Goal: Information Seeking & Learning: Learn about a topic

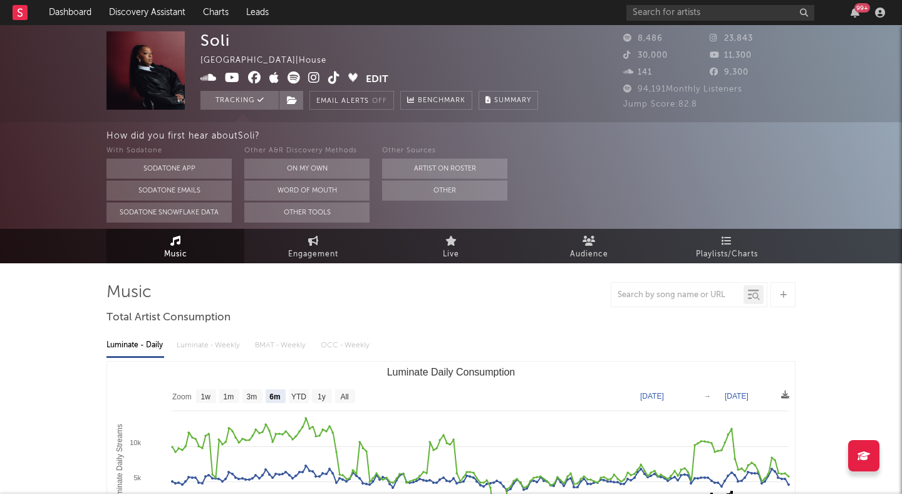
select select "6m"
click at [71, 5] on link "Dashboard" at bounding box center [70, 12] width 60 height 25
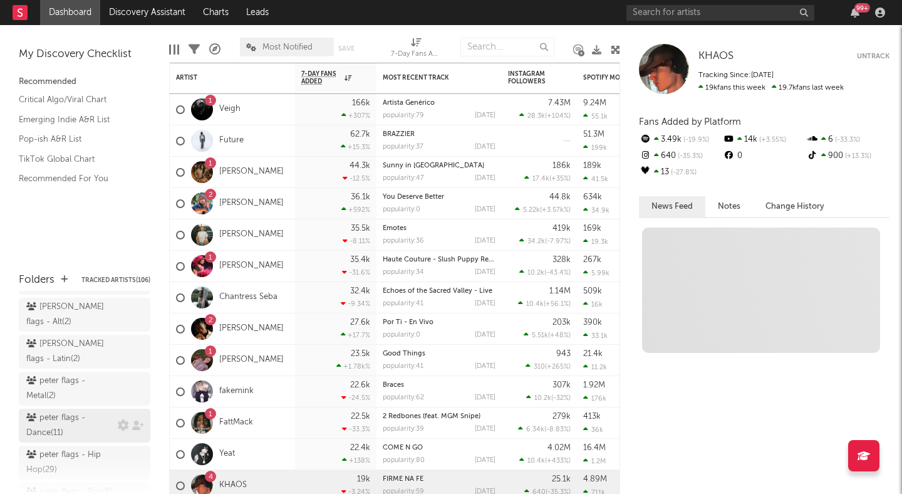
scroll to position [139, 0]
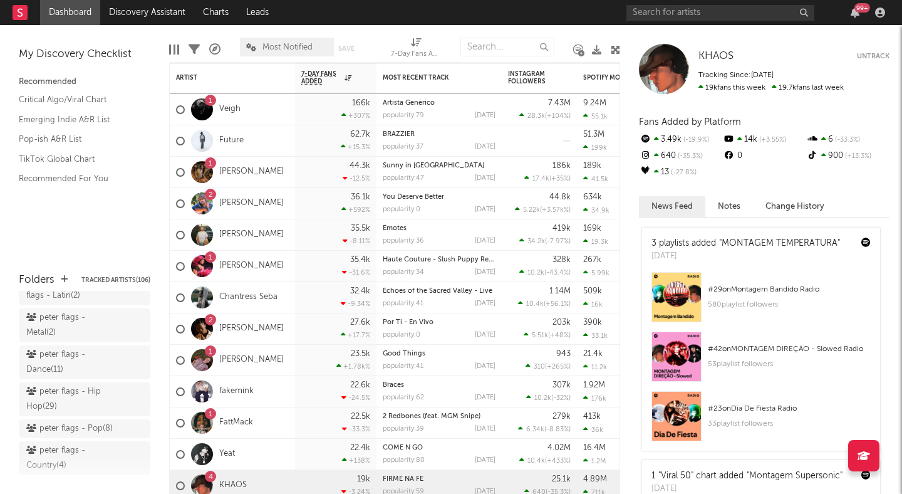
click at [67, 421] on div "peter flags - Pop ( 8 )" at bounding box center [69, 428] width 86 height 15
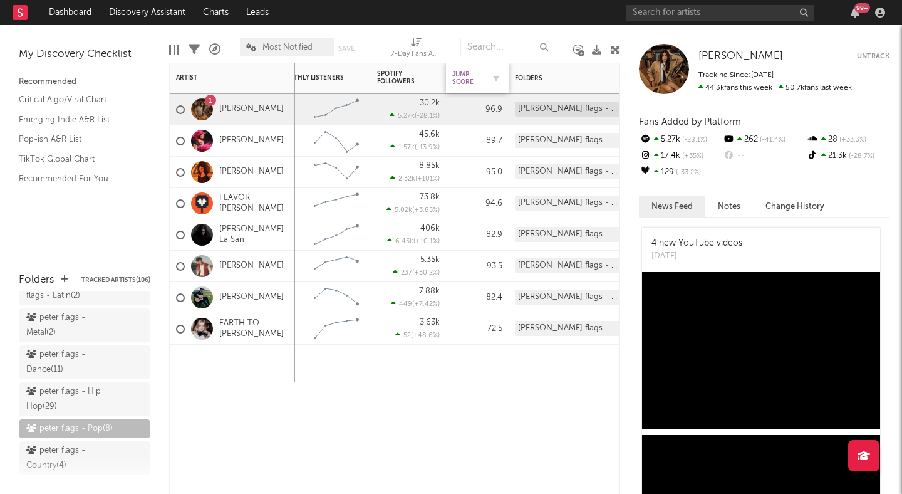
click at [470, 83] on div "Jump Score" at bounding box center [467, 78] width 31 height 15
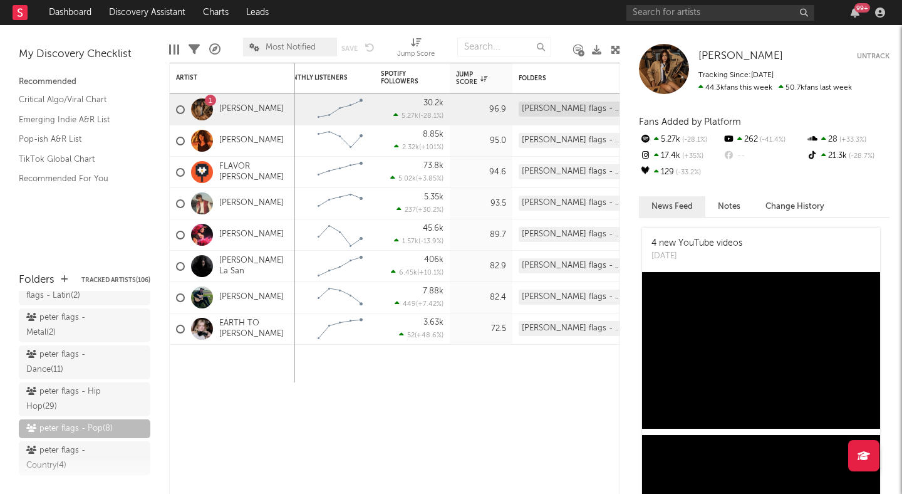
click at [616, 48] on icon at bounding box center [615, 49] width 9 height 9
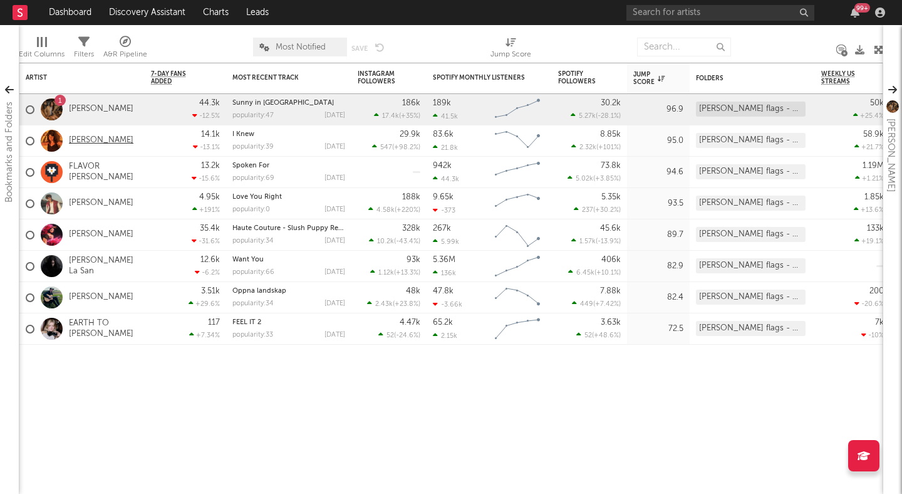
click at [83, 142] on link "[PERSON_NAME]" at bounding box center [101, 140] width 65 height 11
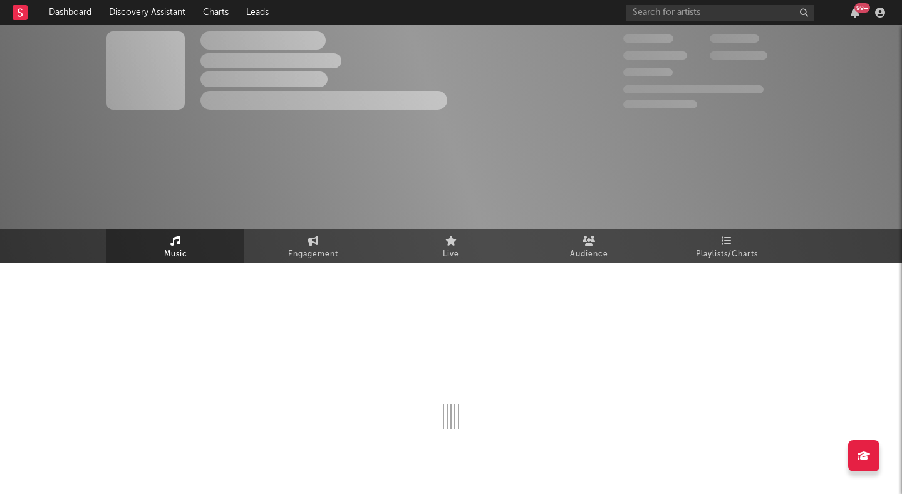
select select "1w"
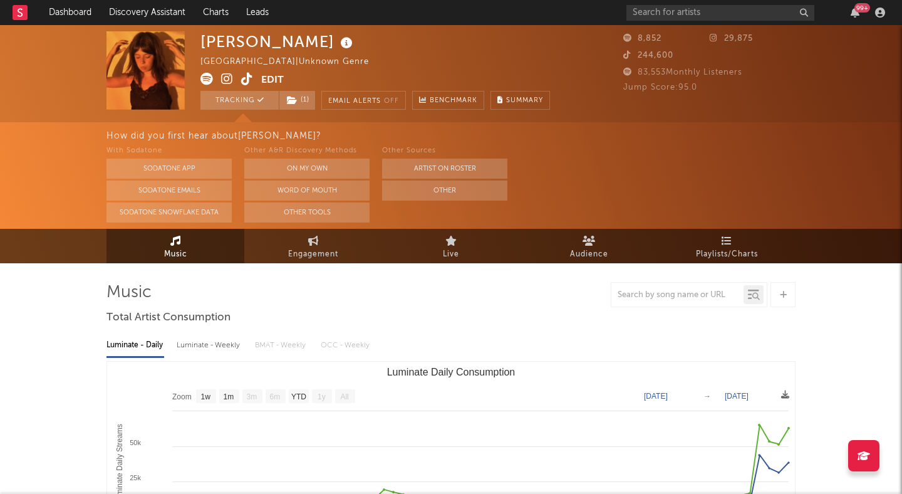
click at [227, 77] on icon at bounding box center [227, 79] width 12 height 13
click at [568, 242] on link "Audience" at bounding box center [589, 246] width 138 height 34
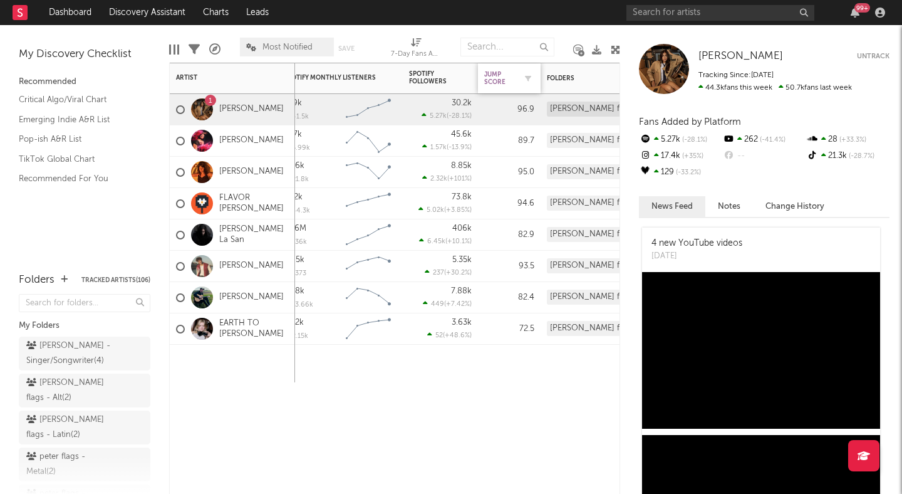
click at [511, 79] on div "Jump Score" at bounding box center [499, 78] width 31 height 15
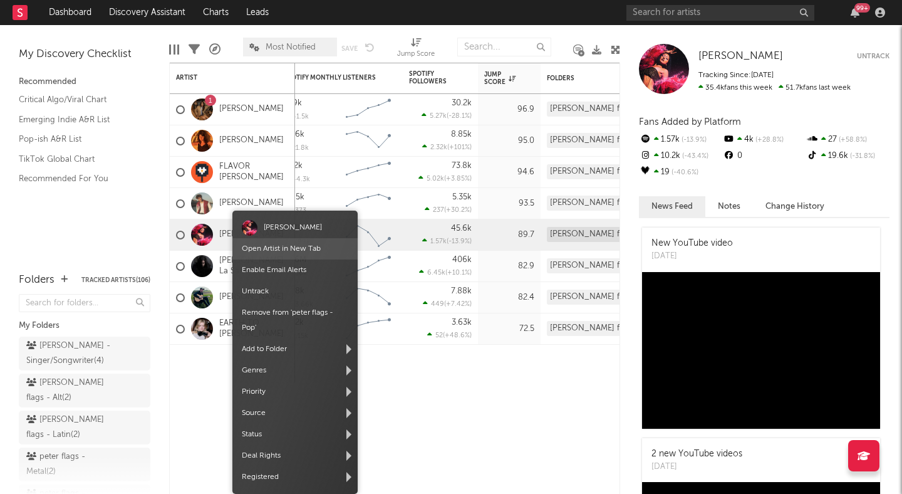
click at [270, 256] on span "Open Artist in New Tab" at bounding box center [294, 248] width 125 height 21
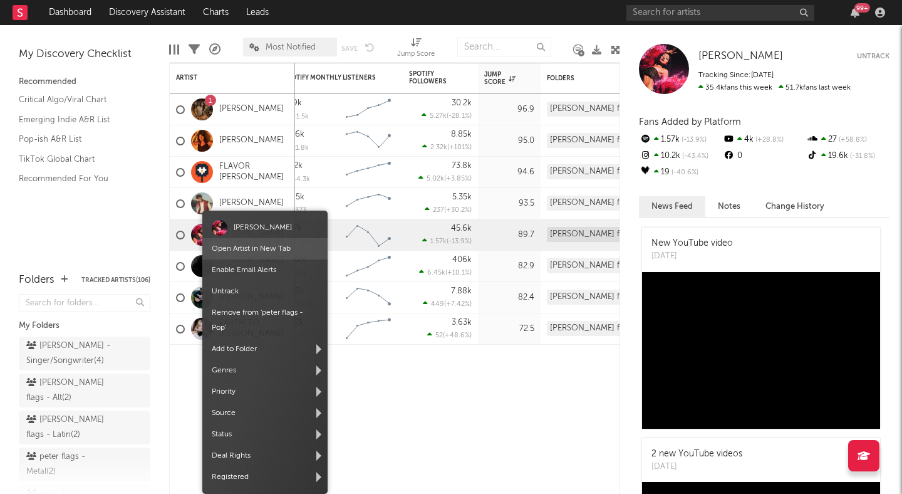
click at [244, 251] on link "Open Artist in New Tab" at bounding box center [251, 249] width 79 height 8
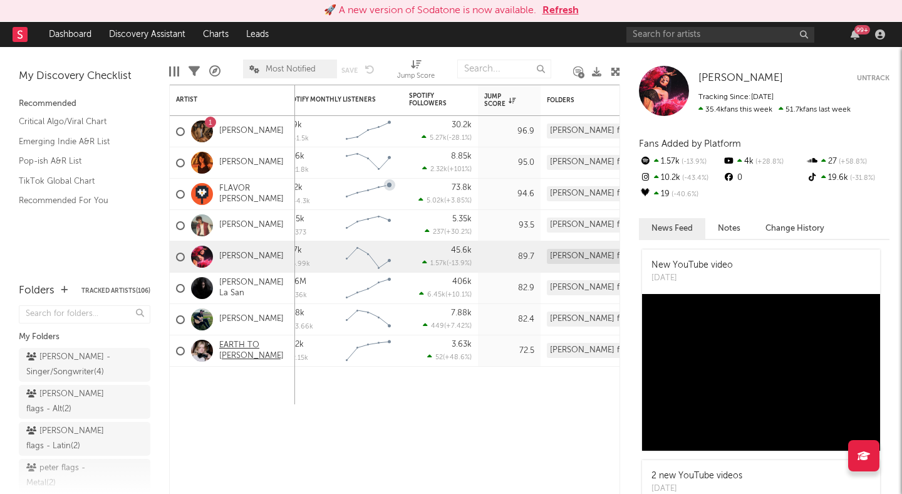
click at [247, 348] on link "EARTH TO EMILY" at bounding box center [254, 350] width 70 height 21
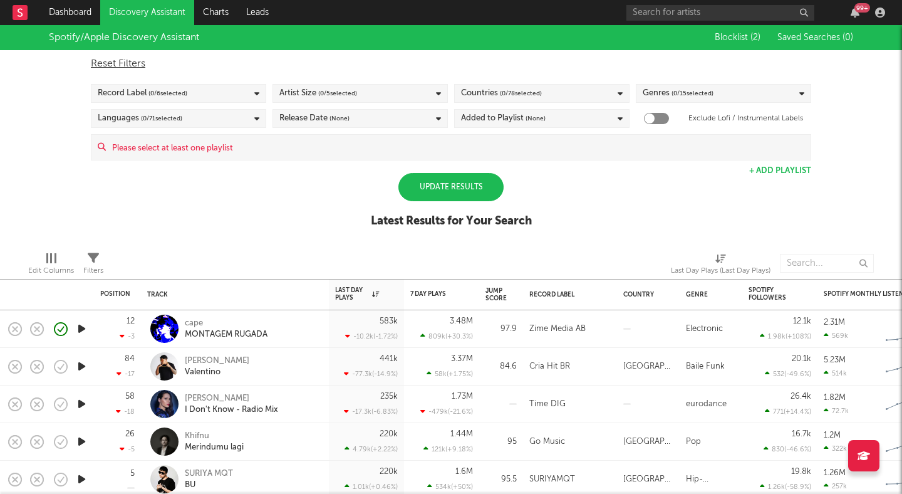
click at [148, 11] on link "Discovery Assistant" at bounding box center [147, 12] width 94 height 25
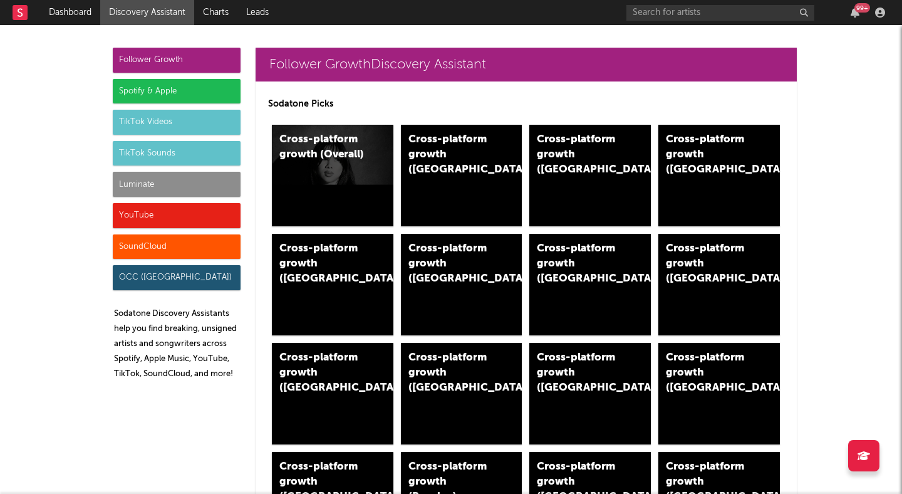
scroll to position [1510, 0]
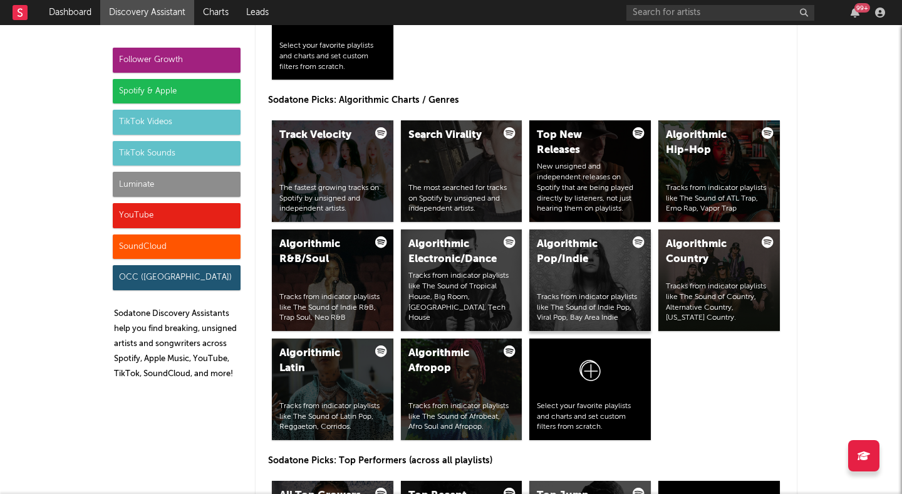
click at [594, 270] on div "Algorithmic Pop/Indie Tracks from indicator playlists like The Sound of Indie P…" at bounding box center [590, 279] width 122 height 101
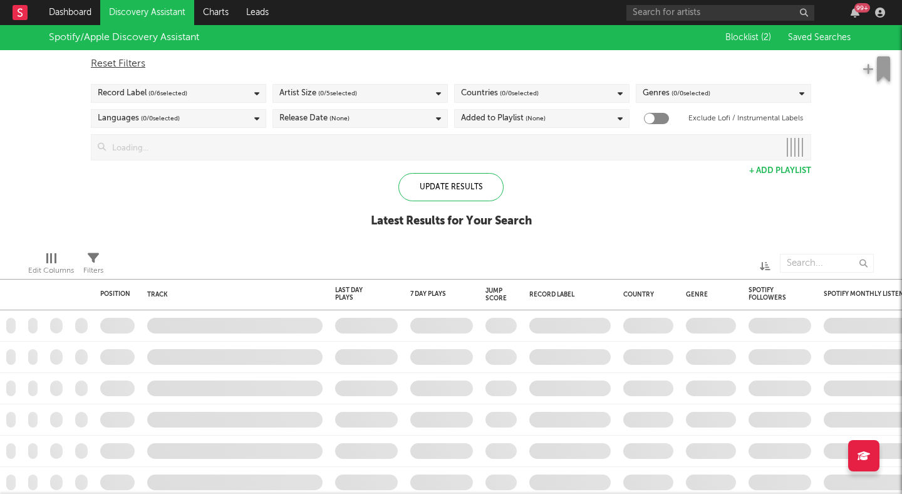
checkbox input "true"
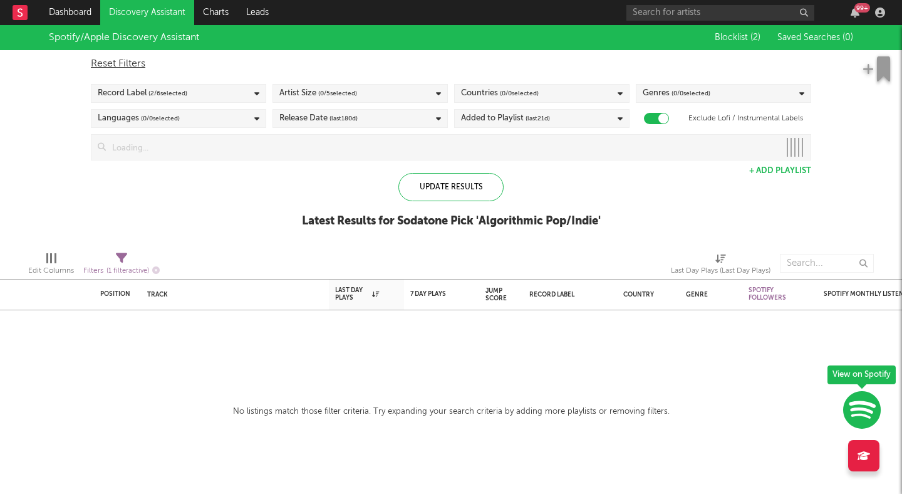
click at [650, 93] on div "Genres ( 0 / 0 selected)" at bounding box center [677, 93] width 68 height 15
click at [673, 110] on button "Deselect All" at bounding box center [724, 113] width 162 height 14
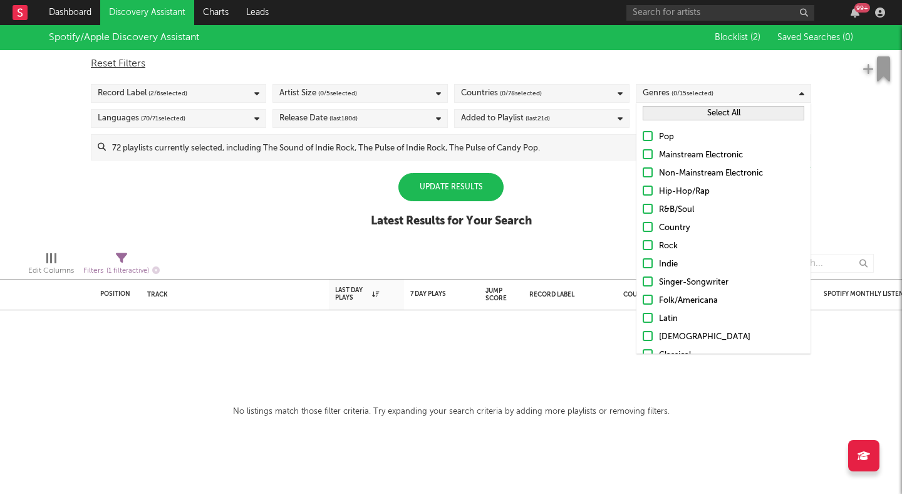
click at [658, 80] on div "Reset Filters Record Label ( 2 / 6 selected) Artist Size ( 0 / 5 selected) Coun…" at bounding box center [451, 105] width 733 height 110
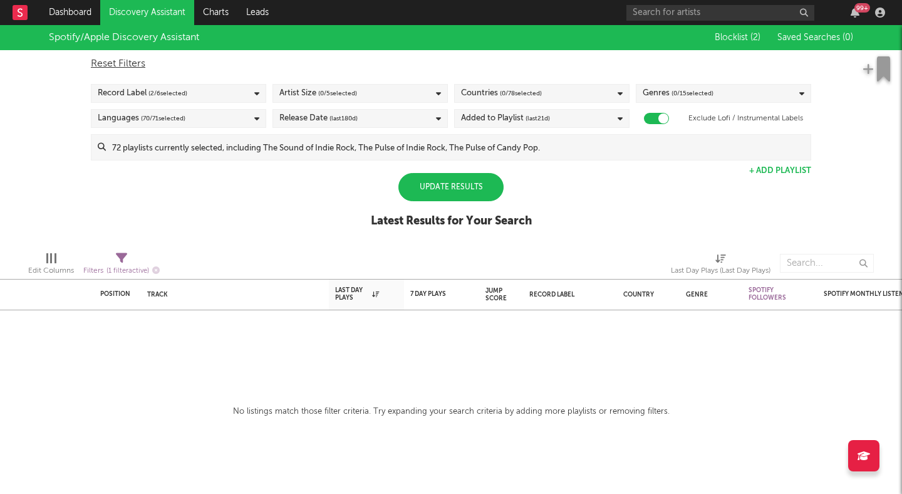
click at [682, 92] on span "( 0 / 15 selected)" at bounding box center [693, 93] width 42 height 15
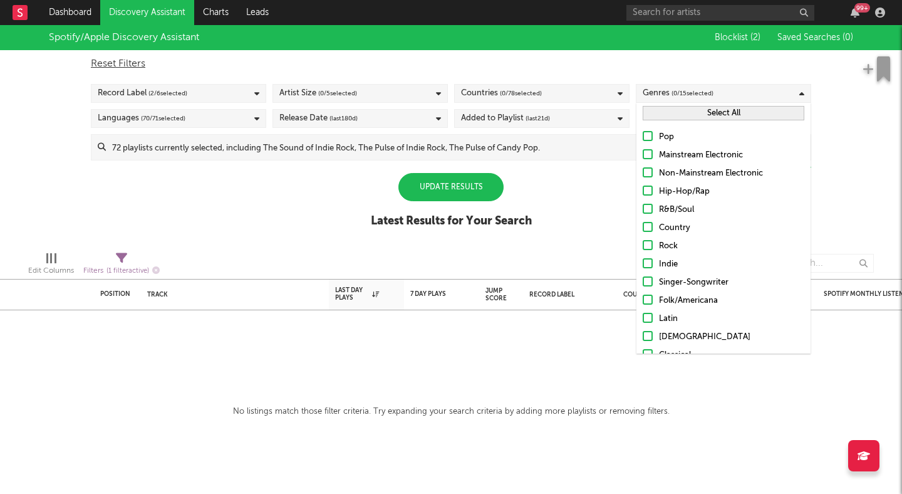
click at [645, 135] on div at bounding box center [648, 136] width 10 height 10
click at [643, 135] on input "Pop" at bounding box center [643, 137] width 0 height 15
click at [648, 260] on div at bounding box center [648, 263] width 10 height 10
click at [643, 260] on input "Indie" at bounding box center [643, 264] width 0 height 15
click at [487, 192] on div "Update Results" at bounding box center [450, 187] width 105 height 28
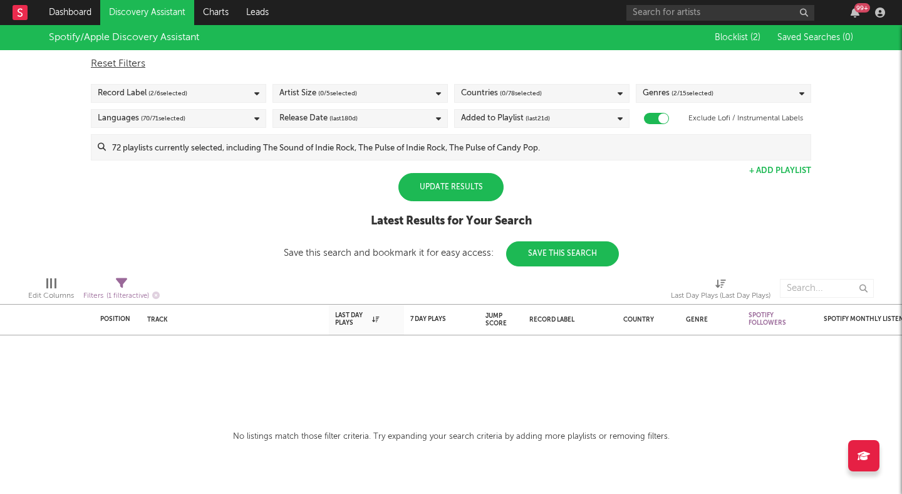
click at [457, 185] on div "Update Results" at bounding box center [450, 187] width 105 height 28
click at [329, 88] on span "( 0 / 5 selected)" at bounding box center [337, 93] width 39 height 15
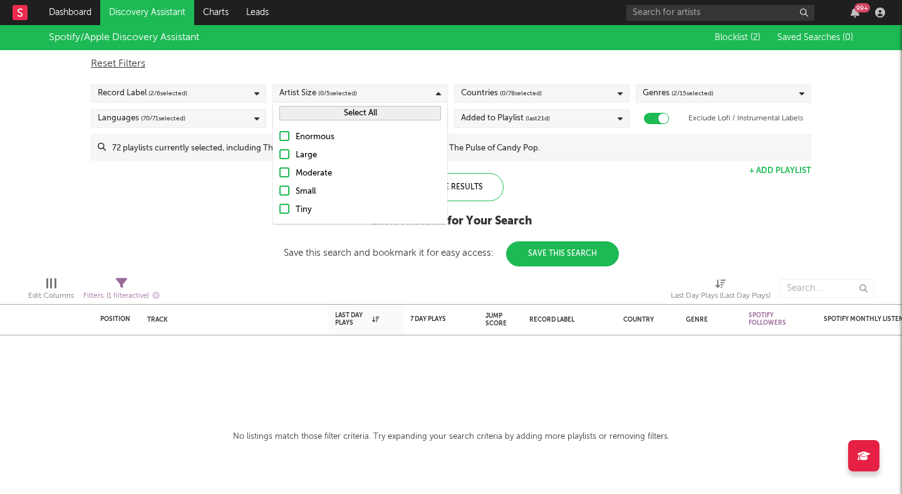
click at [284, 171] on div at bounding box center [284, 172] width 10 height 10
click at [279, 171] on input "Moderate" at bounding box center [279, 173] width 0 height 15
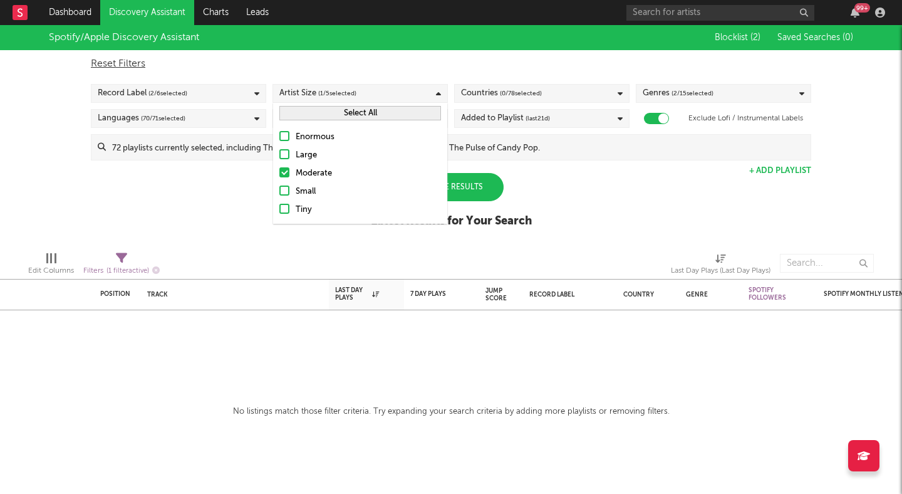
click at [289, 189] on div at bounding box center [284, 190] width 10 height 10
click at [279, 189] on input "Small" at bounding box center [279, 191] width 0 height 15
click at [285, 210] on div at bounding box center [284, 209] width 10 height 10
click at [279, 210] on input "Tiny" at bounding box center [279, 209] width 0 height 15
click at [256, 201] on div "Spotify/Apple Discovery Assistant Blocklist ( 2 ) Saved Searches ( 0 ) Reset Fi…" at bounding box center [451, 133] width 902 height 216
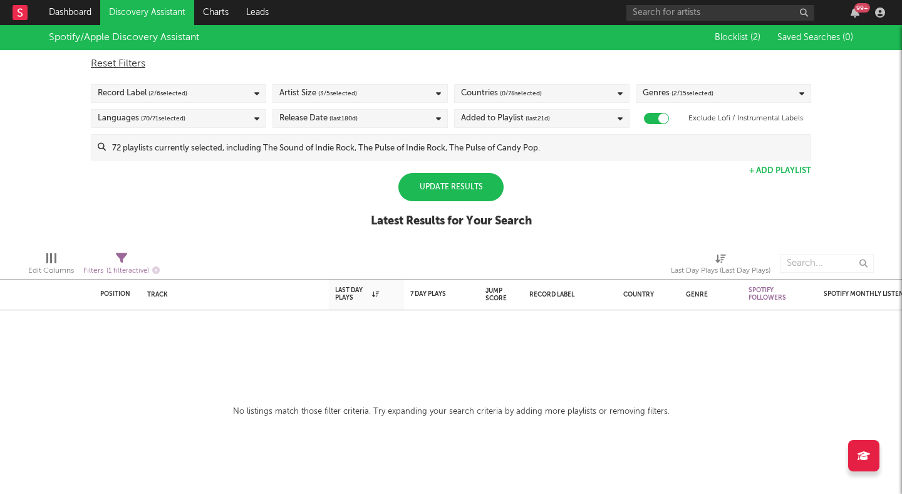
click at [435, 189] on div "Update Results" at bounding box center [450, 187] width 105 height 28
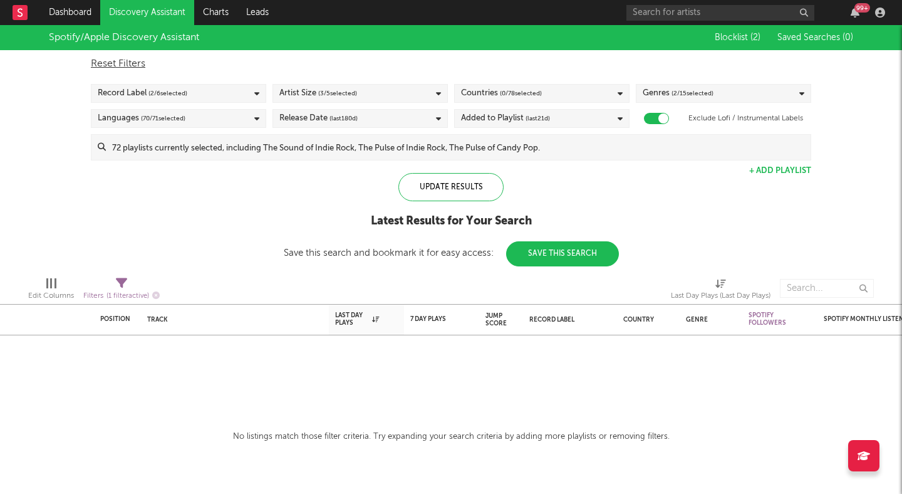
click at [600, 91] on div "Countries ( 0 / 78 selected)" at bounding box center [541, 93] width 175 height 19
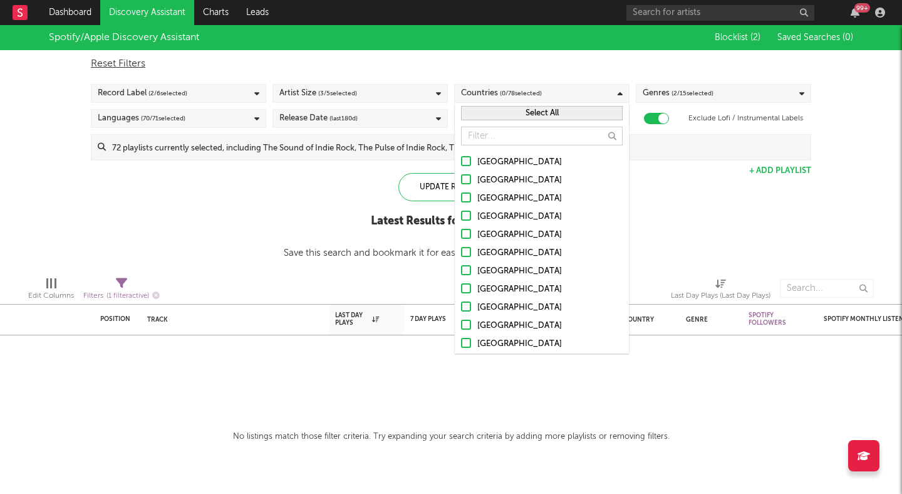
click at [711, 190] on div "Spotify/Apple Discovery Assistant Blocklist ( 2 ) Saved Searches ( 0 ) Reset Fi…" at bounding box center [451, 145] width 902 height 241
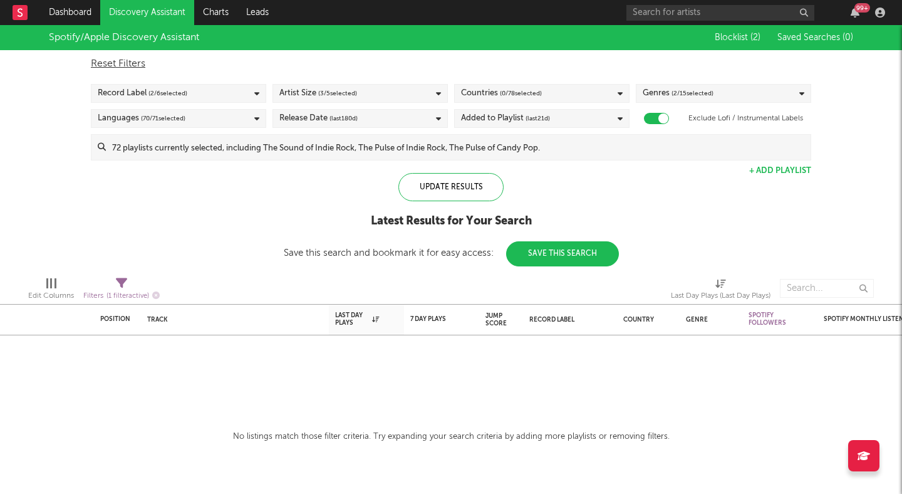
click at [127, 282] on icon at bounding box center [121, 283] width 11 height 11
select select "max"
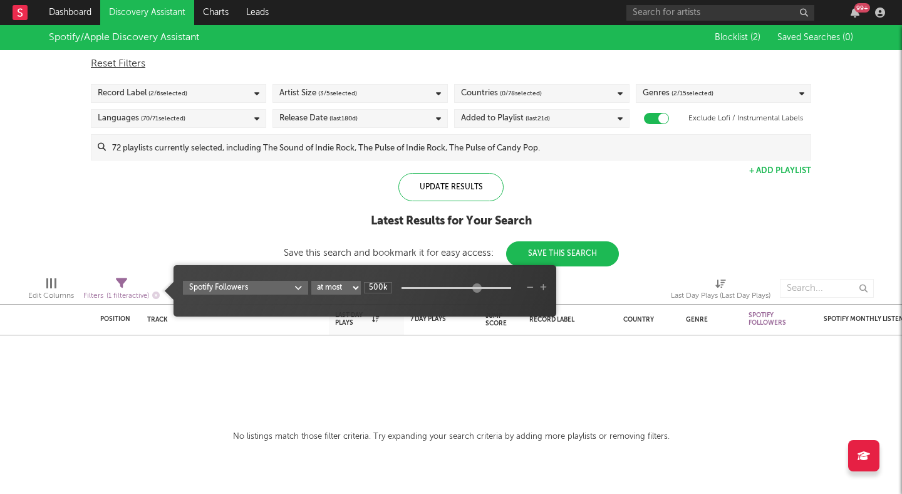
click at [143, 229] on div "Spotify/Apple Discovery Assistant Blocklist ( 2 ) Saved Searches ( 0 ) Reset Fi…" at bounding box center [451, 145] width 902 height 241
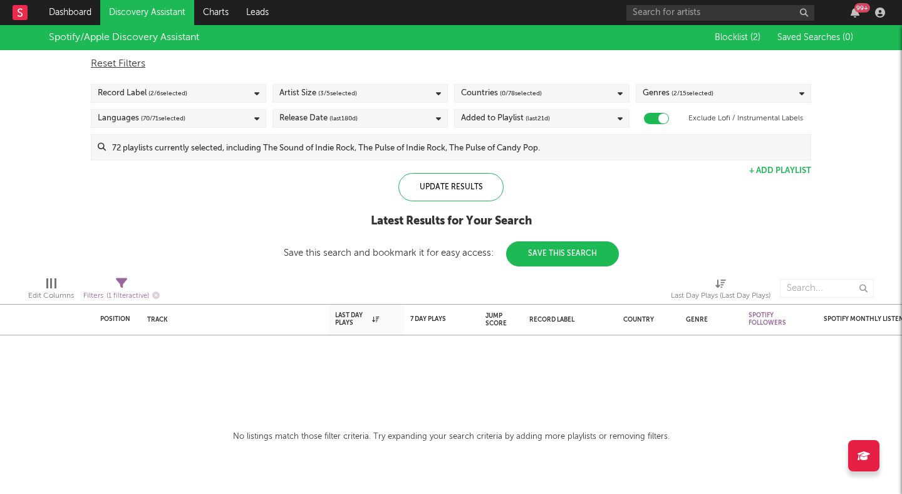
click at [116, 59] on div "Reset Filters" at bounding box center [451, 63] width 720 height 15
checkbox input "false"
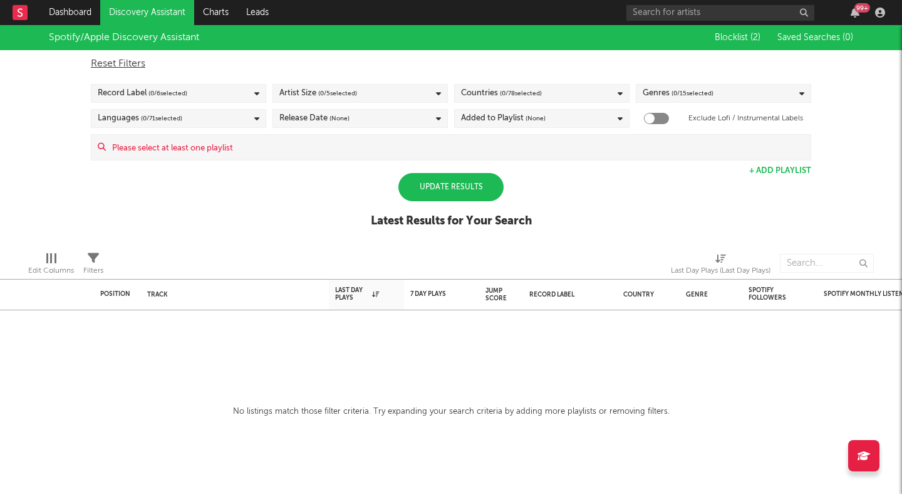
click at [519, 123] on div "Added to Playlist (None)" at bounding box center [503, 118] width 85 height 15
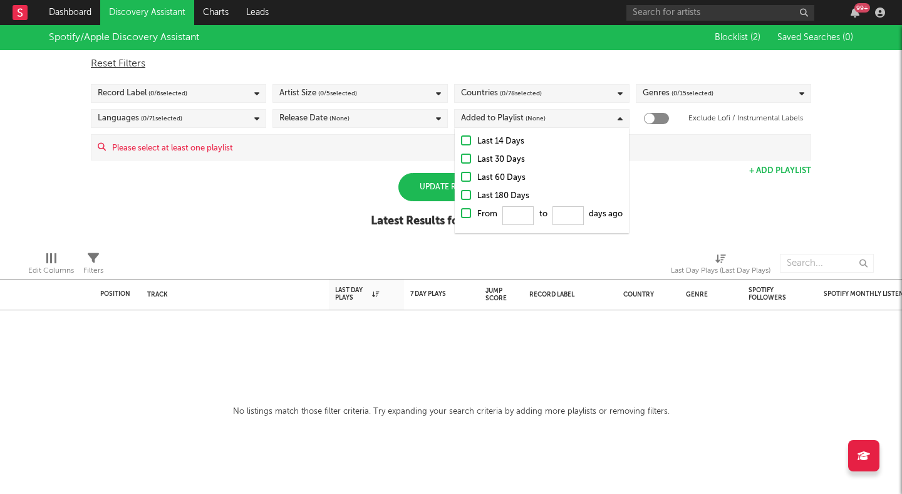
click at [466, 157] on div at bounding box center [466, 158] width 10 height 10
click at [461, 157] on input "Last 30 Days" at bounding box center [461, 159] width 0 height 15
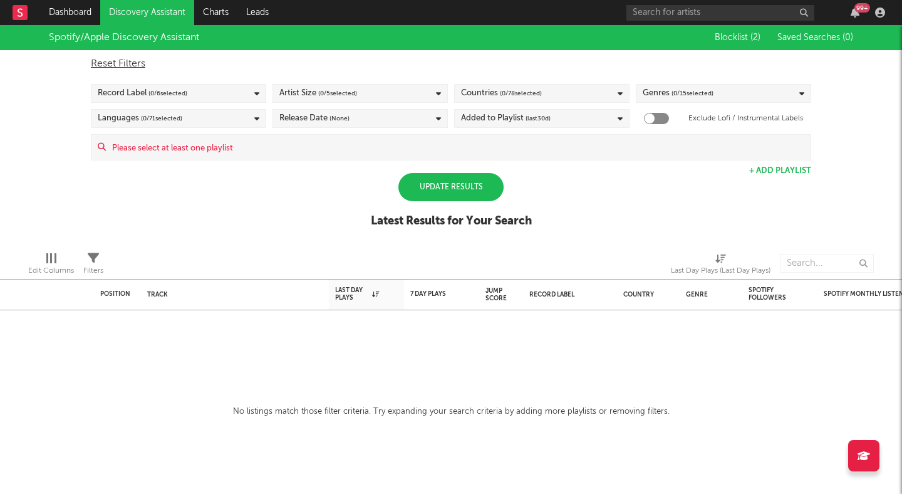
click at [363, 185] on div "Spotify/Apple Discovery Assistant Blocklist ( 2 ) Saved Searches ( 0 ) Reset Fi…" at bounding box center [451, 133] width 902 height 216
click at [440, 185] on div "Update Results" at bounding box center [450, 187] width 105 height 28
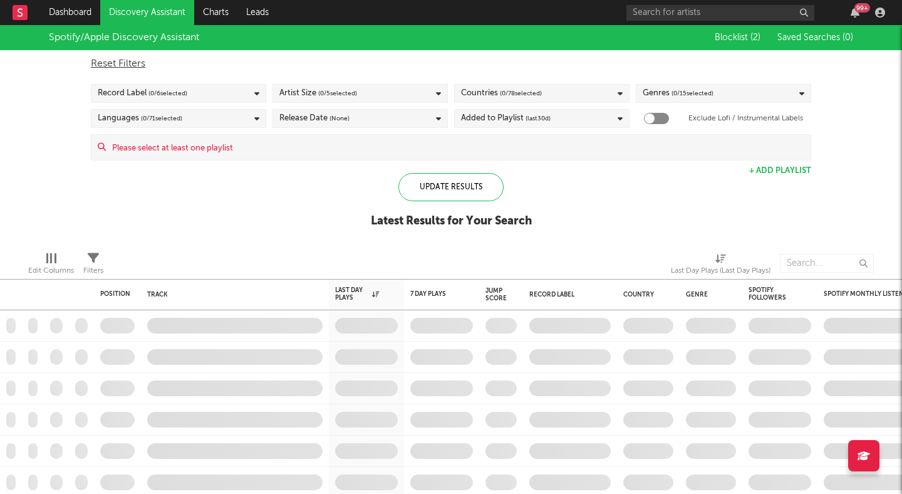
click at [235, 93] on div "Record Label ( 0 / 6 selected)" at bounding box center [178, 93] width 175 height 19
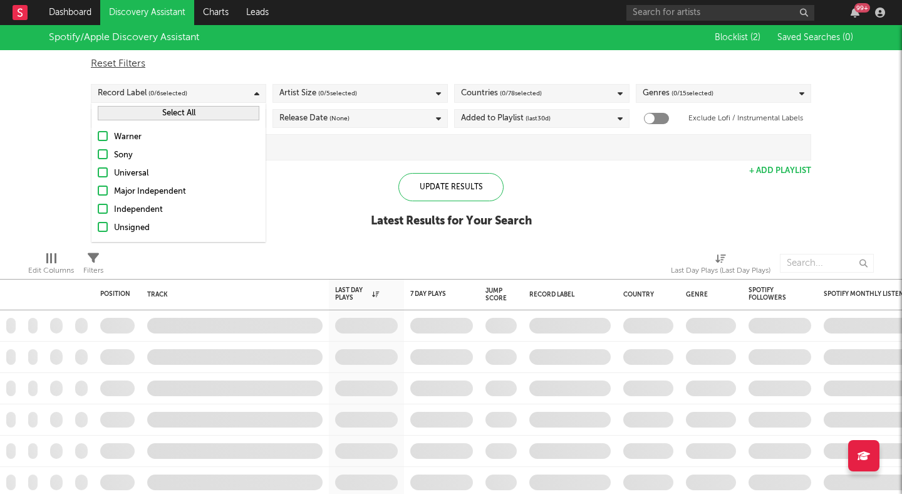
click at [106, 222] on div at bounding box center [103, 227] width 10 height 10
click at [98, 222] on input "Unsigned" at bounding box center [98, 228] width 0 height 15
click at [333, 90] on span "( 0 / 5 selected)" at bounding box center [337, 93] width 39 height 15
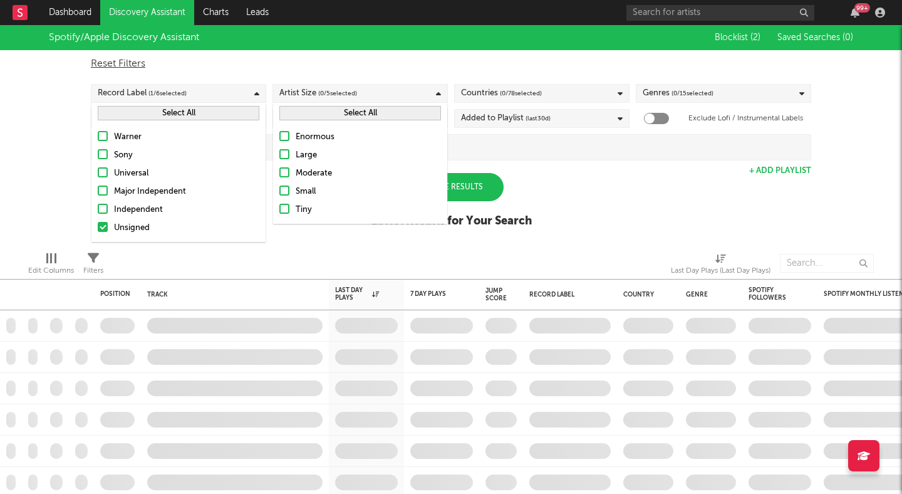
click at [104, 209] on div at bounding box center [103, 209] width 10 height 10
click at [98, 209] on input "Independent" at bounding box center [98, 209] width 0 height 15
click at [288, 188] on div at bounding box center [284, 190] width 10 height 10
click at [279, 188] on input "Small" at bounding box center [279, 191] width 0 height 15
click at [287, 205] on div at bounding box center [284, 209] width 10 height 10
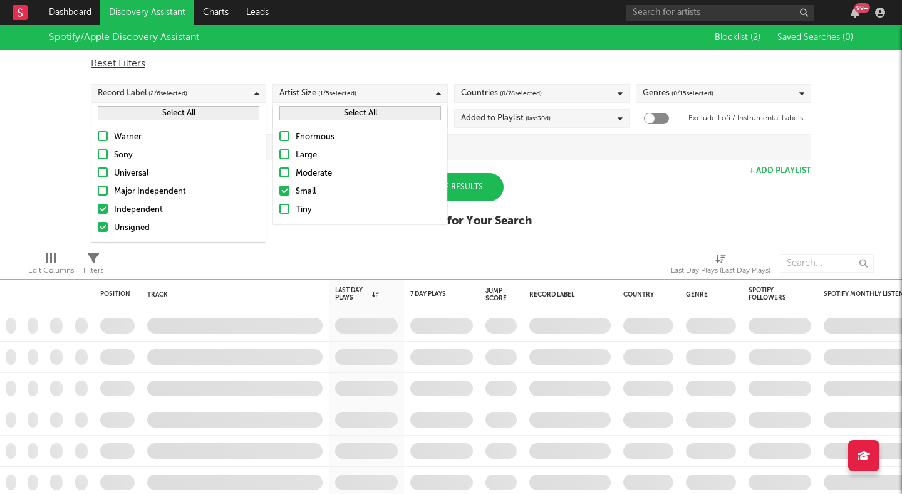
click at [279, 205] on input "Tiny" at bounding box center [279, 209] width 0 height 15
click at [286, 174] on div at bounding box center [284, 172] width 10 height 10
click at [279, 174] on input "Moderate" at bounding box center [279, 173] width 0 height 15
click at [509, 92] on span "( 0 / 78 selected)" at bounding box center [521, 93] width 42 height 15
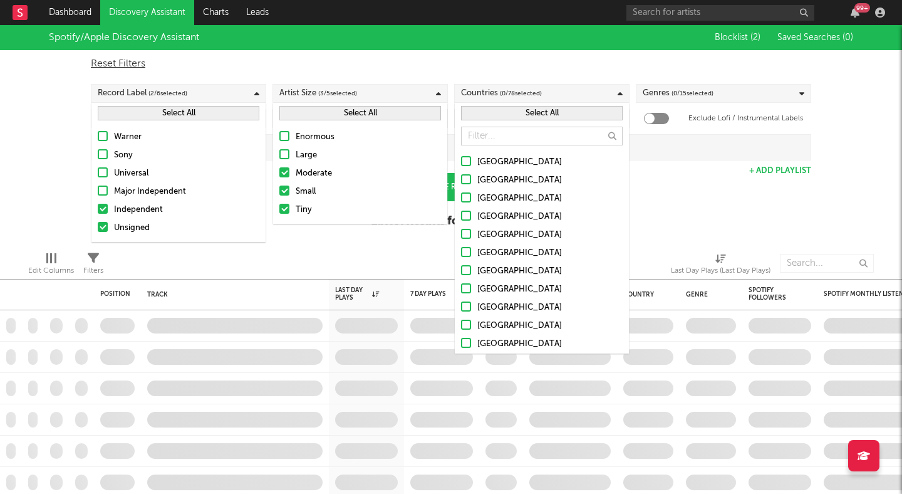
click at [465, 158] on div at bounding box center [466, 161] width 10 height 10
click at [461, 158] on input "[GEOGRAPHIC_DATA]" at bounding box center [461, 162] width 0 height 15
click at [665, 93] on div "Genres ( 0 / 15 selected)" at bounding box center [678, 93] width 71 height 15
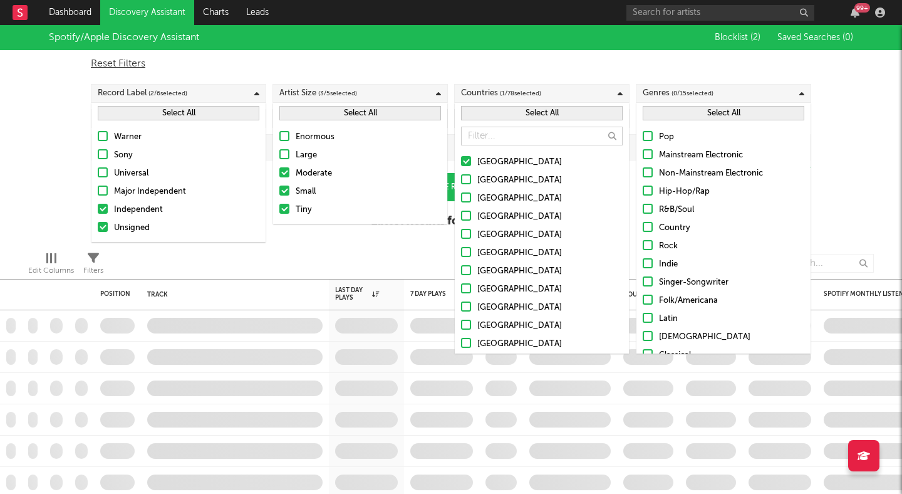
scroll to position [6, 0]
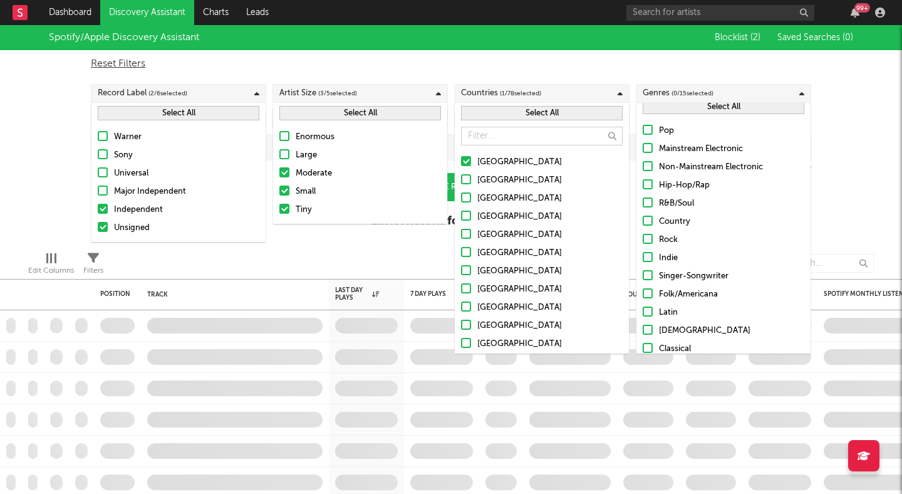
click at [648, 123] on label "Pop" at bounding box center [724, 130] width 162 height 15
click at [643, 123] on input "Pop" at bounding box center [643, 130] width 0 height 15
click at [601, 66] on div "Reset Filters" at bounding box center [451, 63] width 720 height 15
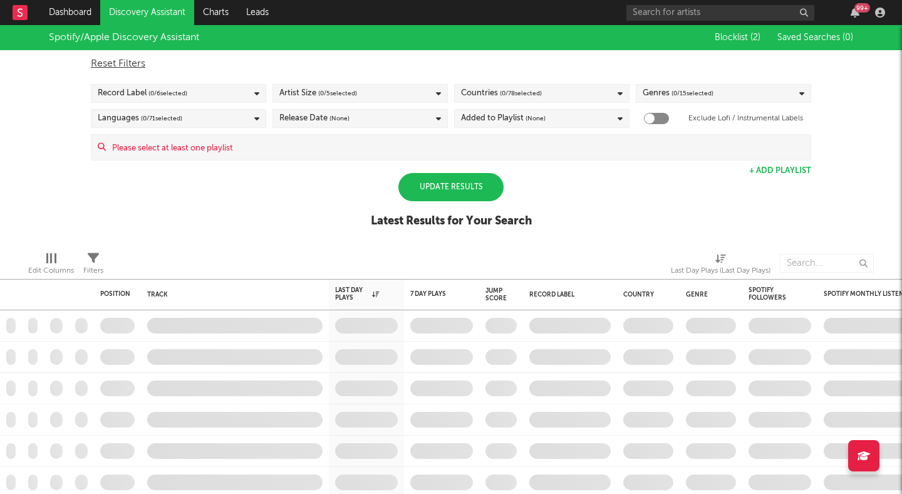
click at [220, 123] on div "Languages ( 0 / 71 selected)" at bounding box center [178, 118] width 175 height 19
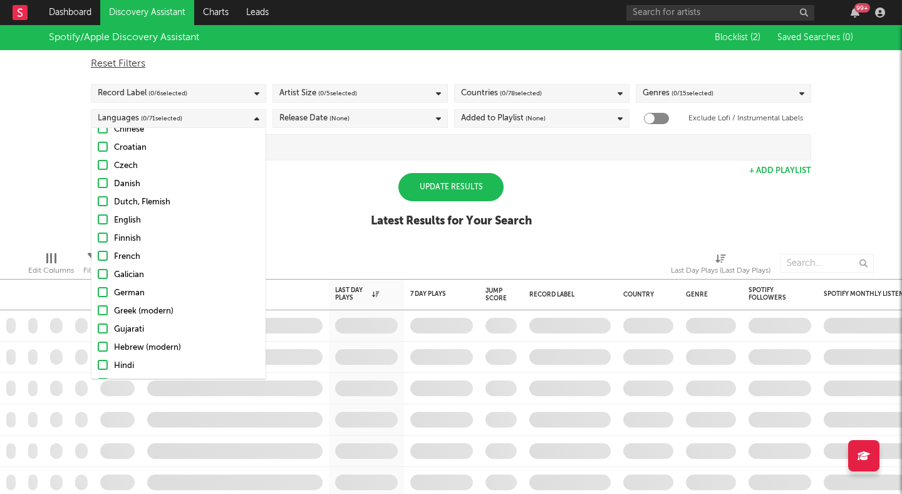
scroll to position [204, 0]
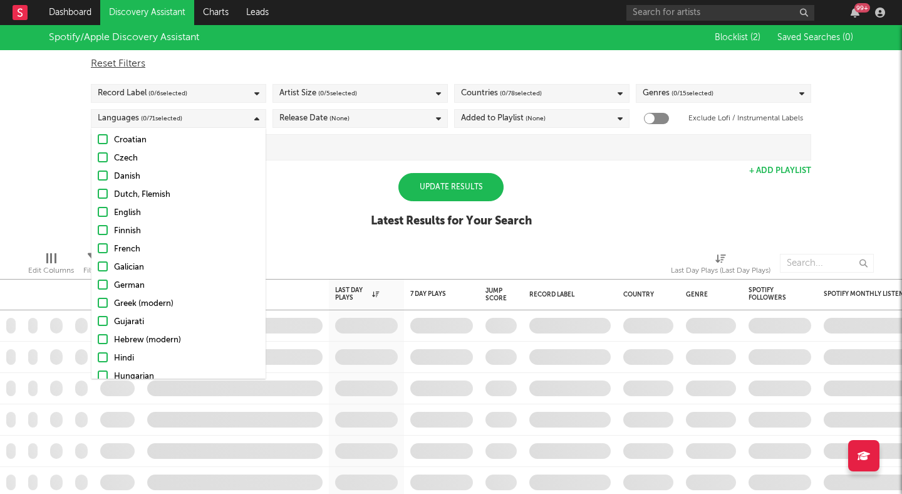
click at [103, 212] on div at bounding box center [103, 212] width 10 height 10
click at [98, 212] on input "English" at bounding box center [98, 212] width 0 height 15
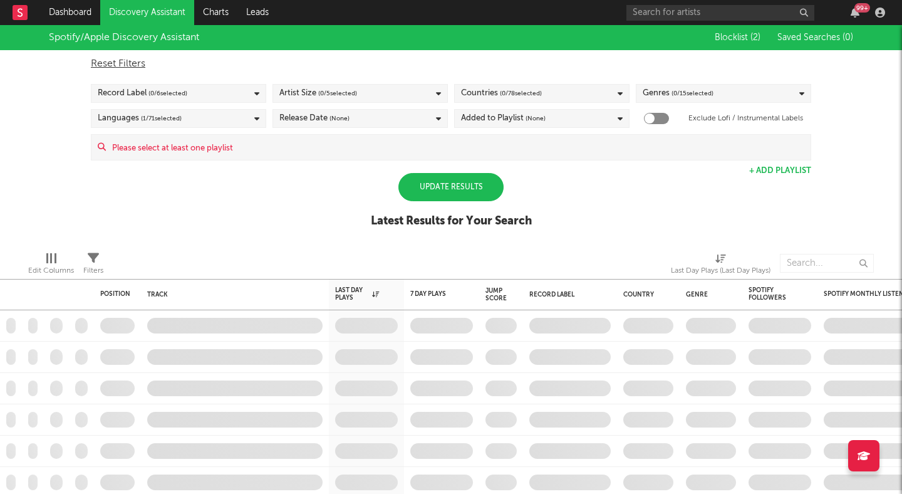
click at [355, 194] on div "Spotify/Apple Discovery Assistant Blocklist ( 2 ) Saved Searches ( 0 ) Reset Fi…" at bounding box center [451, 133] width 902 height 216
click at [389, 122] on div "Release Date (None)" at bounding box center [359, 118] width 175 height 19
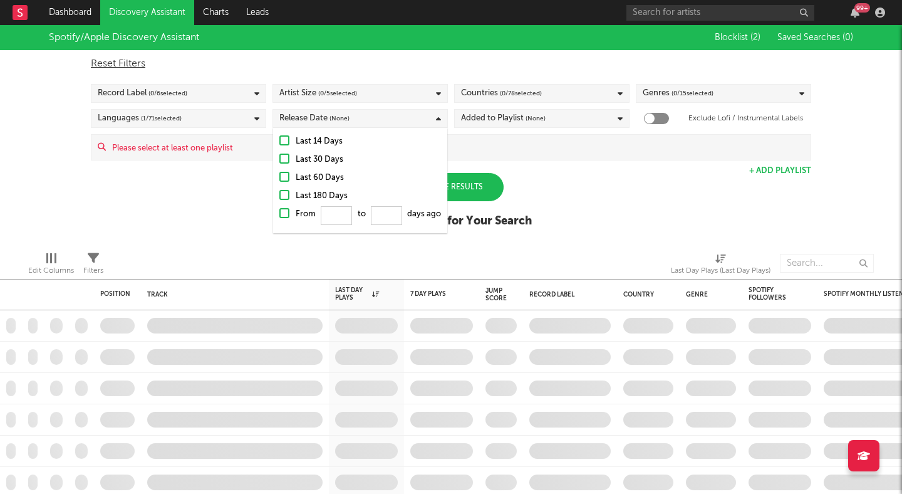
click at [284, 177] on div at bounding box center [284, 177] width 10 height 10
click at [279, 177] on input "Last 60 Days" at bounding box center [279, 177] width 0 height 15
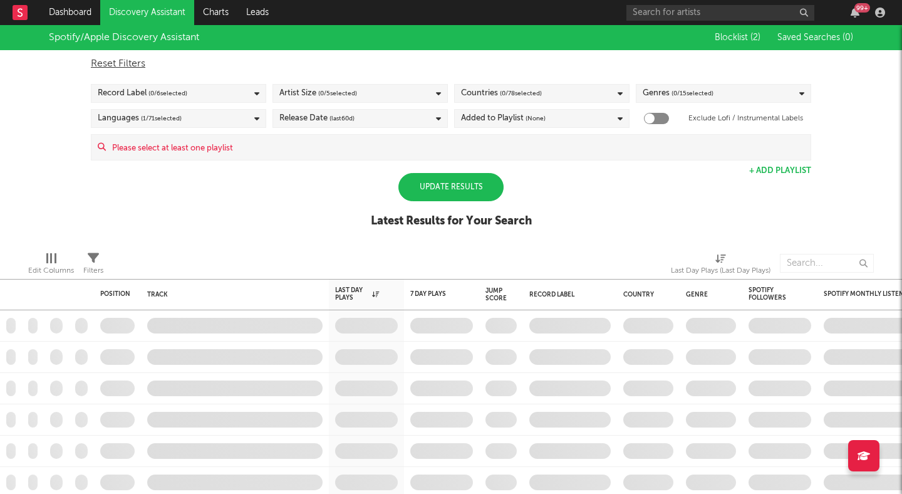
click at [234, 204] on div "Spotify/Apple Discovery Assistant Blocklist ( 2 ) Saved Searches ( 0 ) Reset Fi…" at bounding box center [451, 133] width 902 height 216
click at [495, 121] on div "Added to Playlist (None)" at bounding box center [503, 118] width 85 height 15
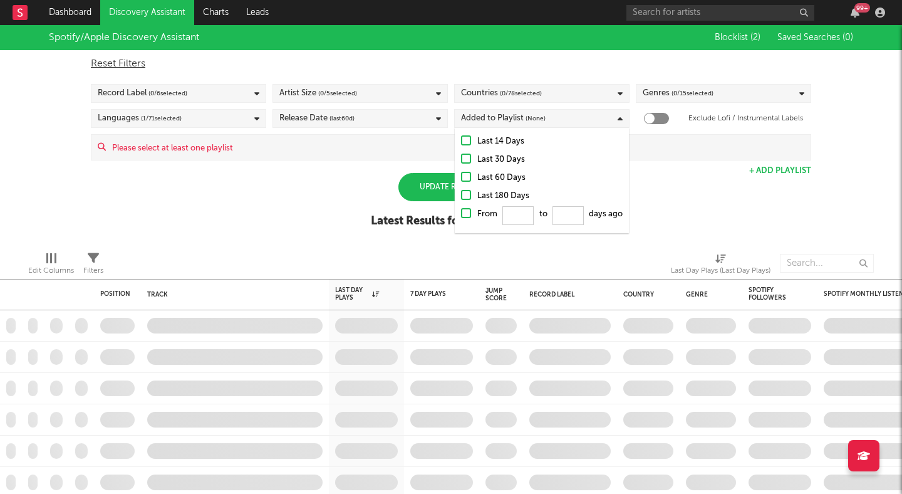
click at [466, 158] on div at bounding box center [466, 158] width 10 height 10
click at [461, 158] on input "Last 30 Days" at bounding box center [461, 159] width 0 height 15
click at [464, 192] on div at bounding box center [466, 195] width 10 height 10
click at [461, 192] on input "Last 180 Days" at bounding box center [461, 196] width 0 height 15
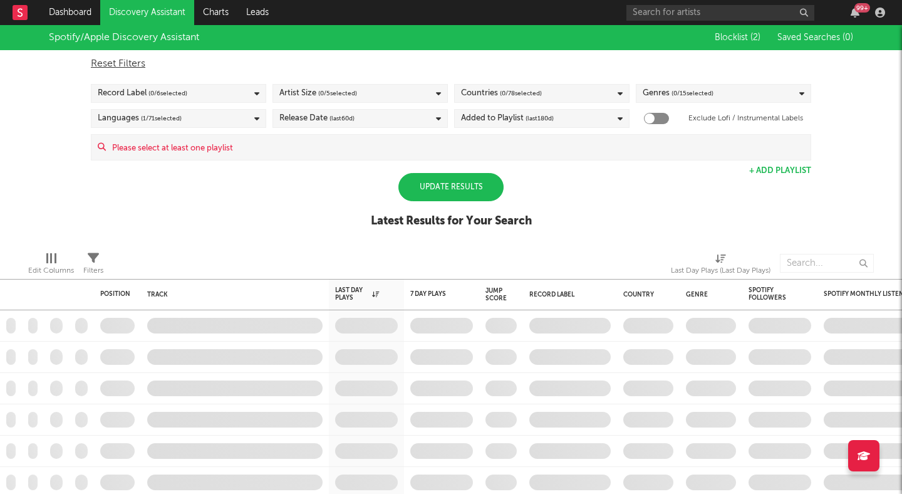
click at [299, 194] on div "Spotify/Apple Discovery Assistant Blocklist ( 2 ) Saved Searches ( 0 ) Reset Fi…" at bounding box center [451, 133] width 902 height 216
click at [447, 192] on div "Update Results" at bounding box center [450, 187] width 105 height 28
click at [691, 88] on span "( 0 / 15 selected)" at bounding box center [693, 93] width 42 height 15
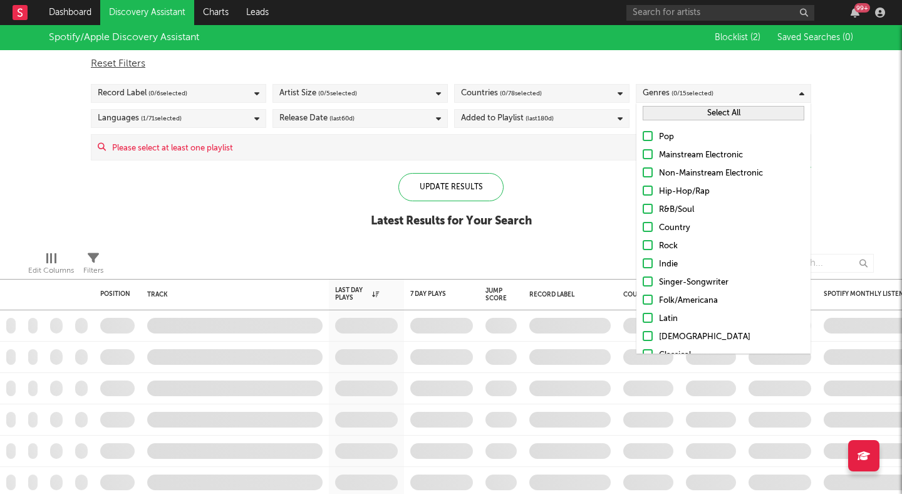
click at [648, 133] on div at bounding box center [648, 136] width 10 height 10
click at [643, 133] on input "Pop" at bounding box center [643, 137] width 0 height 15
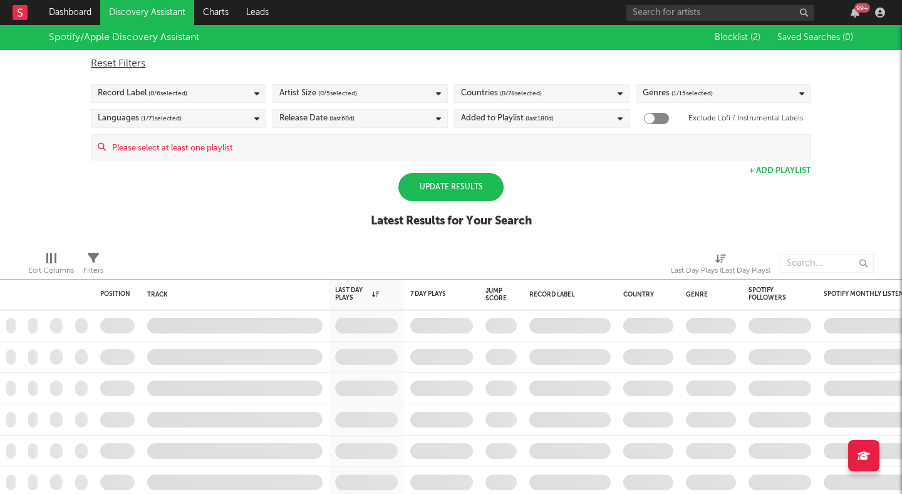
click at [441, 188] on div "Update Results" at bounding box center [450, 187] width 105 height 28
click at [430, 181] on div "Update Results" at bounding box center [450, 187] width 105 height 28
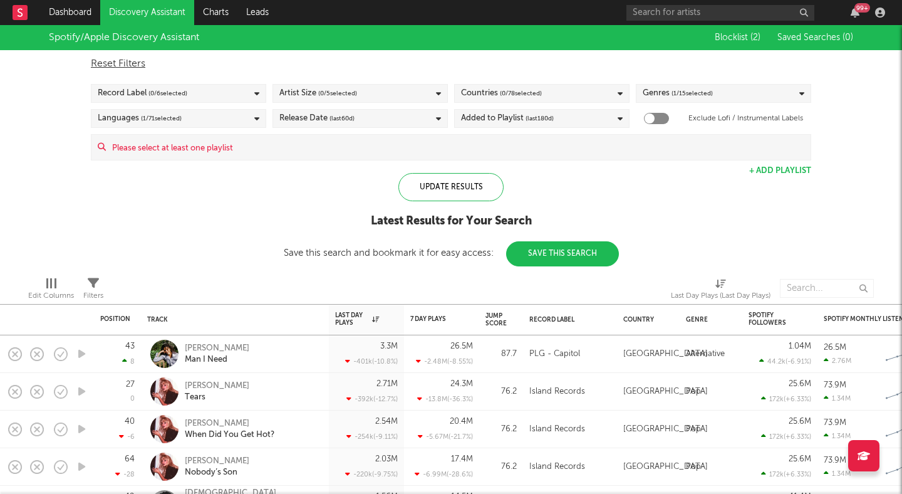
click at [199, 219] on div "Spotify/Apple Discovery Assistant Blocklist ( 2 ) Saved Searches ( 0 ) Reset Fi…" at bounding box center [451, 145] width 902 height 241
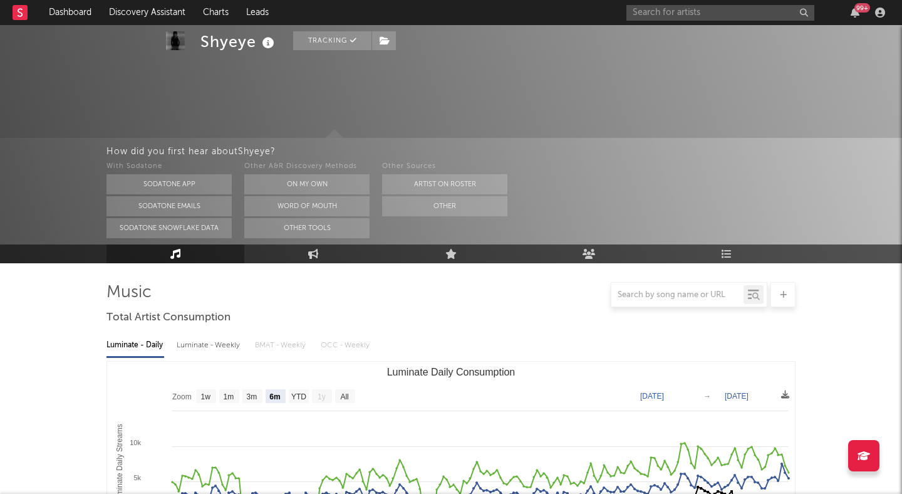
select select "6m"
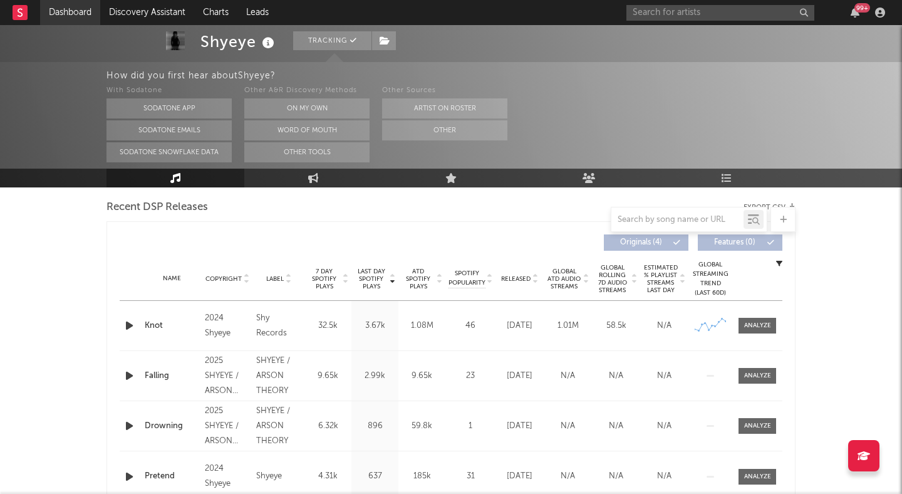
click at [73, 16] on link "Dashboard" at bounding box center [70, 12] width 60 height 25
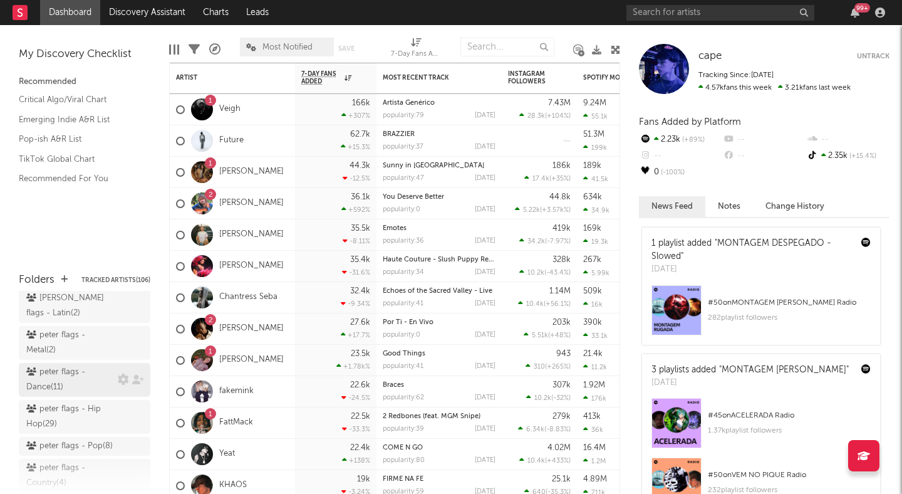
scroll to position [124, 0]
click at [66, 436] on div "[PERSON_NAME] flags - Pop ( 8 )" at bounding box center [69, 443] width 86 height 15
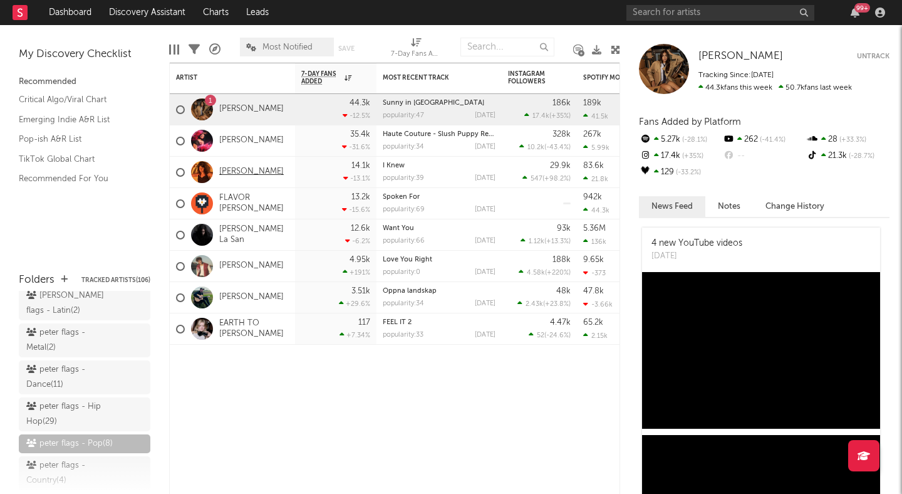
click at [247, 171] on link "[PERSON_NAME]" at bounding box center [251, 172] width 65 height 11
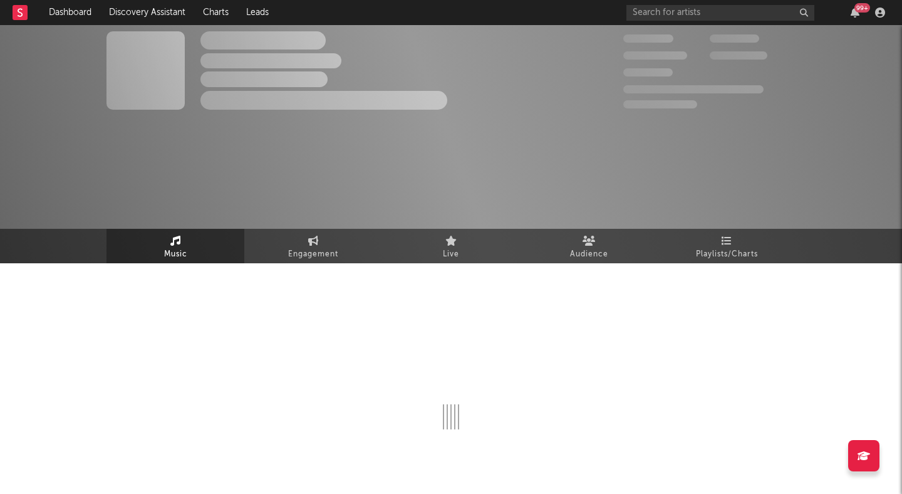
select select "1w"
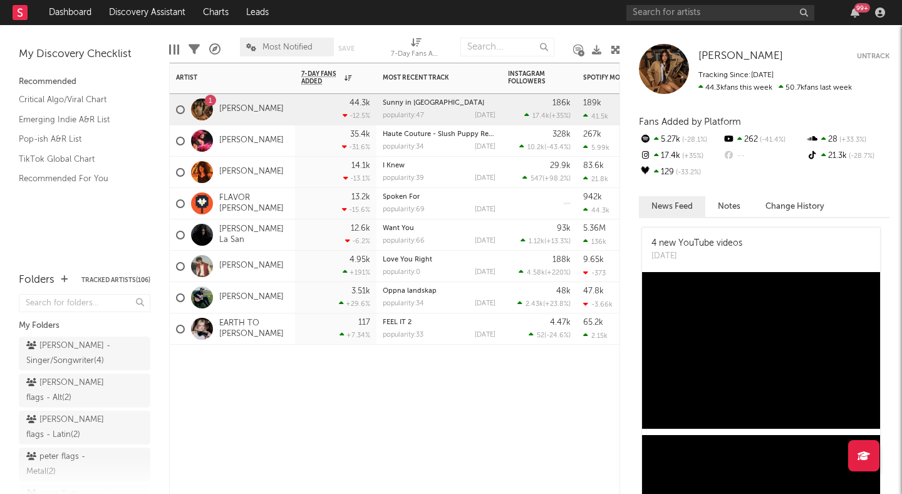
click at [471, 380] on div at bounding box center [438, 364] width 125 height 38
click at [675, 13] on input "text" at bounding box center [720, 13] width 188 height 16
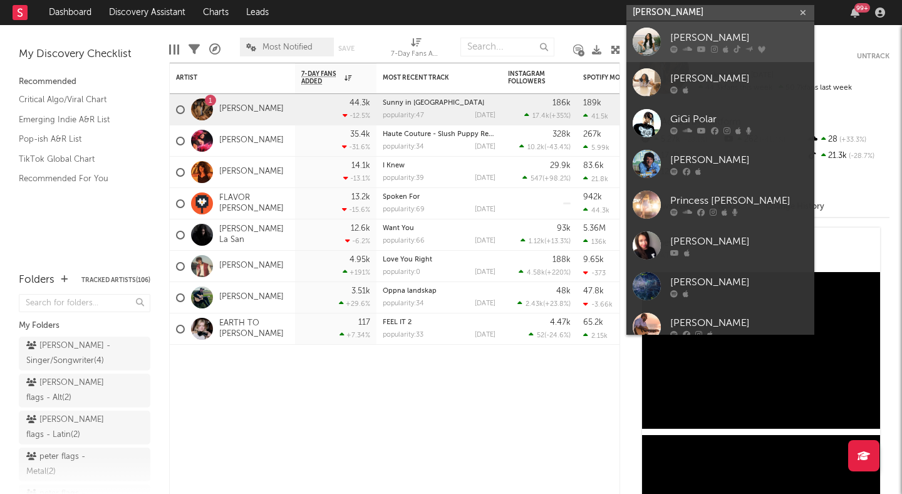
type input "gigi pere"
click at [715, 30] on div "Gigi Perez" at bounding box center [739, 37] width 138 height 15
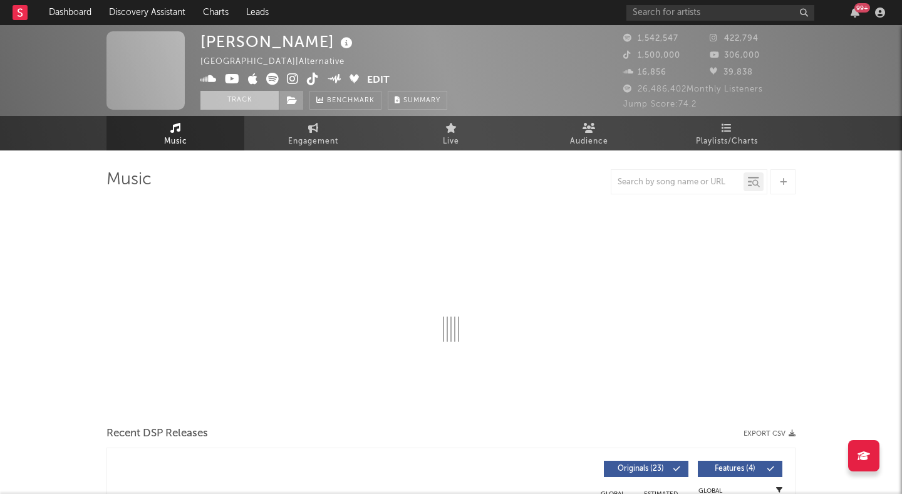
select select "6m"
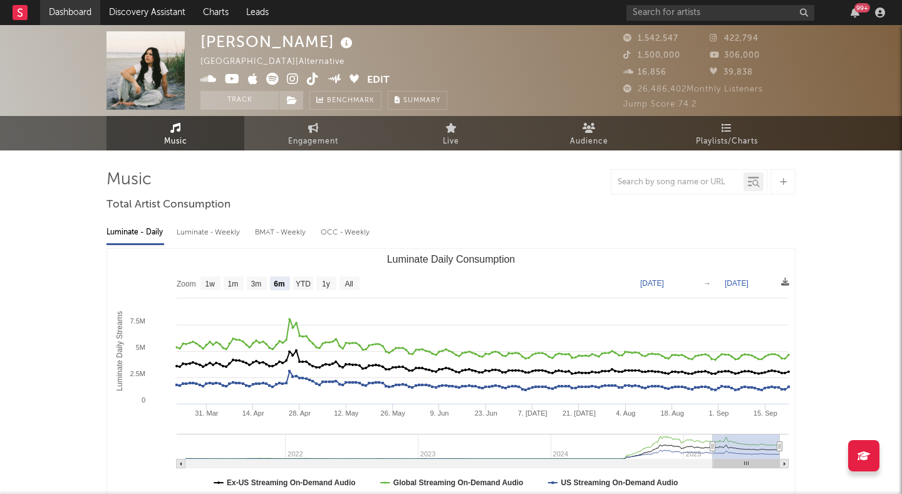
click at [76, 14] on link "Dashboard" at bounding box center [70, 12] width 60 height 25
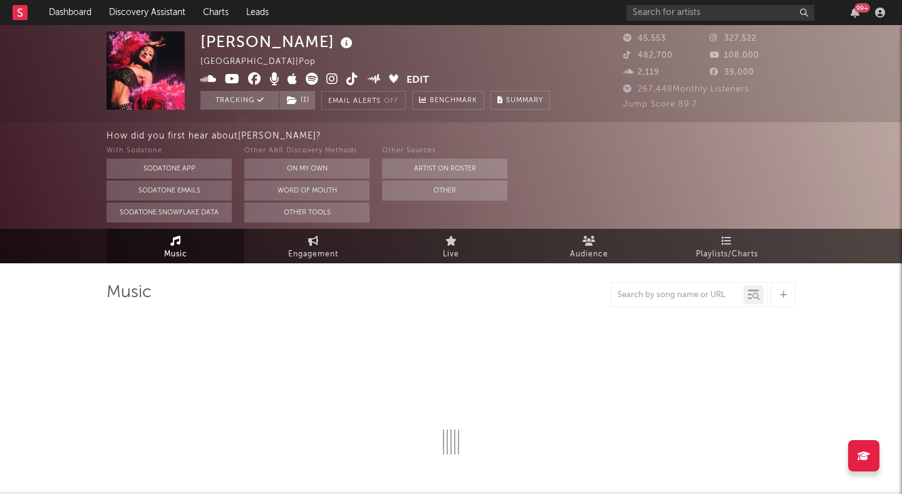
select select "6m"
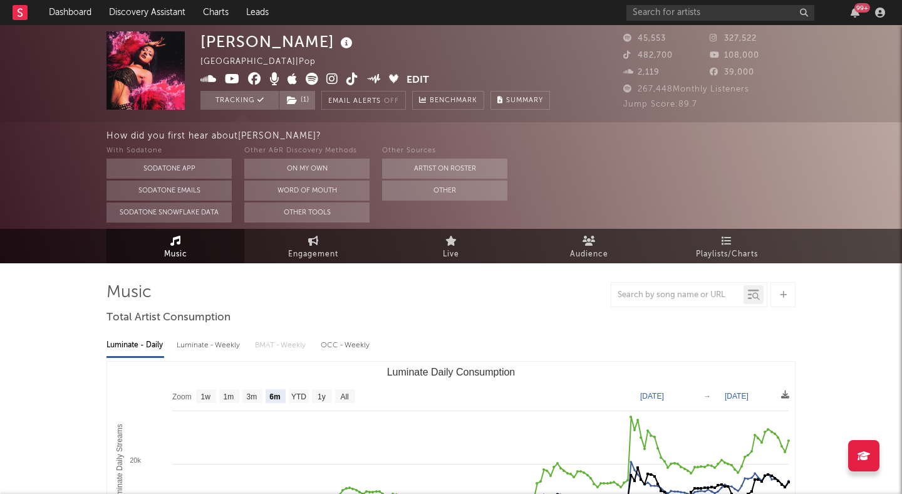
click at [330, 75] on icon at bounding box center [332, 79] width 12 height 13
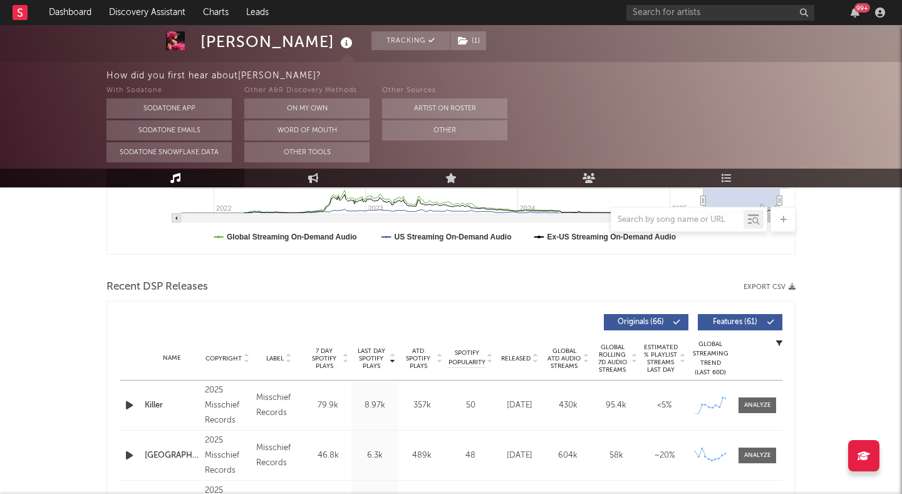
scroll to position [506, 0]
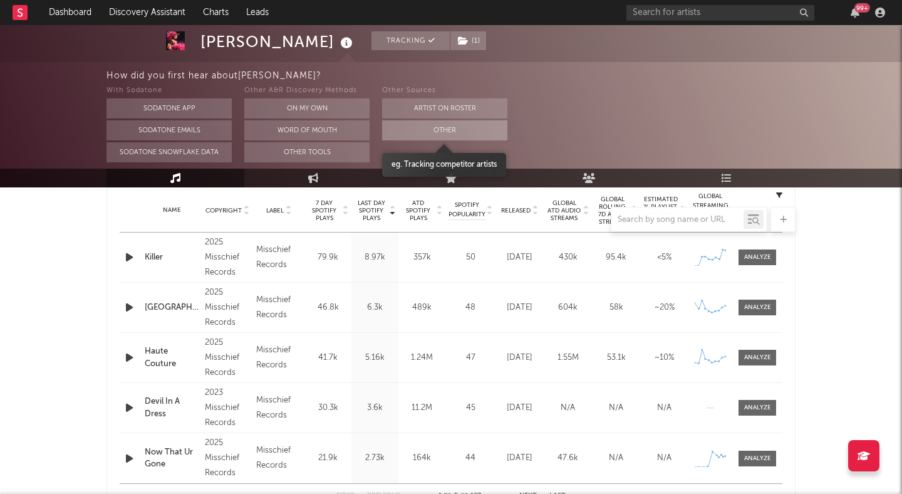
click at [411, 128] on button "Other" at bounding box center [444, 130] width 125 height 20
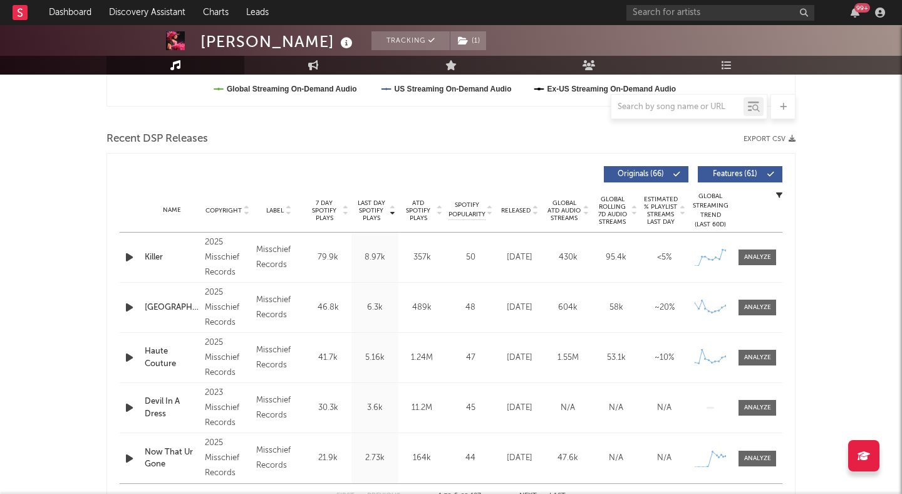
scroll to position [0, 0]
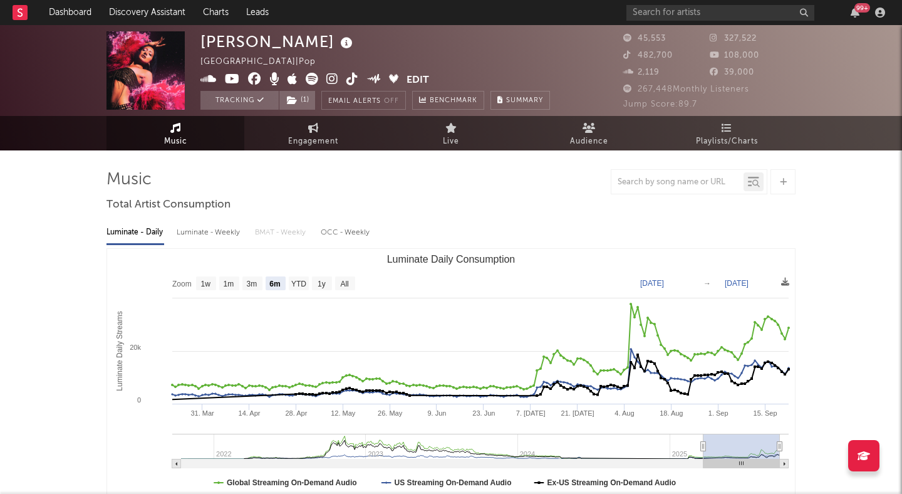
click at [353, 77] on icon at bounding box center [352, 79] width 12 height 13
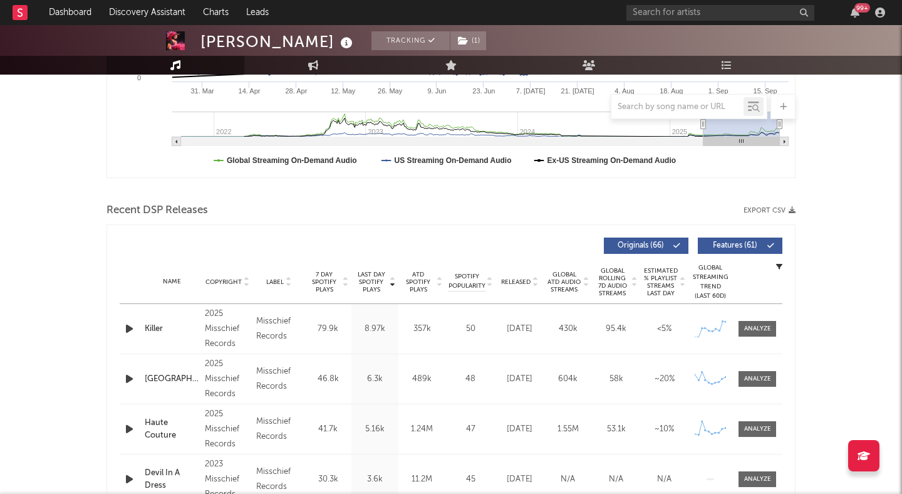
scroll to position [323, 0]
click at [720, 247] on span "Features ( 61 )" at bounding box center [735, 245] width 58 height 8
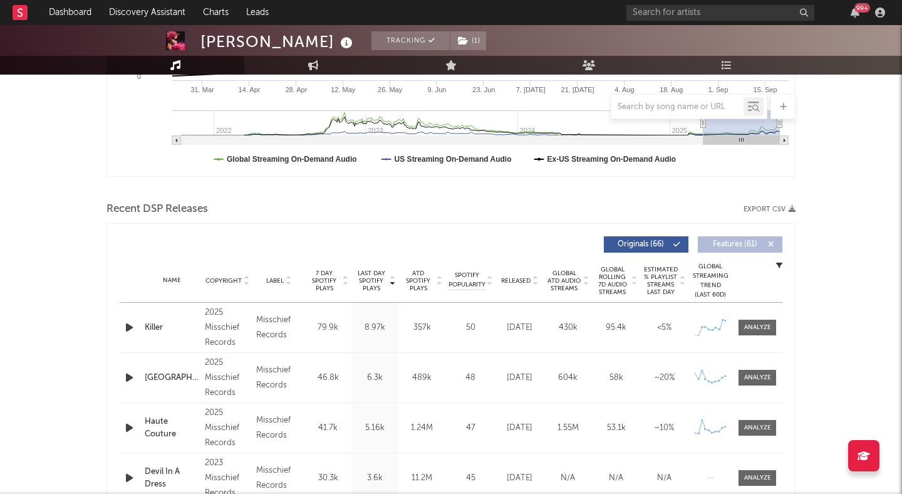
click at [536, 283] on icon at bounding box center [535, 283] width 6 height 5
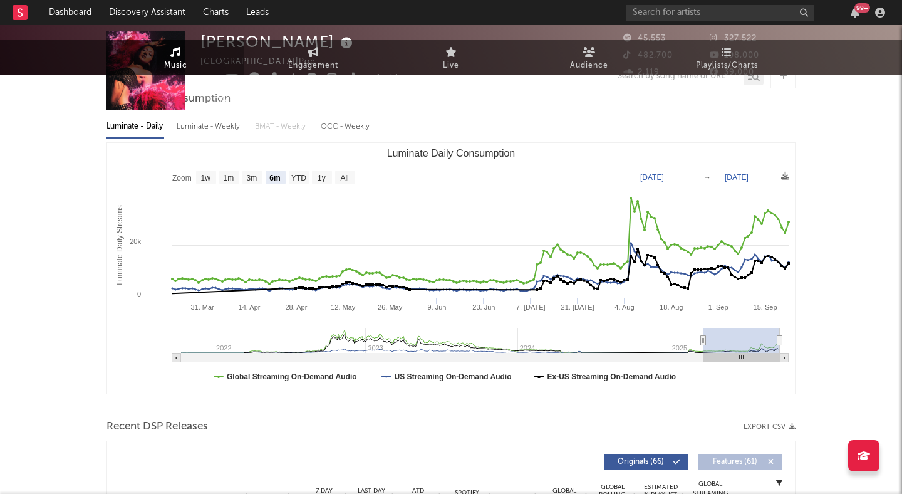
scroll to position [0, 0]
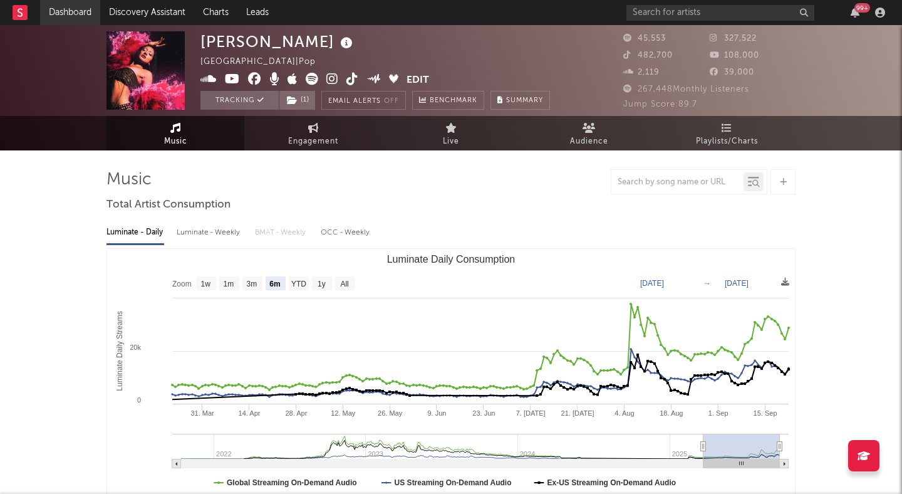
click at [64, 11] on link "Dashboard" at bounding box center [70, 12] width 60 height 25
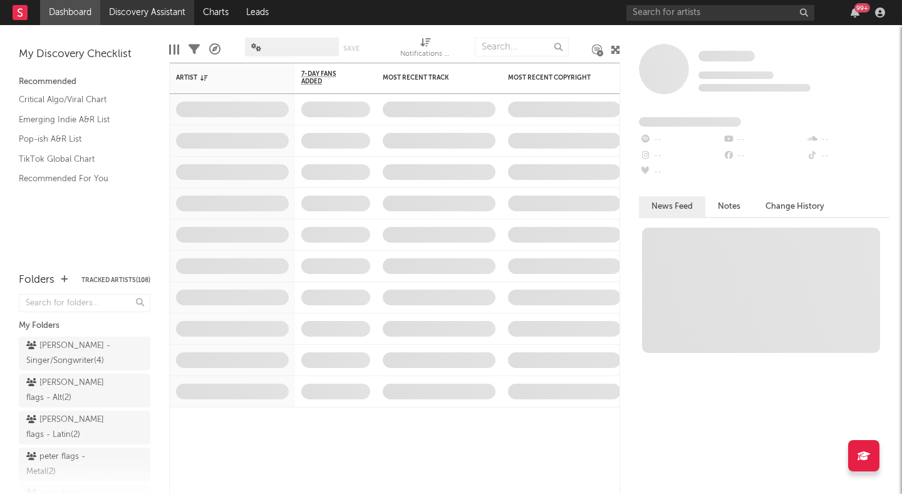
click at [153, 13] on link "Discovery Assistant" at bounding box center [147, 12] width 94 height 25
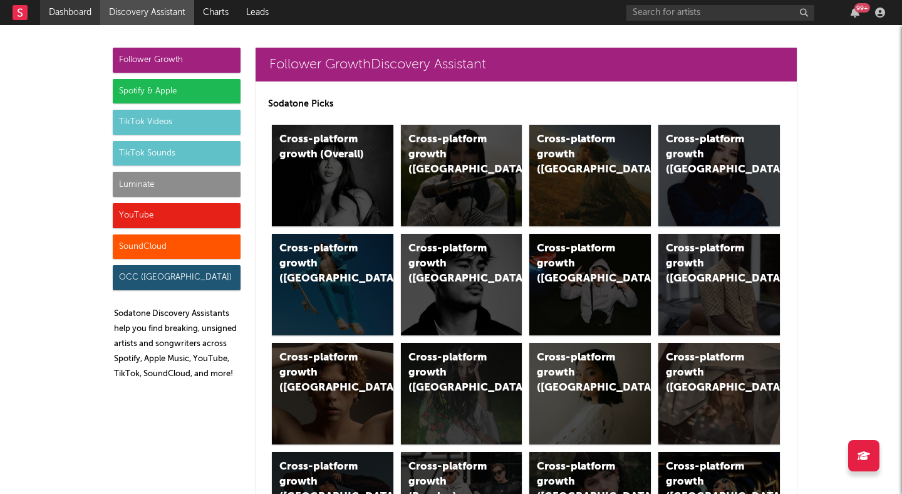
click at [56, 16] on link "Dashboard" at bounding box center [70, 12] width 60 height 25
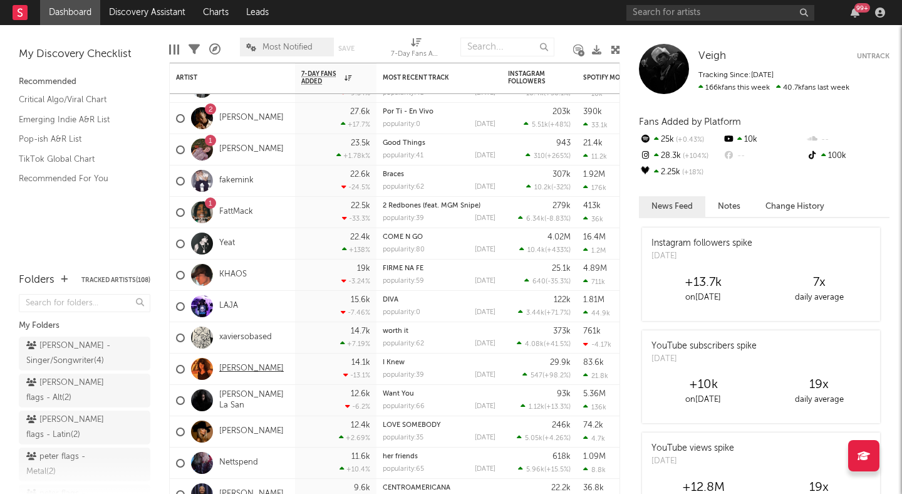
click at [242, 368] on link "[PERSON_NAME]" at bounding box center [251, 368] width 65 height 11
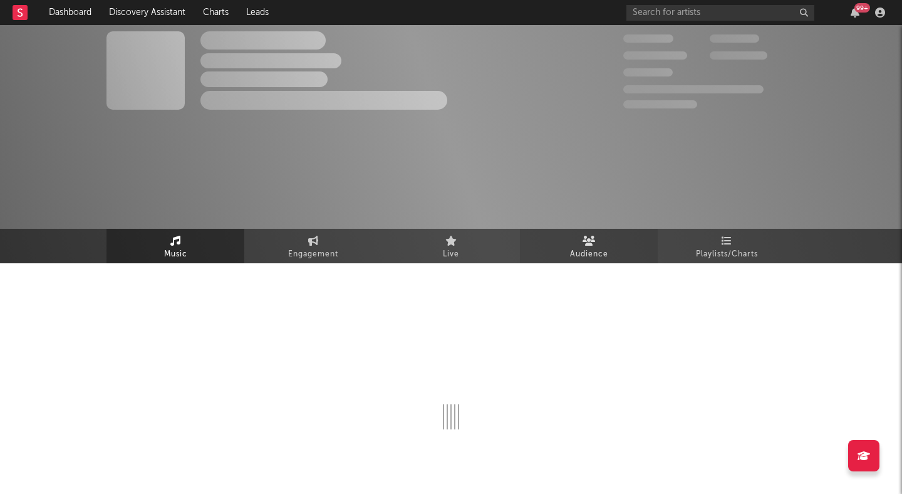
select select "1w"
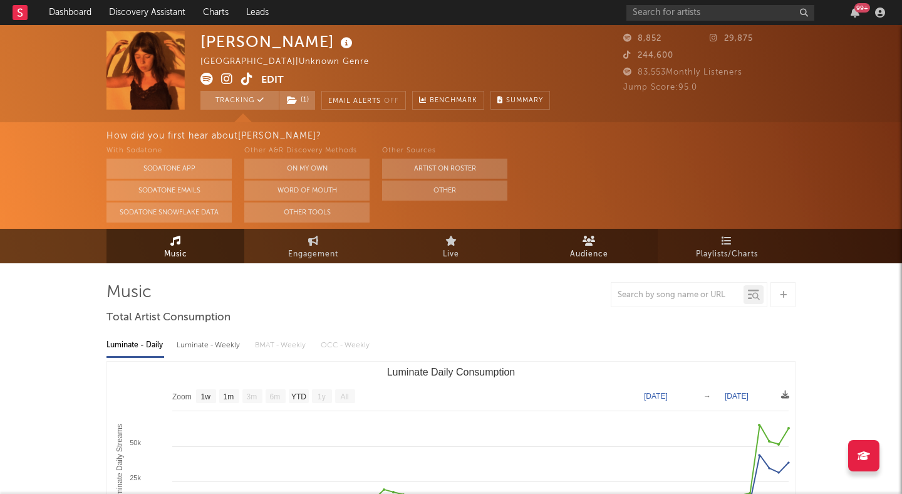
click at [593, 247] on span "Audience" at bounding box center [589, 254] width 38 height 15
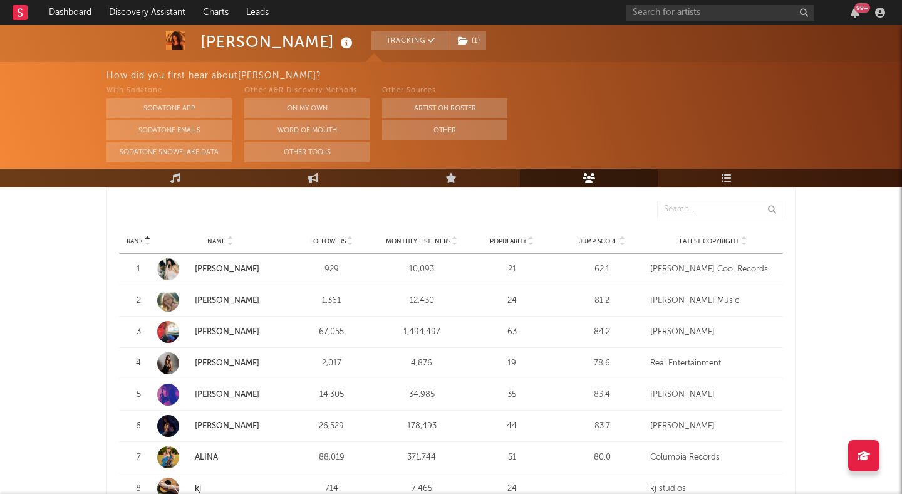
scroll to position [468, 0]
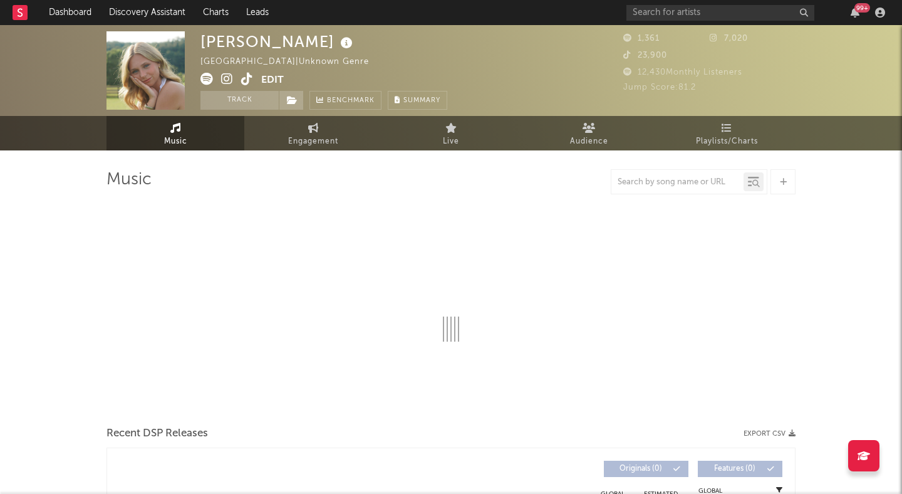
select select "1w"
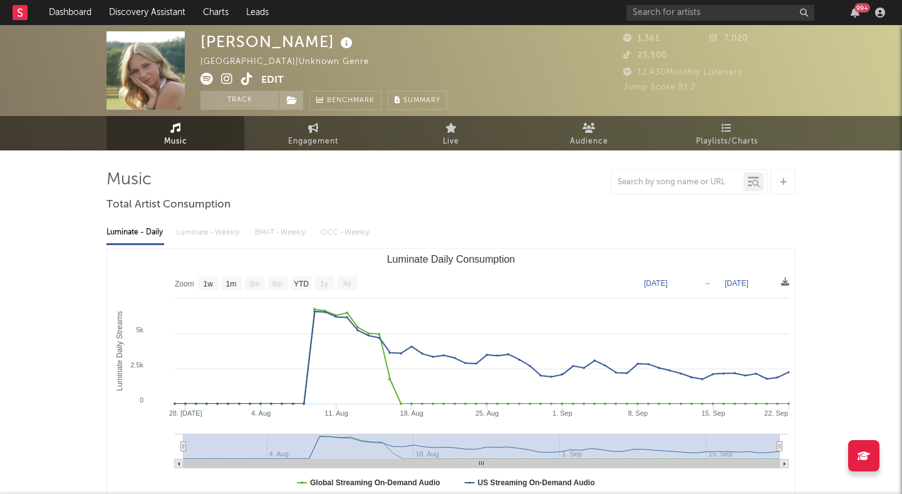
click at [224, 77] on icon at bounding box center [227, 79] width 12 height 13
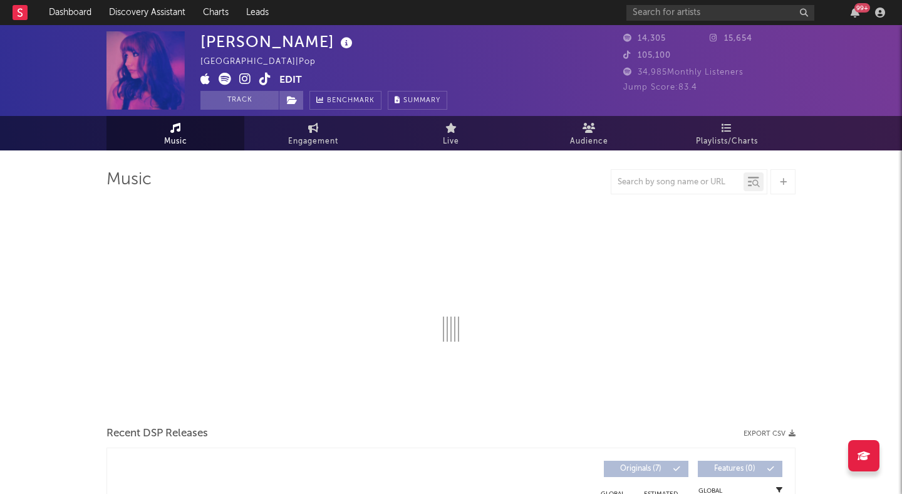
select select "6m"
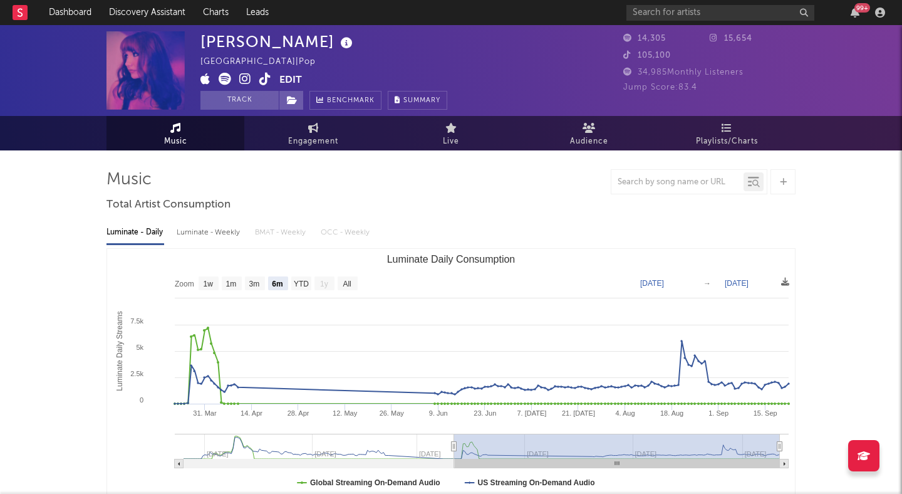
click at [242, 81] on icon at bounding box center [245, 79] width 12 height 13
click at [264, 75] on icon at bounding box center [265, 79] width 12 height 13
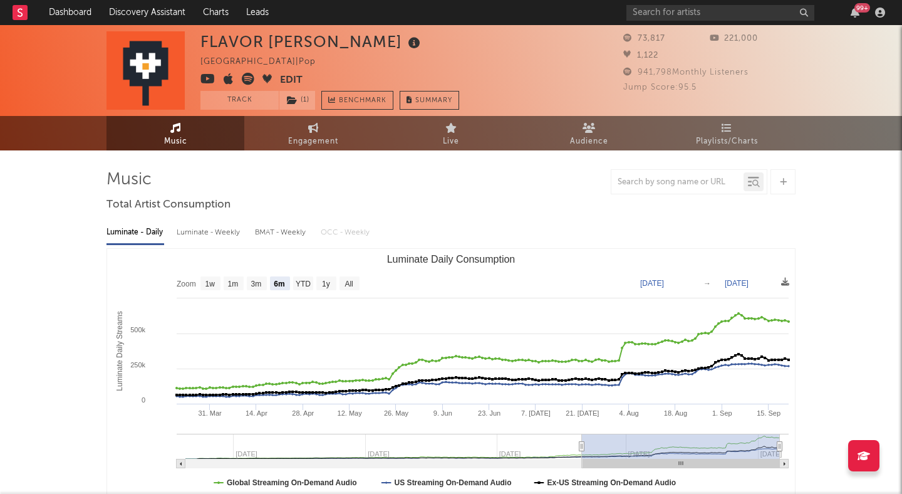
select select "6m"
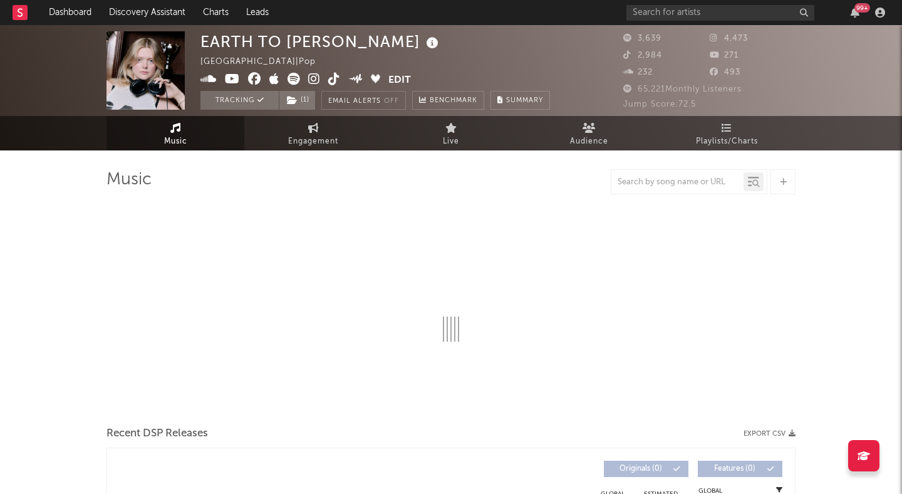
select select "6m"
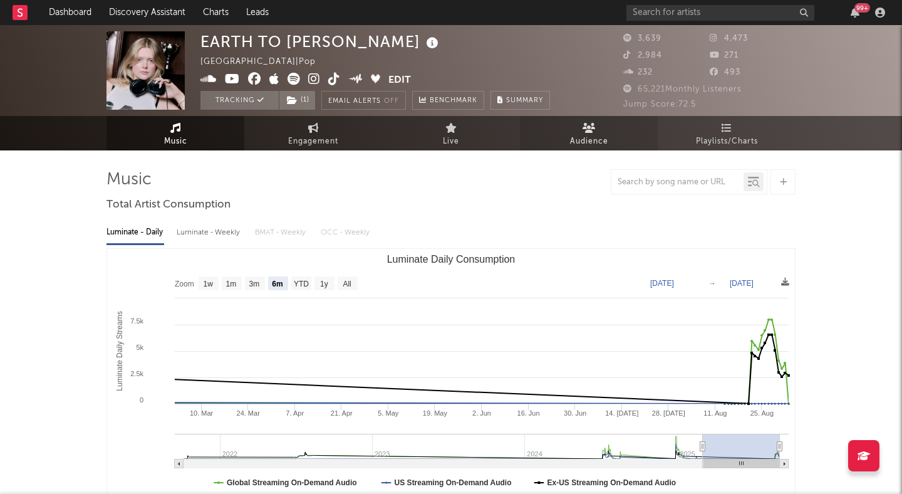
click at [601, 130] on link "Audience" at bounding box center [589, 133] width 138 height 34
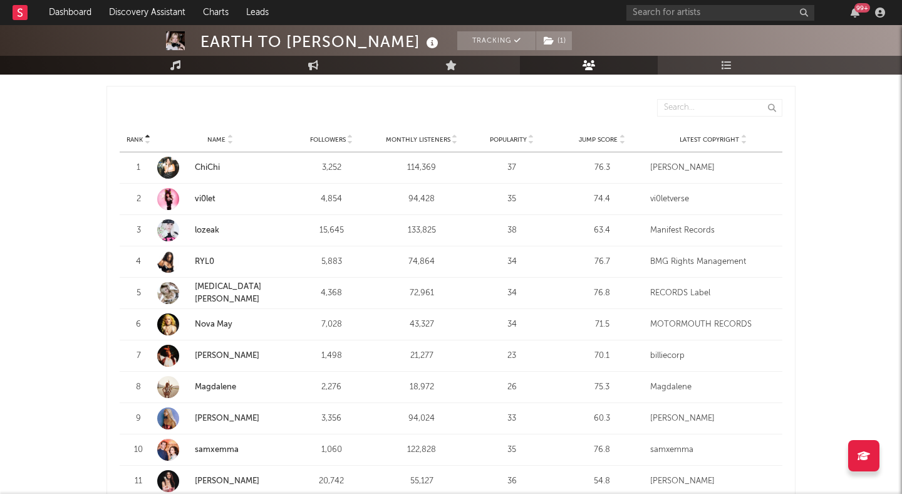
scroll to position [453, 0]
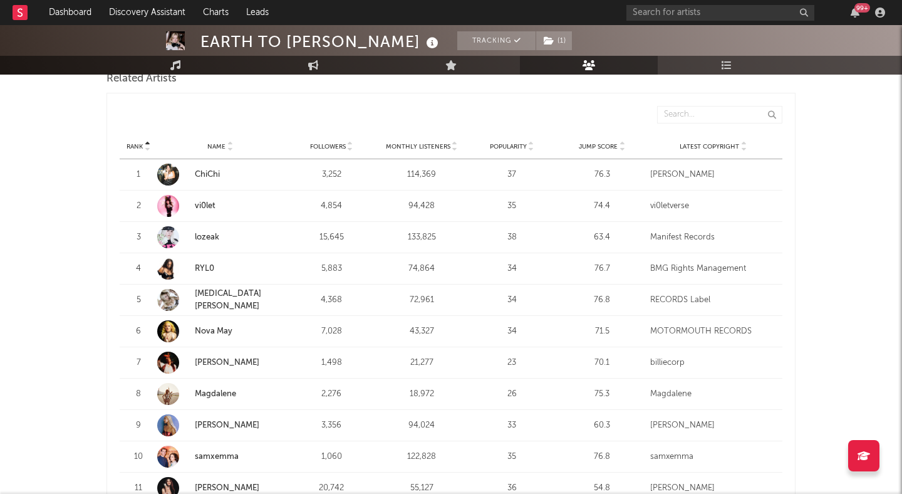
click at [619, 148] on icon at bounding box center [622, 149] width 6 height 5
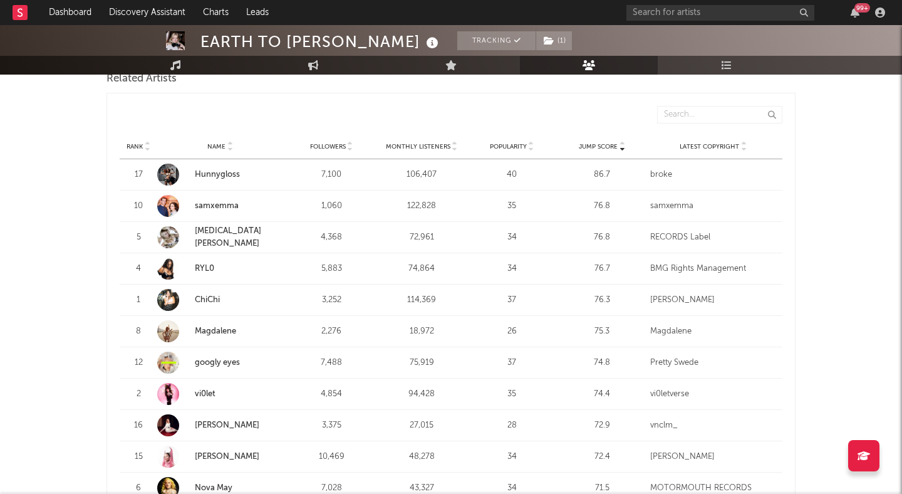
scroll to position [477, 0]
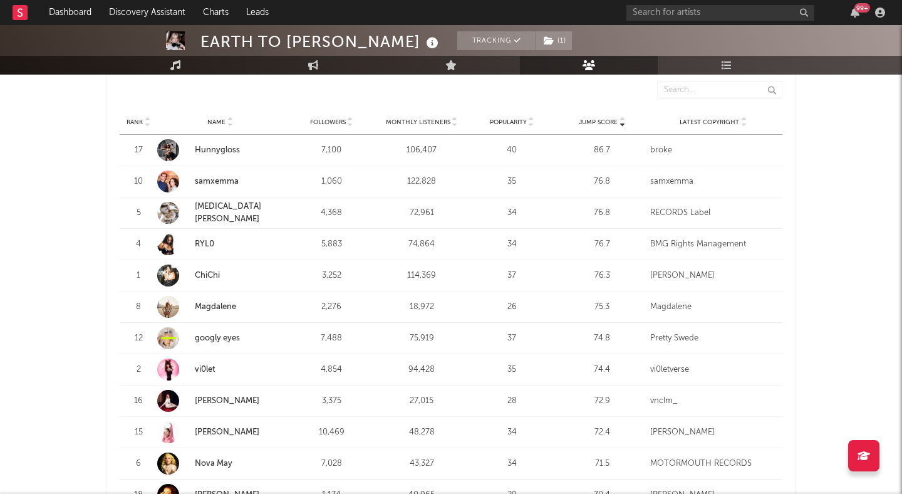
click at [215, 307] on link "Magdalene" at bounding box center [215, 307] width 41 height 8
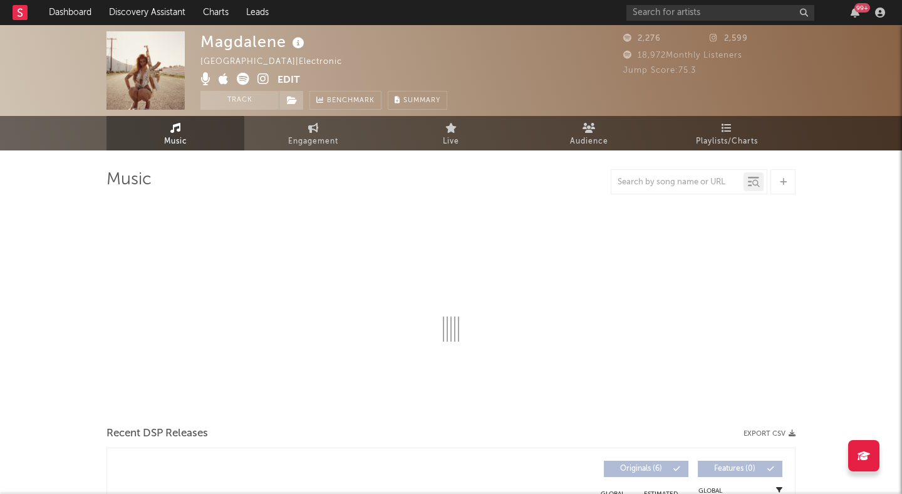
select select "1w"
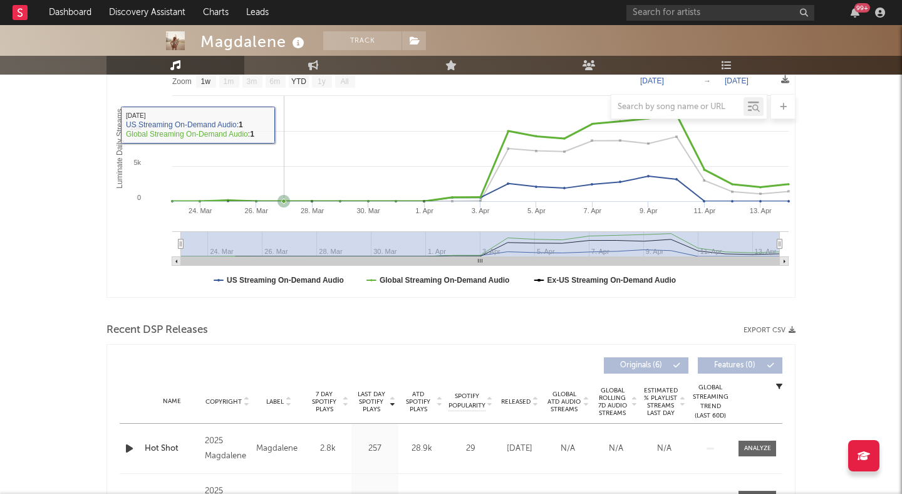
scroll to position [242, 0]
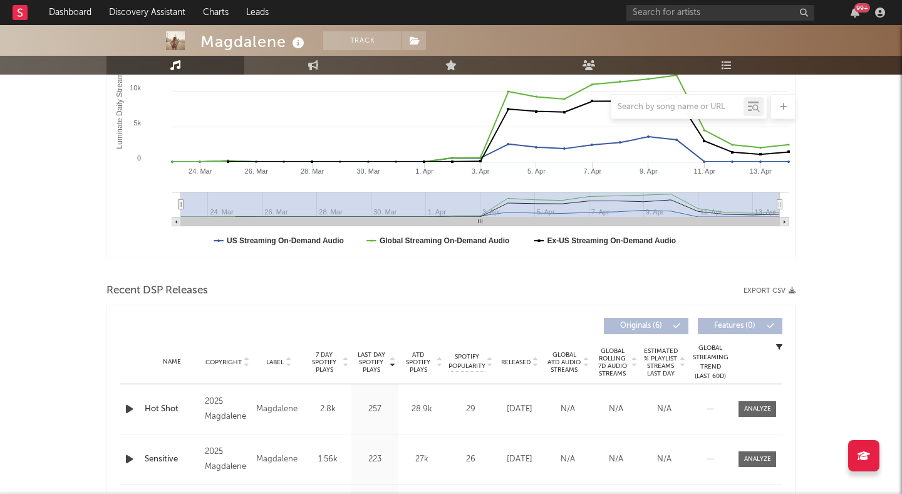
click at [127, 411] on icon "button" at bounding box center [129, 409] width 13 height 16
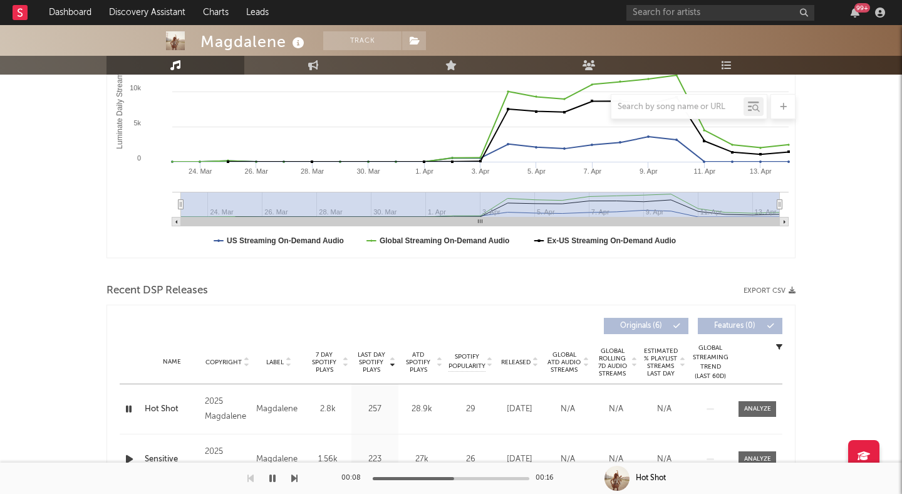
click at [128, 410] on icon "button" at bounding box center [129, 409] width 12 height 16
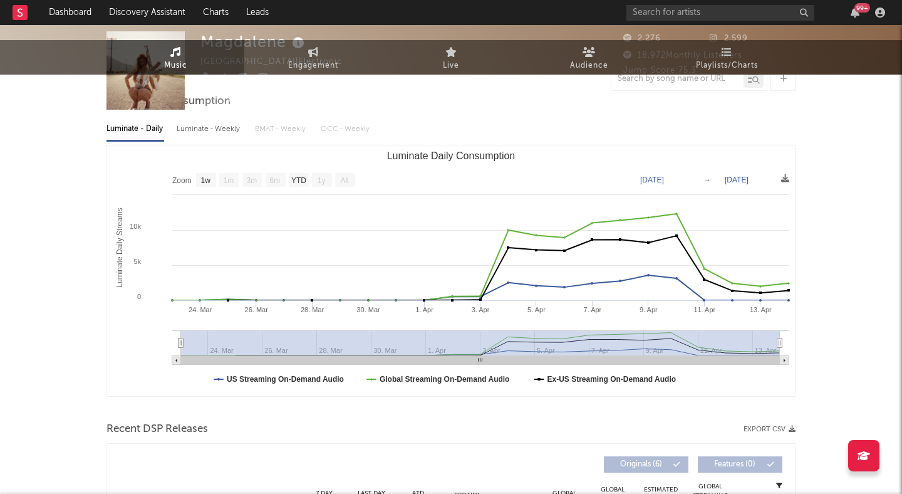
scroll to position [0, 0]
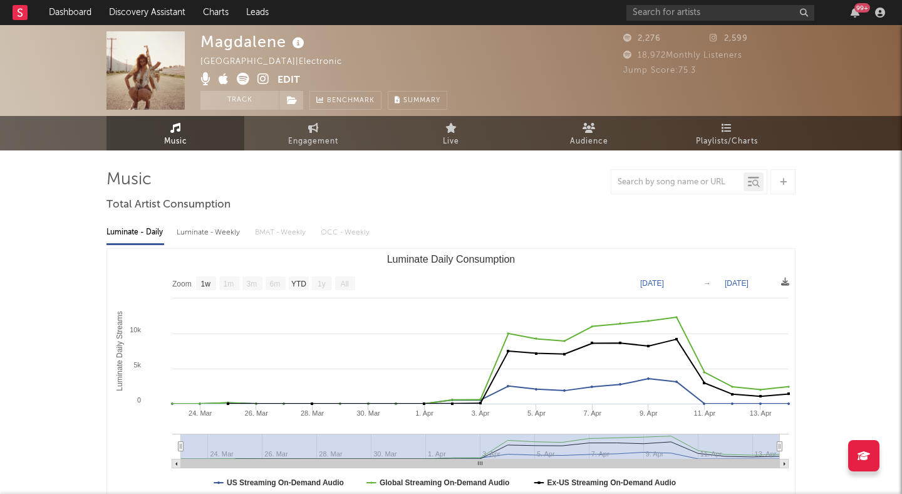
click at [256, 73] on span at bounding box center [238, 81] width 77 height 16
click at [262, 80] on icon at bounding box center [263, 79] width 12 height 13
click at [628, 56] on icon at bounding box center [629, 55] width 13 height 8
click at [626, 55] on icon at bounding box center [629, 55] width 13 height 8
click at [244, 78] on icon at bounding box center [243, 79] width 13 height 13
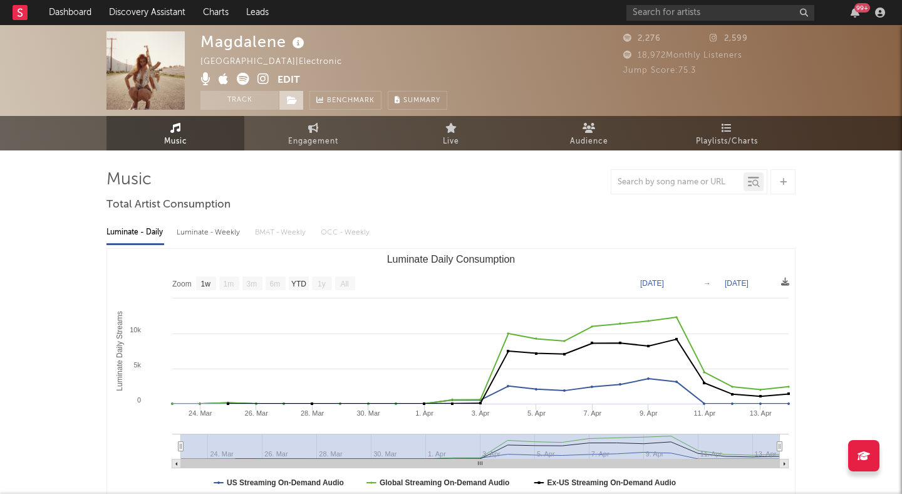
click at [291, 96] on icon at bounding box center [292, 100] width 11 height 9
click at [324, 60] on div "Magdalene United States | Electronic Edit Track Benchmark Summary" at bounding box center [323, 70] width 247 height 78
click at [257, 95] on button "Track" at bounding box center [239, 100] width 78 height 19
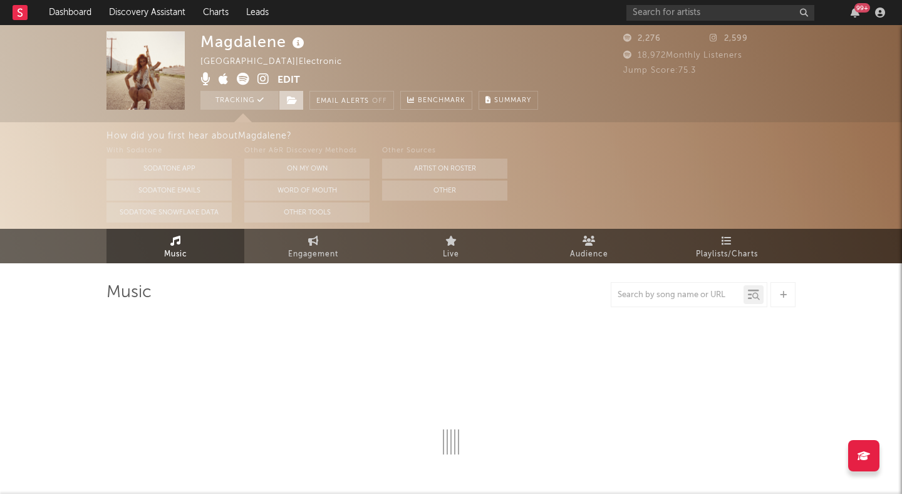
select select "1w"
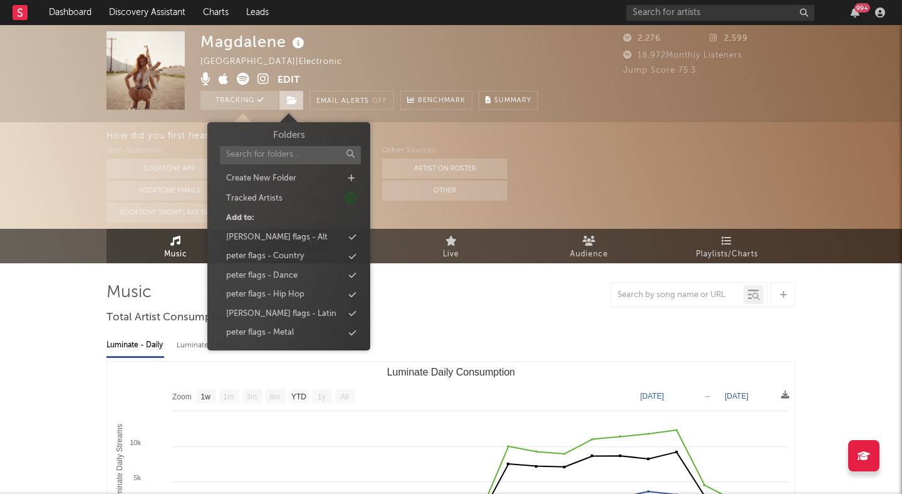
click at [294, 99] on icon at bounding box center [292, 100] width 11 height 9
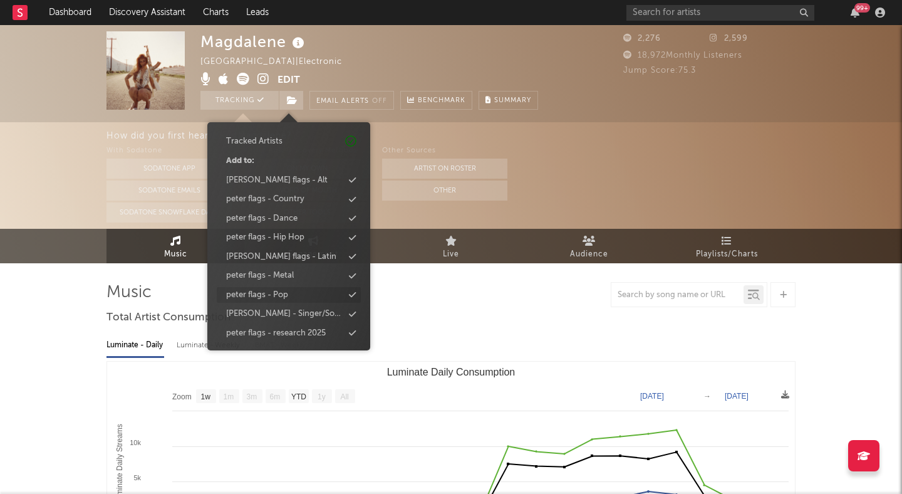
click at [321, 298] on div "peter flags - Pop" at bounding box center [289, 295] width 144 height 16
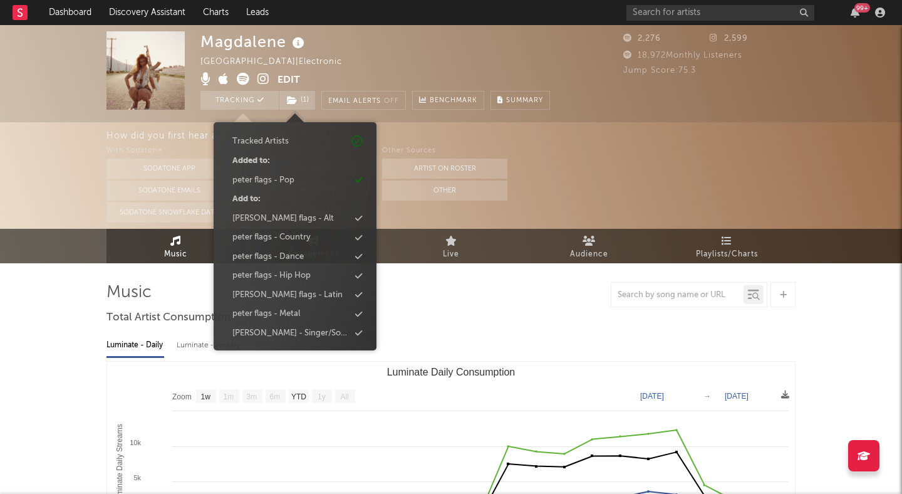
click at [449, 296] on div at bounding box center [450, 294] width 689 height 25
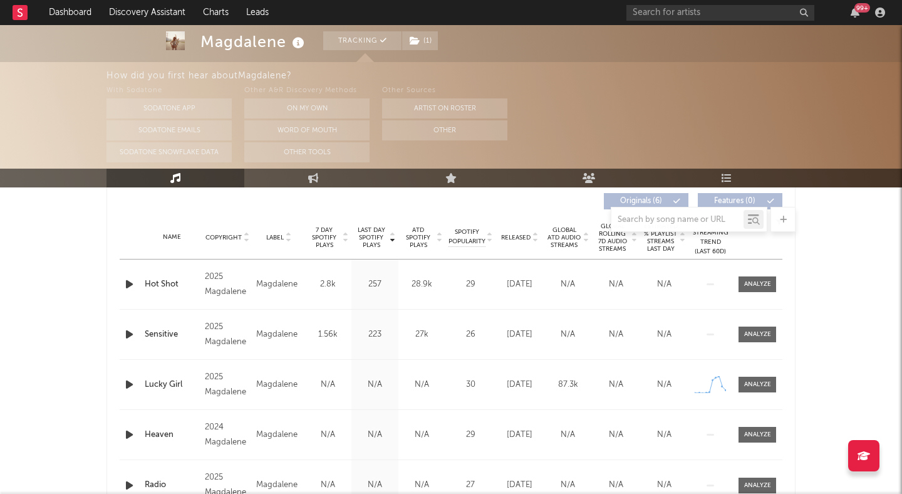
scroll to position [511, 0]
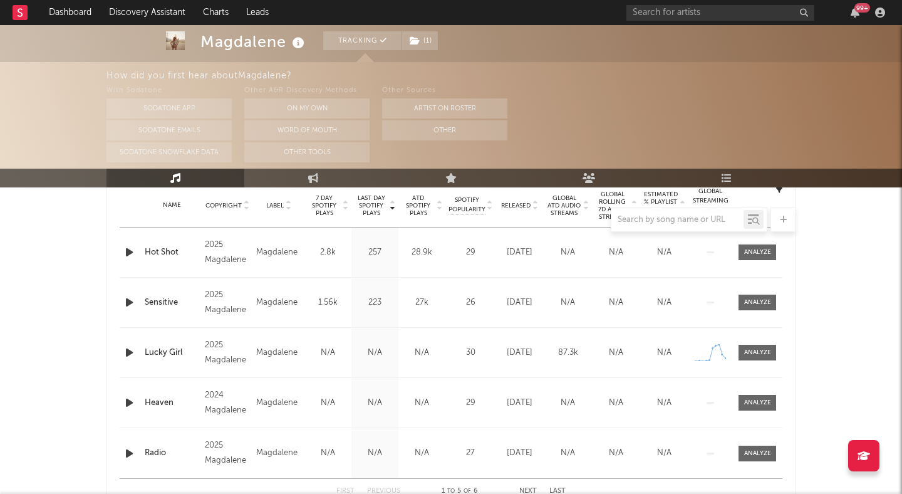
click at [133, 357] on icon "button" at bounding box center [129, 353] width 13 height 16
click at [436, 474] on div "00:01 00:16" at bounding box center [450, 477] width 219 height 31
click at [444, 477] on div at bounding box center [451, 478] width 157 height 3
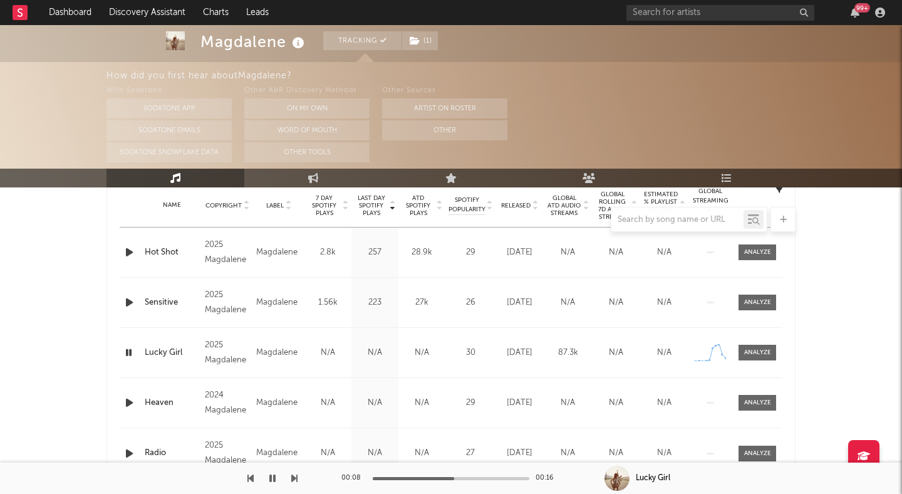
click at [272, 476] on icon "button" at bounding box center [272, 478] width 6 height 10
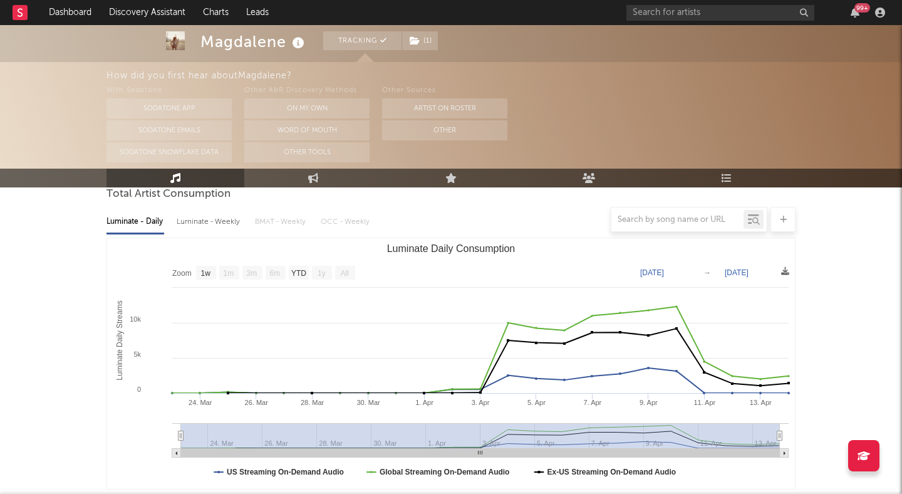
scroll to position [122, 0]
click at [54, 76] on div "How did you first hear about Magdalene ? With Sodatone Sodatone App Sodatone Em…" at bounding box center [451, 115] width 902 height 106
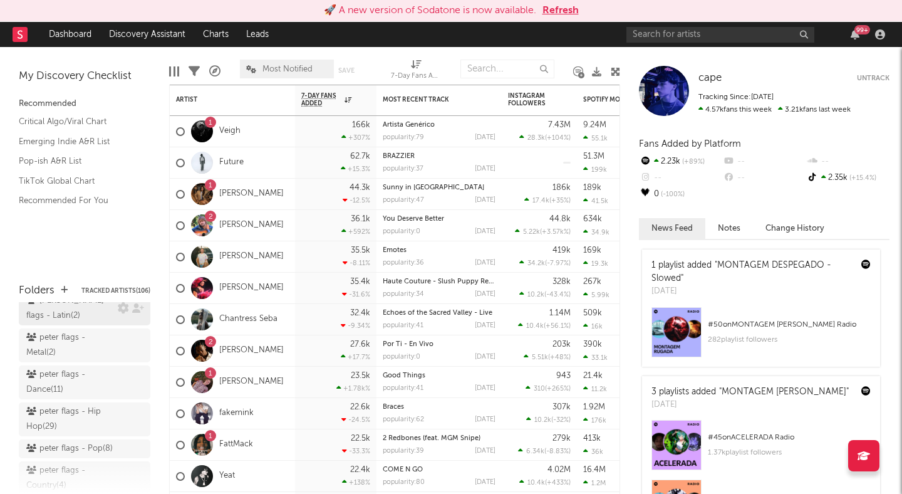
scroll to position [166, 0]
click at [81, 405] on div "[PERSON_NAME] flags - Pop ( 8 )" at bounding box center [69, 412] width 86 height 15
click at [88, 405] on div "[PERSON_NAME] flags - Pop ( 8 )" at bounding box center [69, 412] width 86 height 15
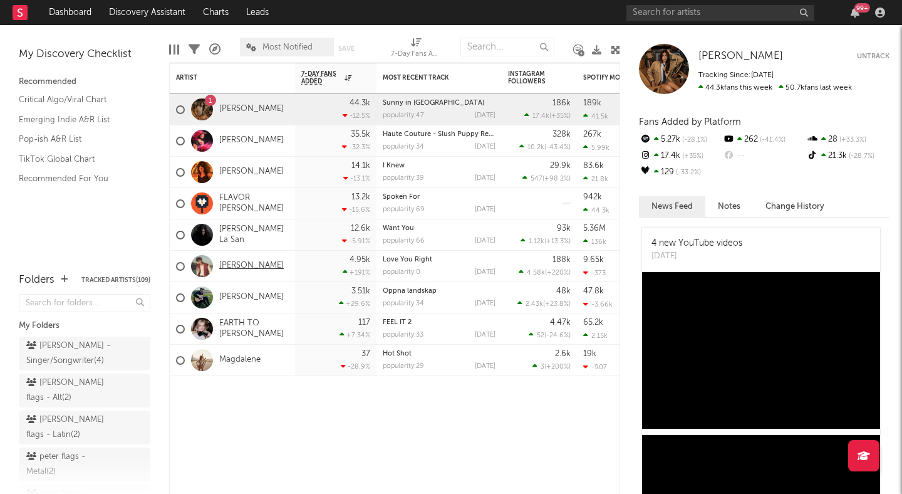
click at [246, 264] on link "[PERSON_NAME]" at bounding box center [251, 266] width 65 height 11
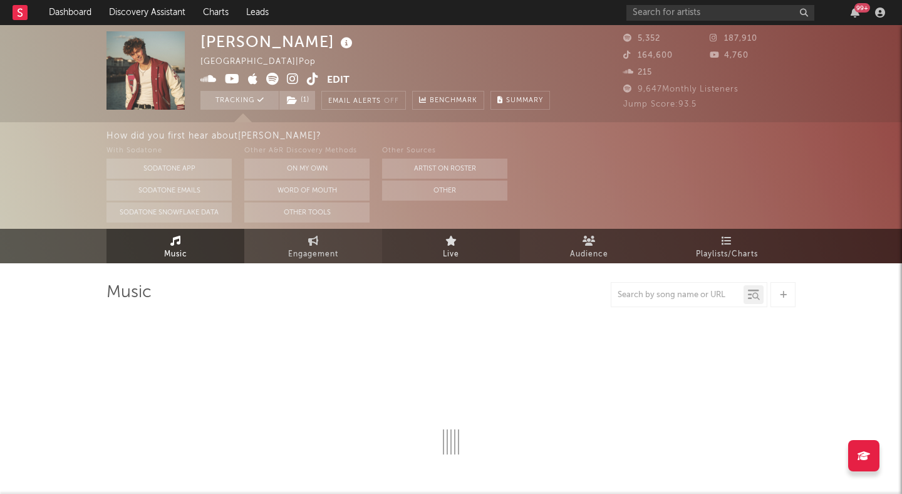
select select "6m"
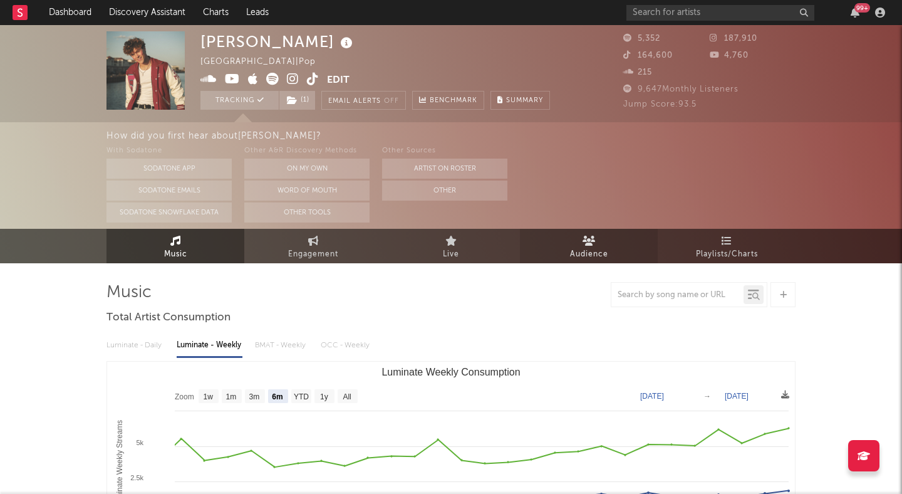
click at [564, 234] on link "Audience" at bounding box center [589, 246] width 138 height 34
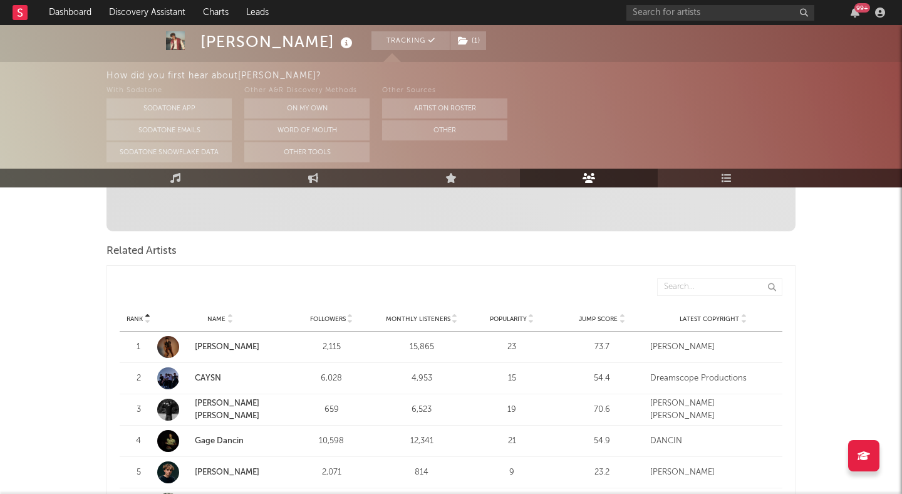
scroll to position [437, 0]
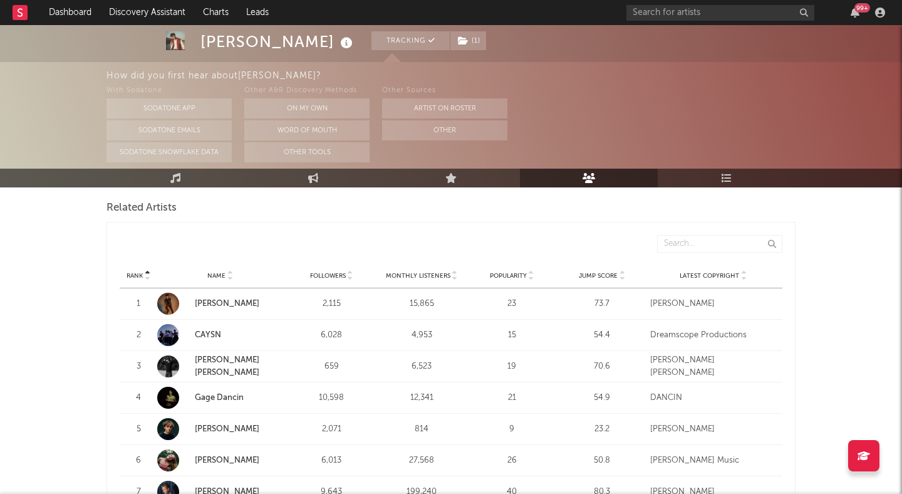
click at [618, 279] on div at bounding box center [622, 275] width 8 height 9
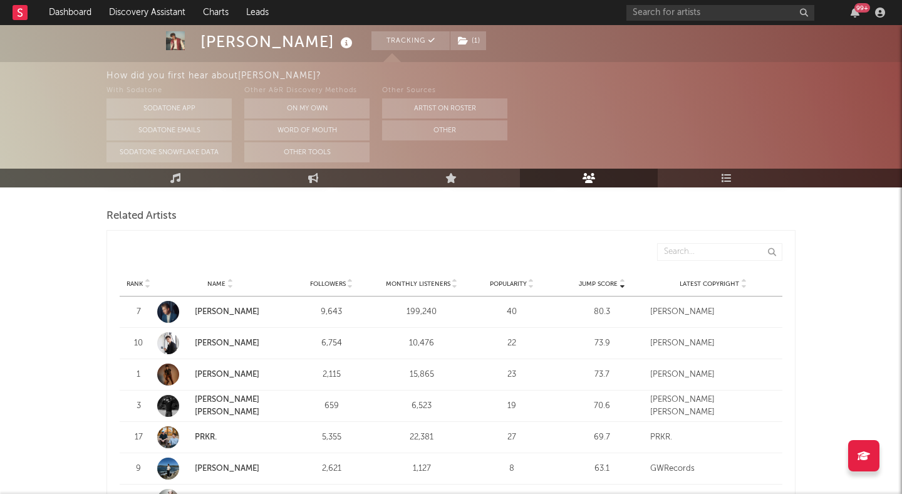
scroll to position [425, 0]
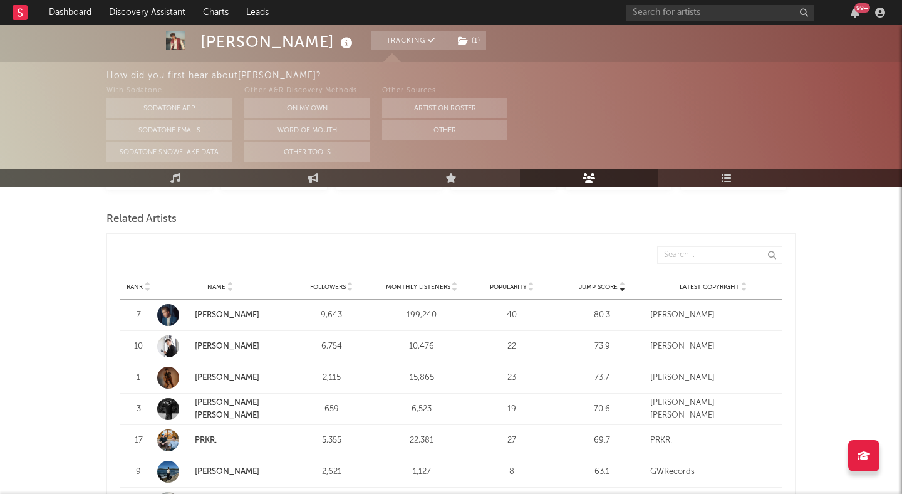
click at [197, 376] on link "[PERSON_NAME]" at bounding box center [227, 377] width 65 height 8
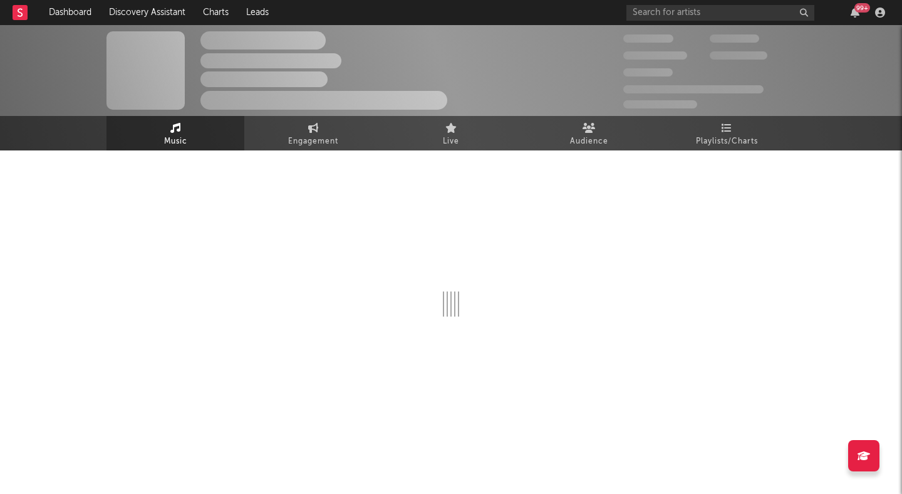
select select "1w"
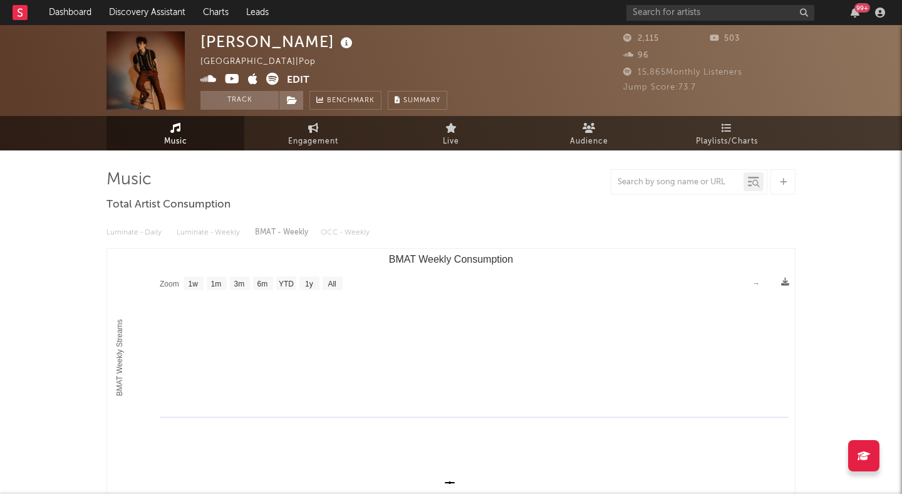
click at [272, 78] on icon at bounding box center [272, 79] width 13 height 13
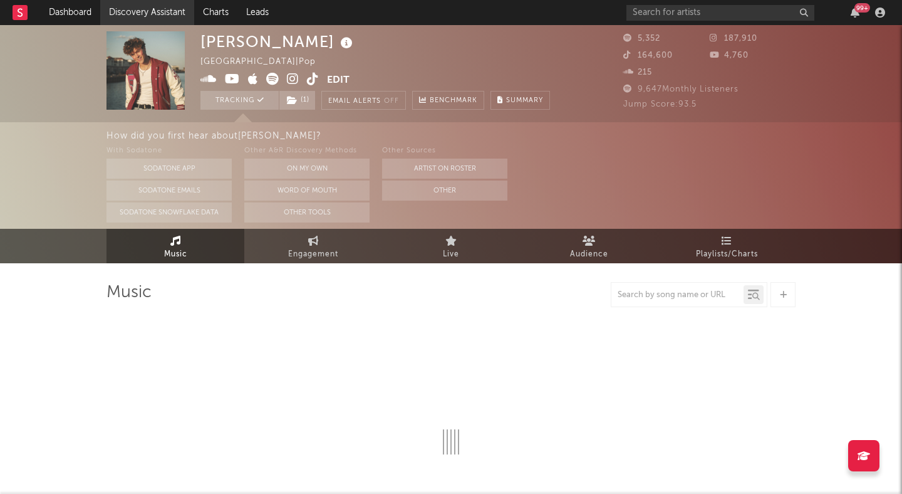
select select "6m"
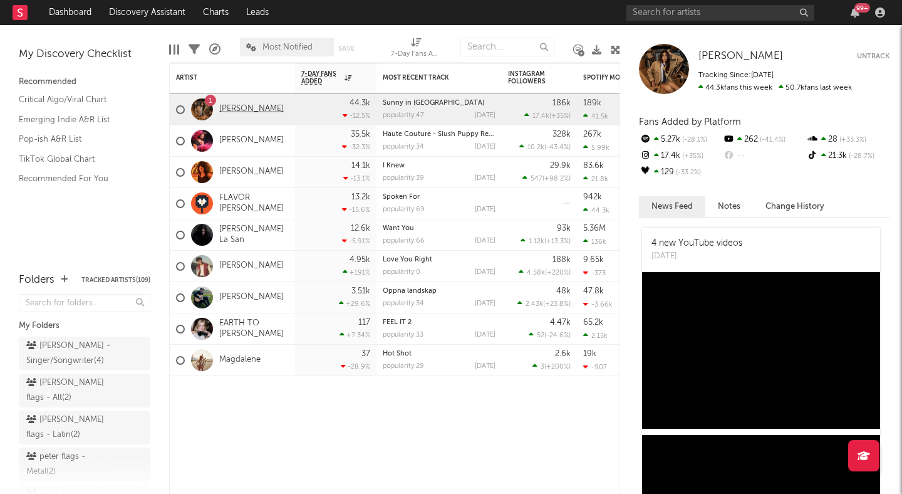
click at [244, 111] on link "[PERSON_NAME]" at bounding box center [251, 109] width 65 height 11
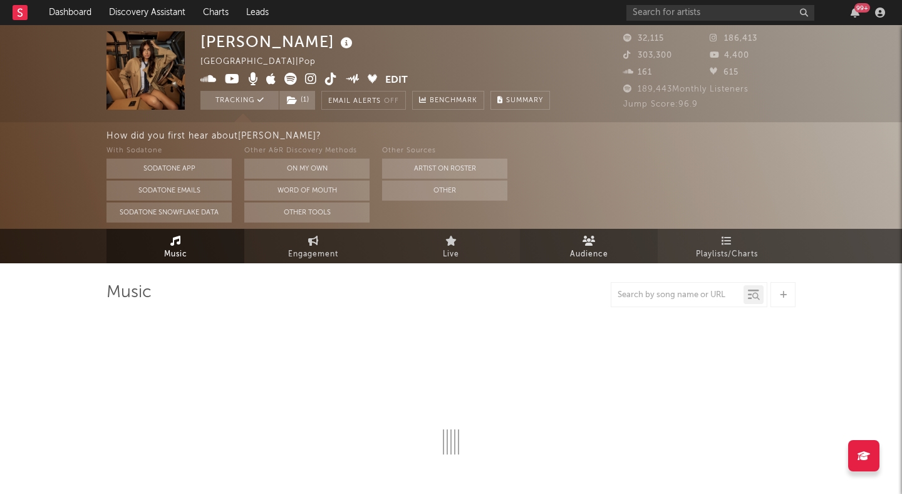
click at [577, 242] on link "Audience" at bounding box center [589, 246] width 138 height 34
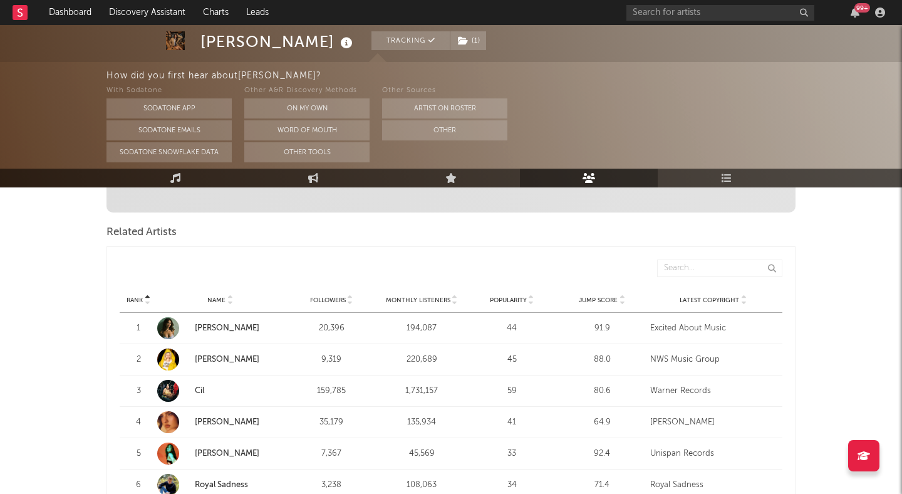
scroll to position [403, 0]
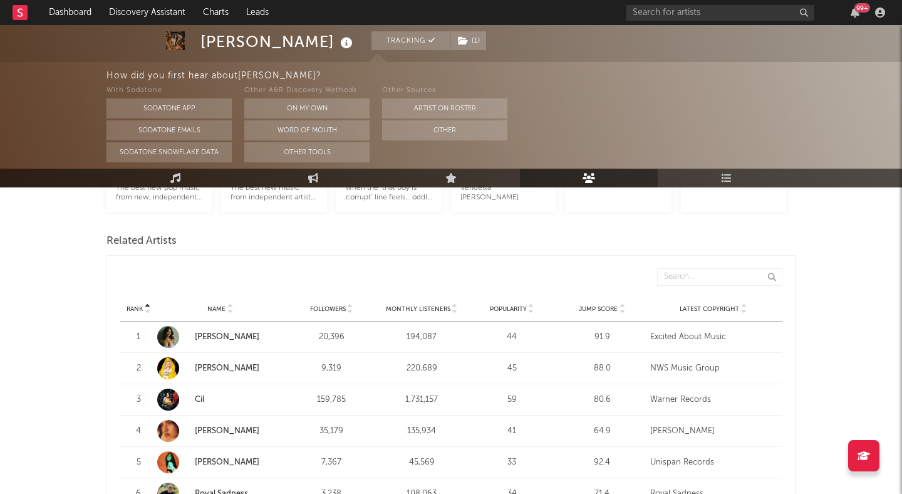
click at [620, 313] on div "Rank Name Followers Monthly Listeners Popularity Jump Score Latest Copyright" at bounding box center [451, 308] width 663 height 25
click at [621, 311] on icon at bounding box center [622, 311] width 6 height 5
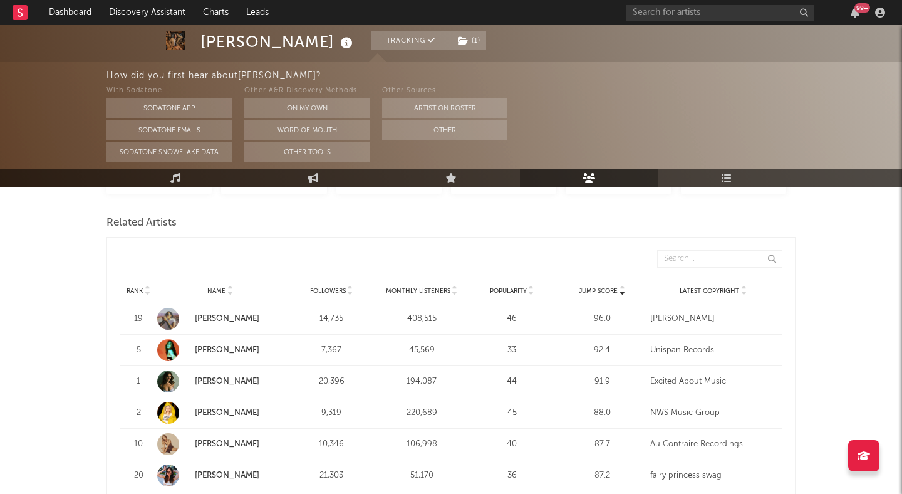
scroll to position [425, 0]
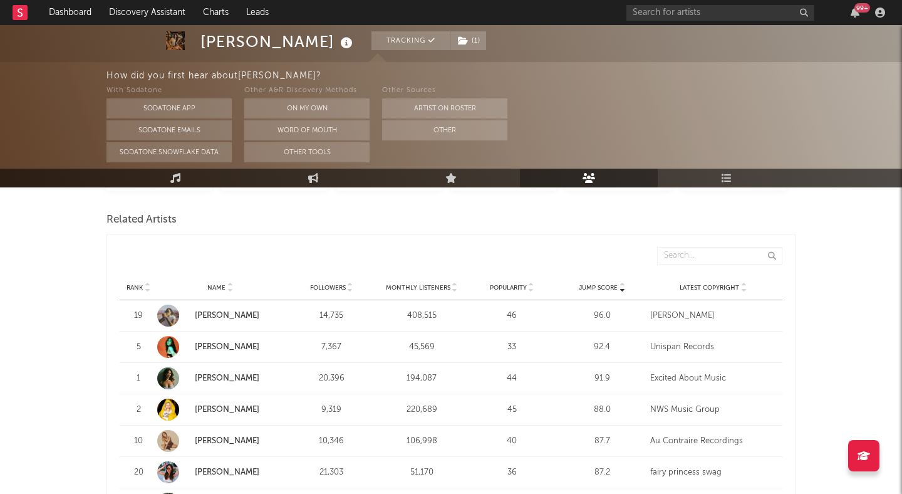
click at [239, 376] on link "[PERSON_NAME]" at bounding box center [227, 378] width 65 height 8
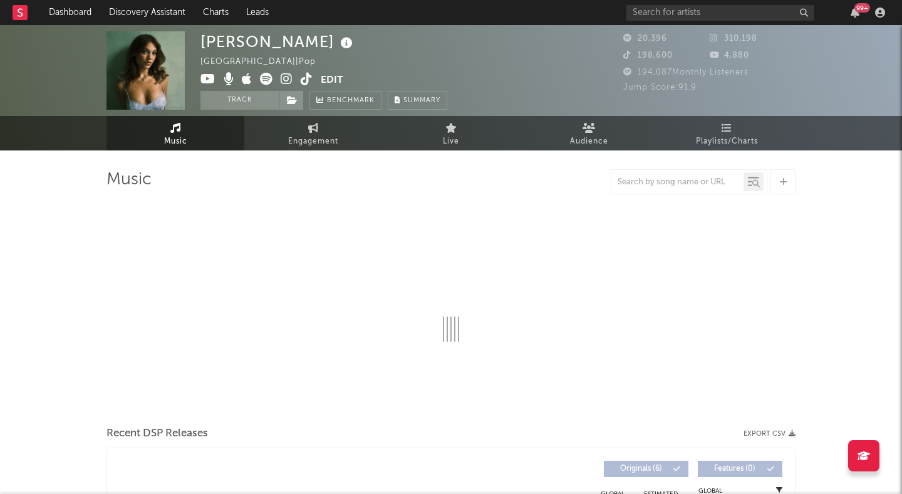
select select "1w"
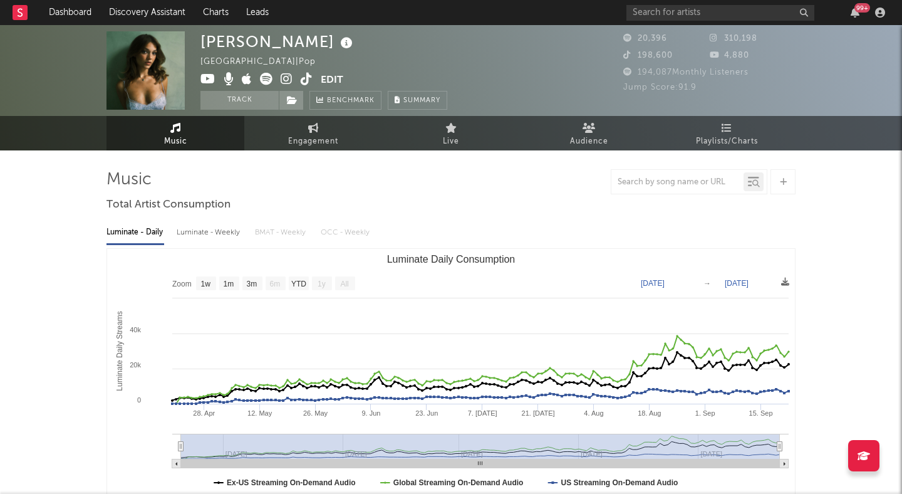
click at [281, 75] on icon at bounding box center [287, 79] width 12 height 13
click at [266, 100] on button "Track" at bounding box center [239, 100] width 78 height 19
click at [289, 99] on icon at bounding box center [292, 100] width 11 height 9
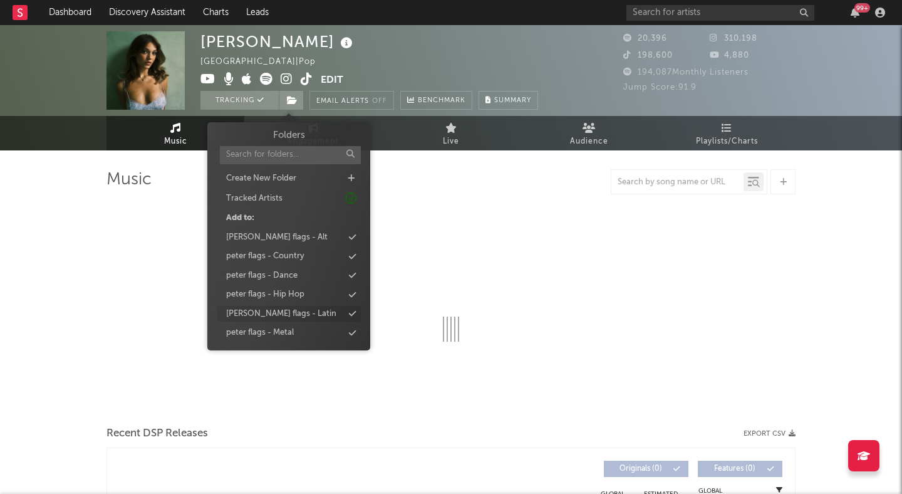
select select "1w"
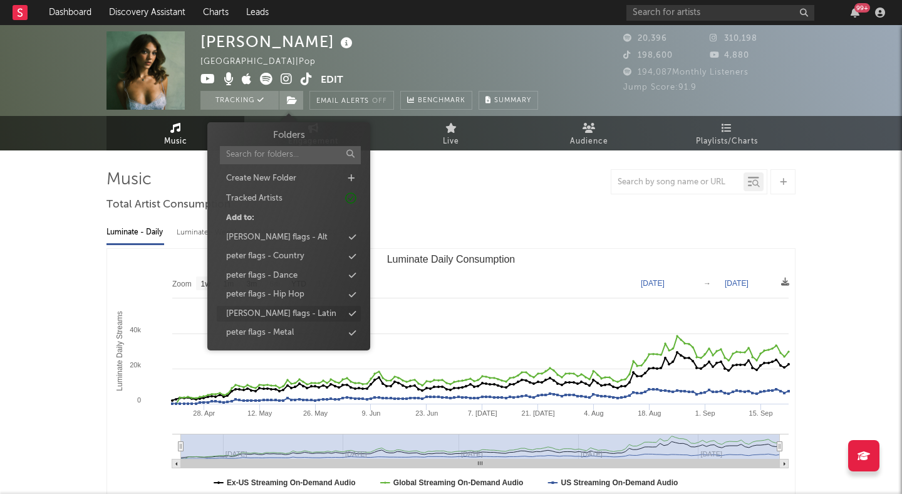
scroll to position [57, 0]
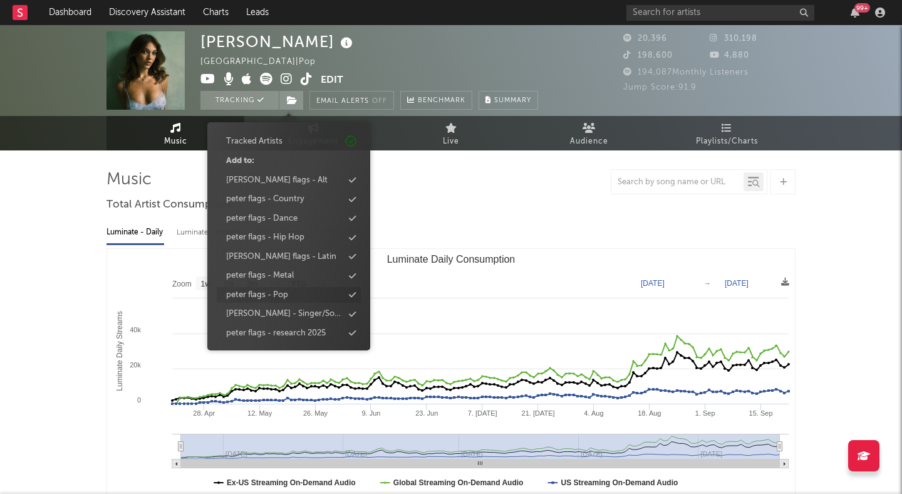
click at [294, 298] on div "peter flags - Pop" at bounding box center [289, 295] width 144 height 16
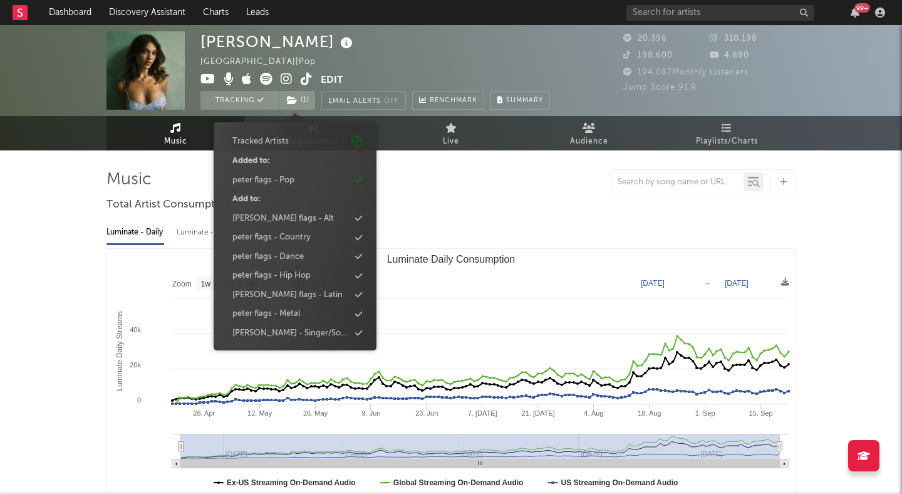
click at [459, 191] on div at bounding box center [450, 181] width 689 height 25
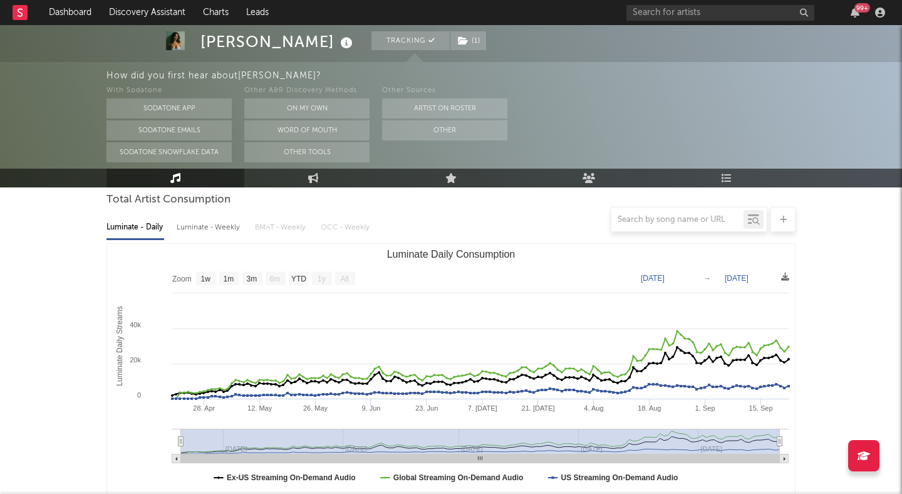
scroll to position [0, 0]
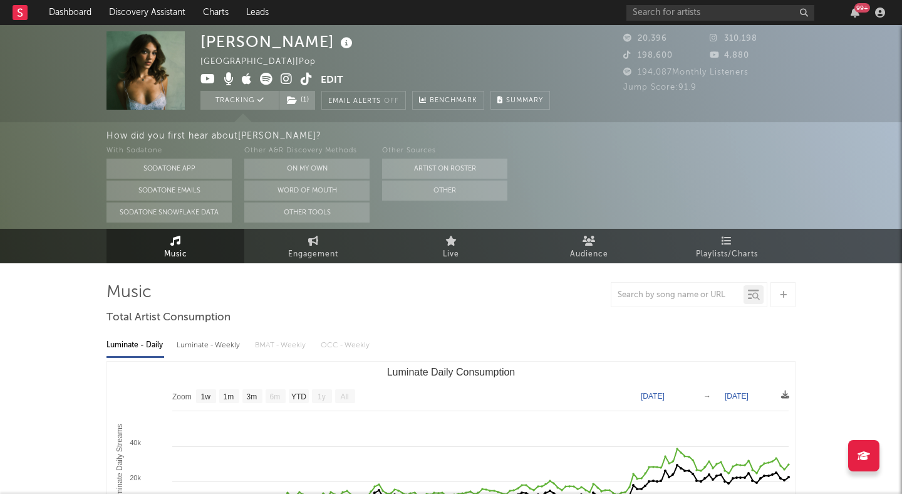
click at [302, 75] on icon at bounding box center [307, 79] width 12 height 13
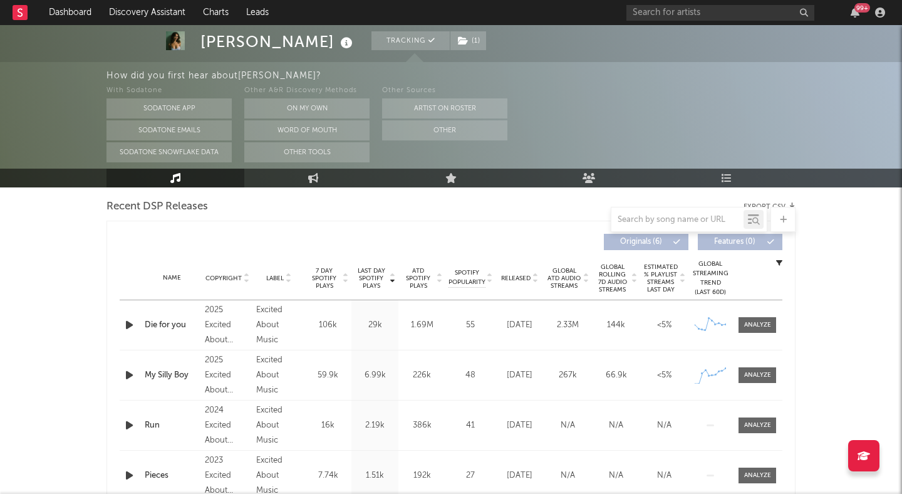
scroll to position [429, 0]
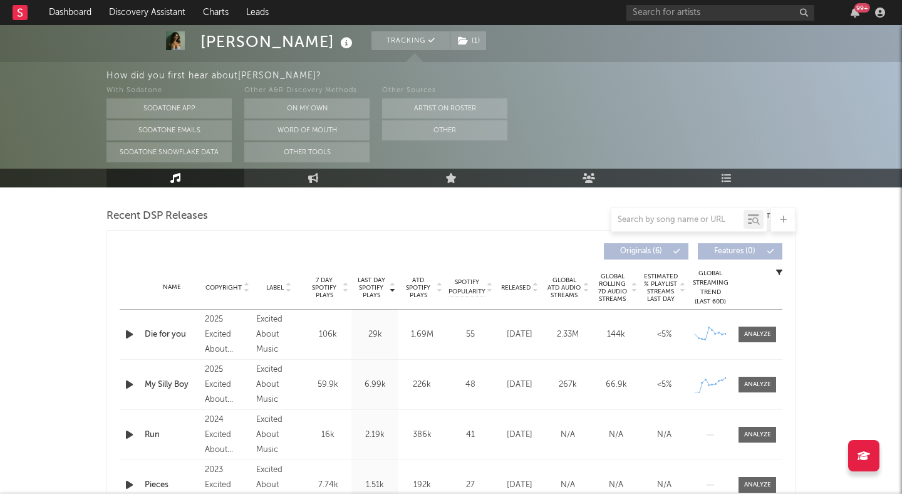
click at [535, 289] on icon at bounding box center [535, 290] width 6 height 5
click at [126, 331] on icon "button" at bounding box center [129, 334] width 13 height 16
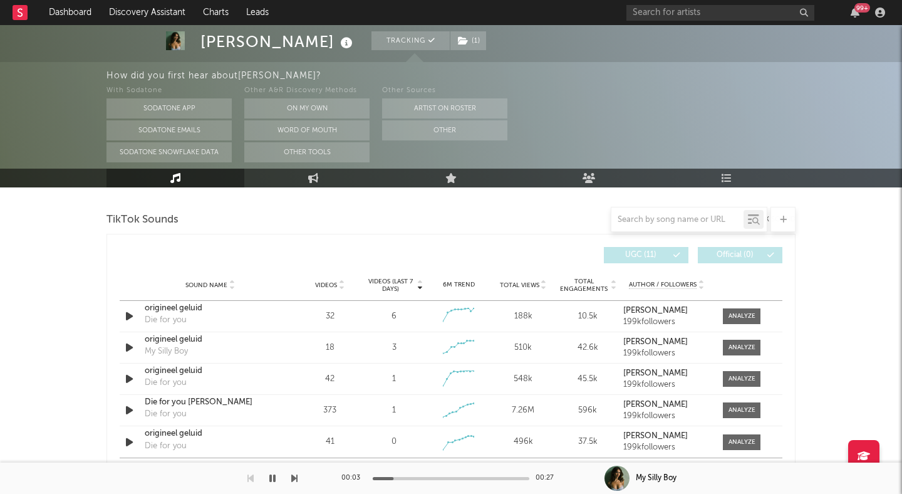
scroll to position [851, 0]
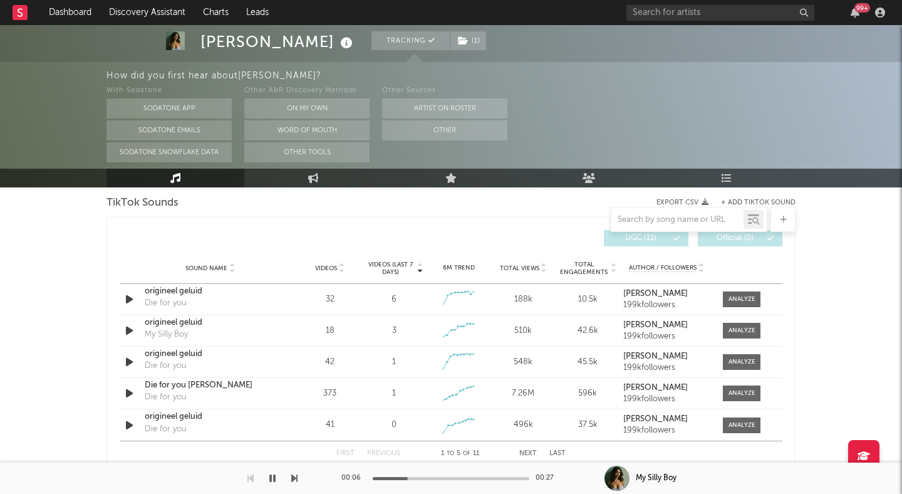
click at [345, 271] on div "Videos" at bounding box center [330, 267] width 58 height 9
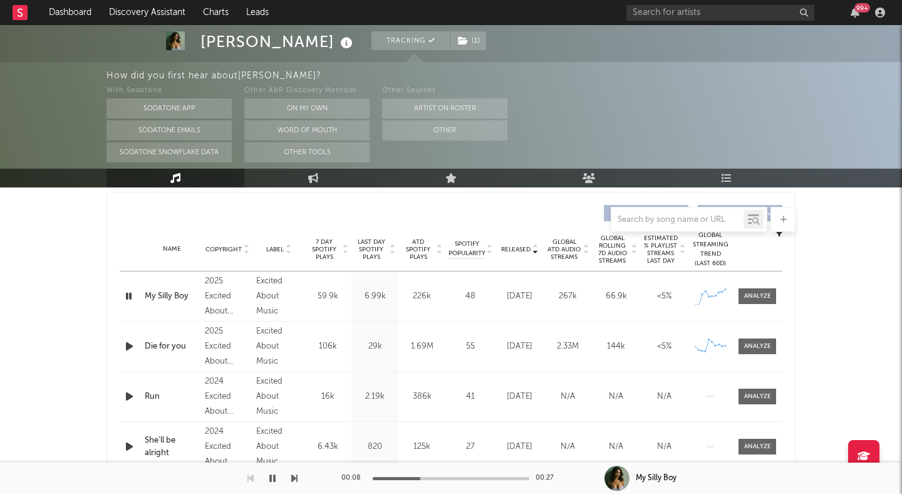
scroll to position [444, 0]
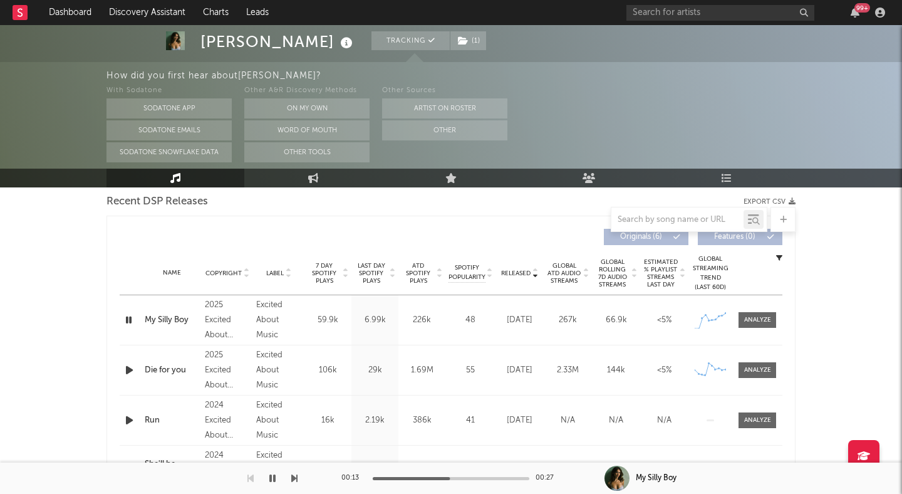
click at [494, 477] on div at bounding box center [451, 478] width 157 height 3
click at [130, 321] on icon "button" at bounding box center [129, 320] width 12 height 16
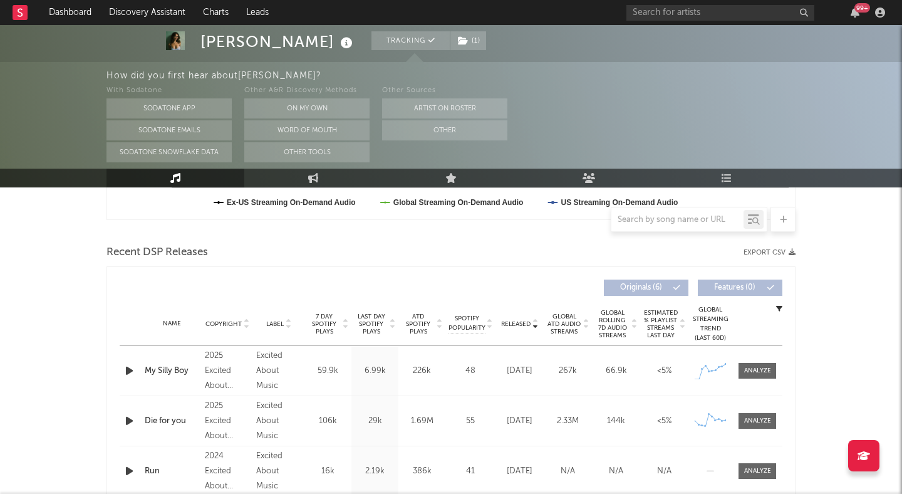
scroll to position [406, 0]
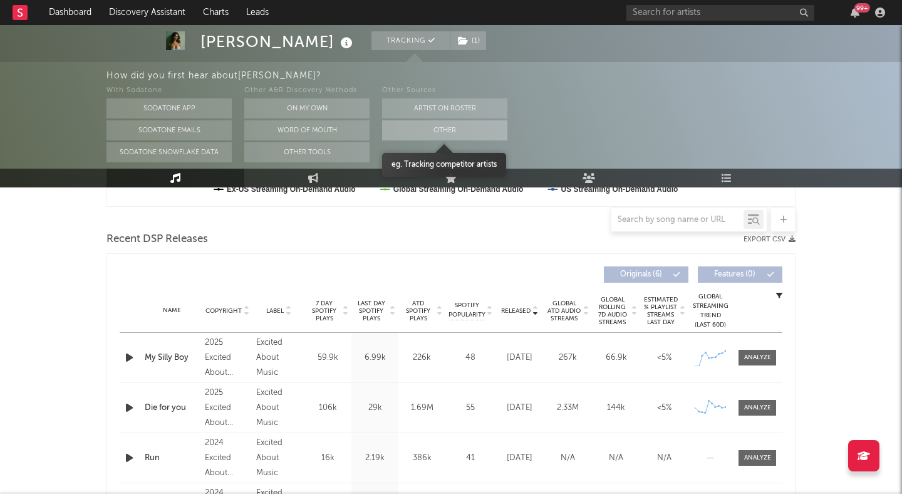
click at [403, 136] on button "Other" at bounding box center [444, 130] width 125 height 20
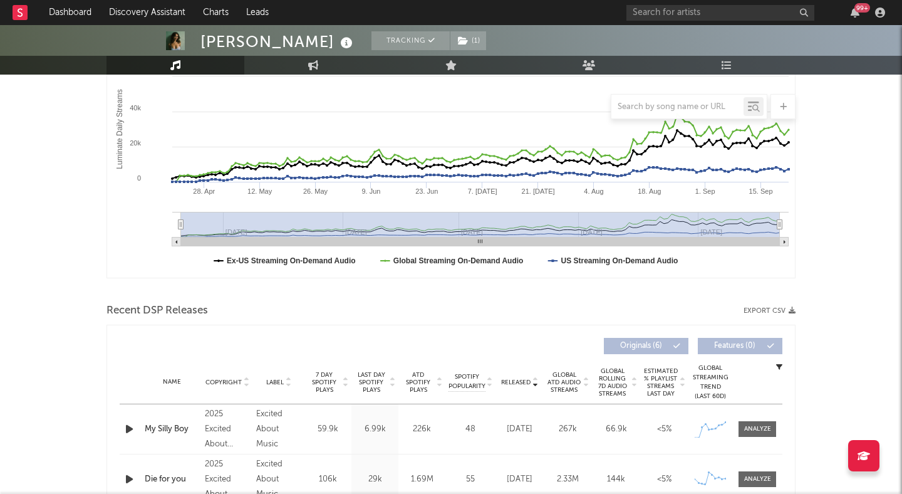
scroll to position [0, 0]
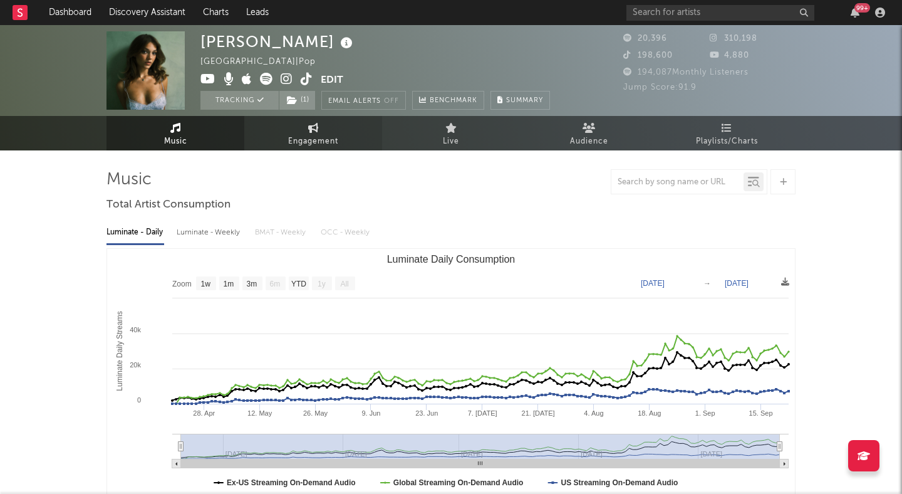
scroll to position [54, 0]
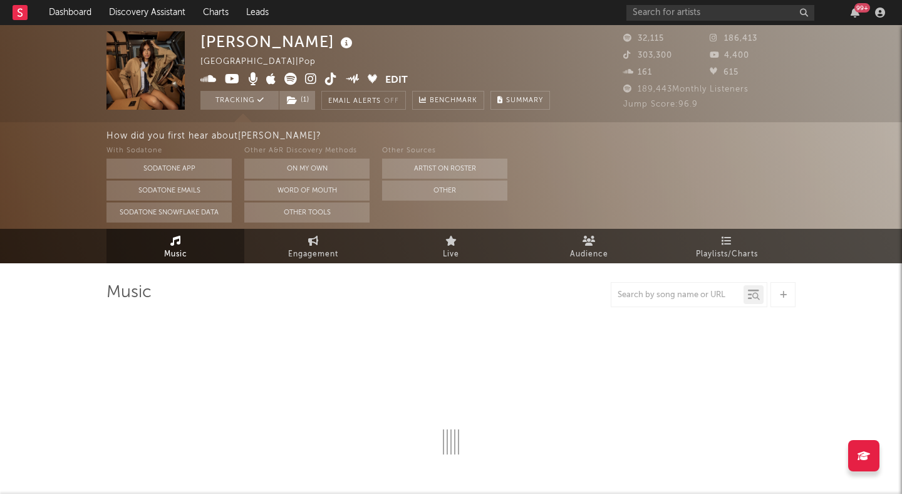
select select "6m"
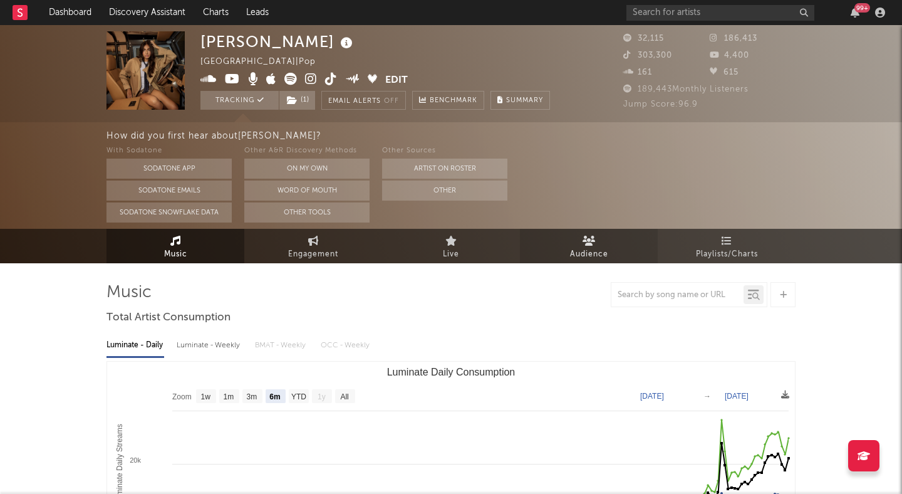
click at [591, 236] on icon at bounding box center [589, 241] width 13 height 10
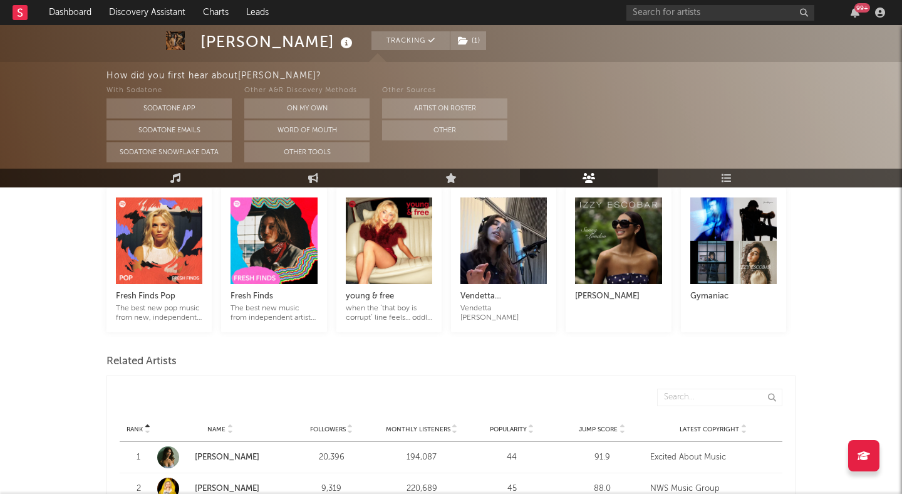
scroll to position [367, 0]
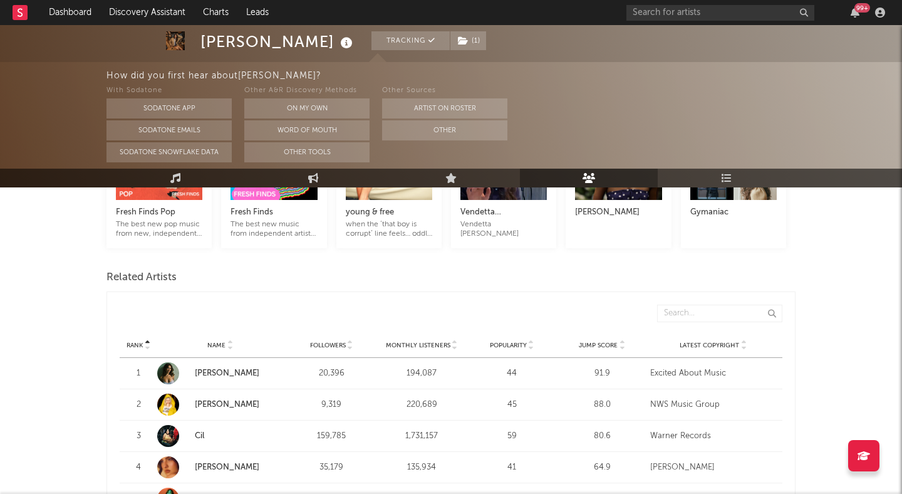
click at [350, 341] on icon at bounding box center [350, 342] width 6 height 5
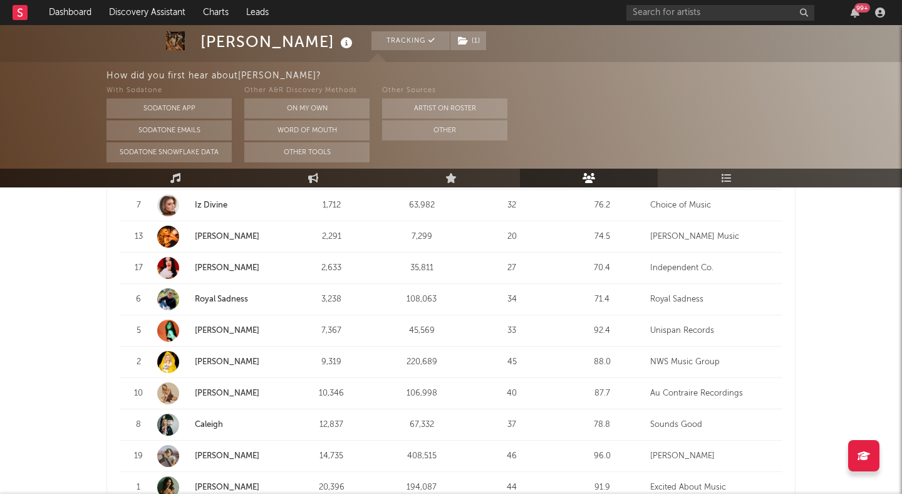
scroll to position [598, 0]
click at [228, 328] on link "[PERSON_NAME]" at bounding box center [227, 330] width 65 height 8
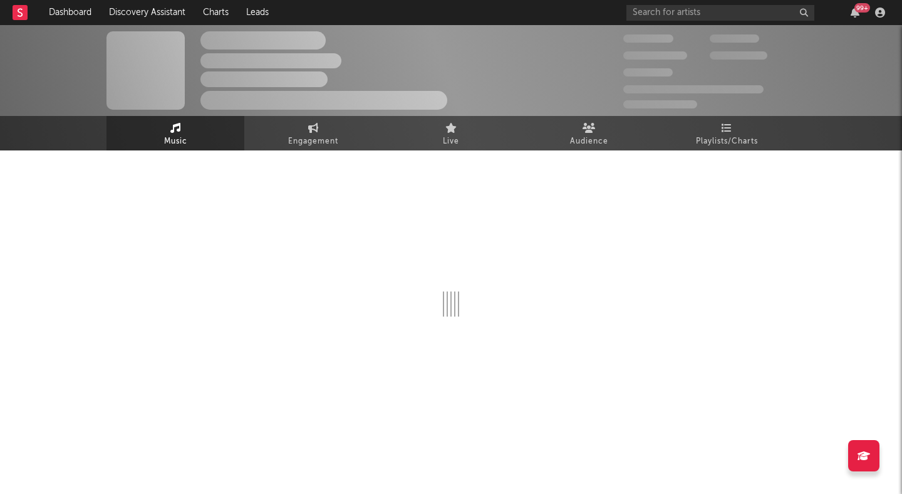
select select "6m"
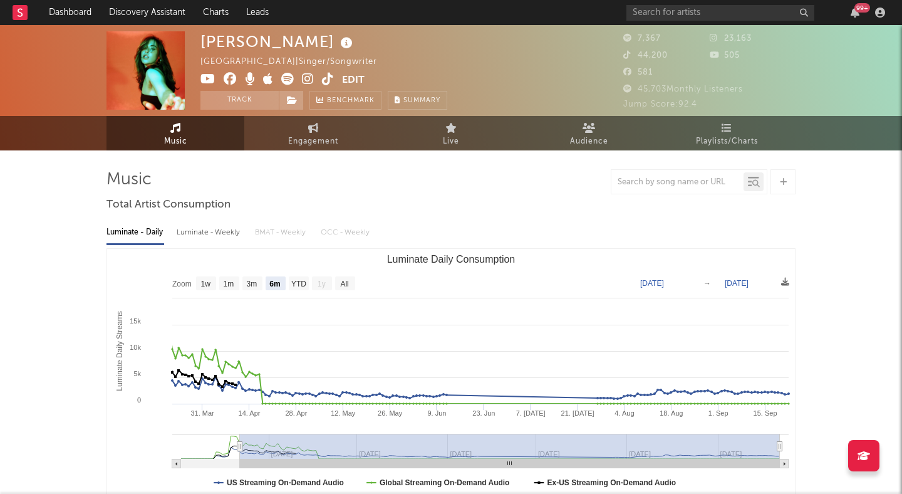
click at [306, 79] on icon at bounding box center [308, 79] width 12 height 13
drag, startPoint x: 271, startPoint y: 102, endPoint x: 281, endPoint y: 102, distance: 10.6
click at [271, 102] on button "Track" at bounding box center [239, 100] width 78 height 19
click at [289, 102] on icon at bounding box center [292, 100] width 11 height 9
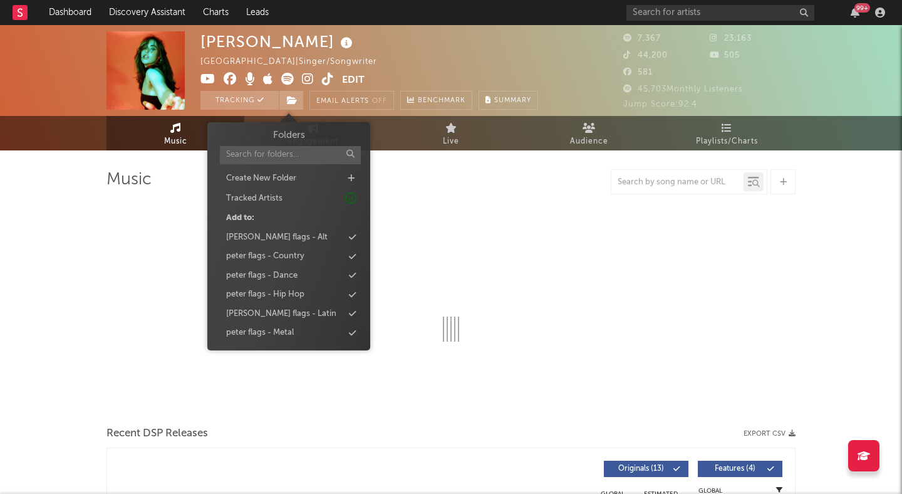
select select "6m"
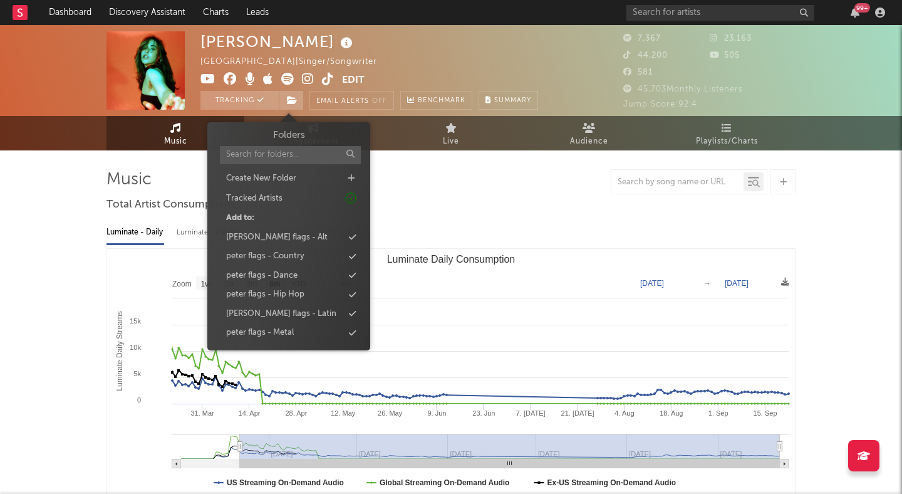
scroll to position [57, 0]
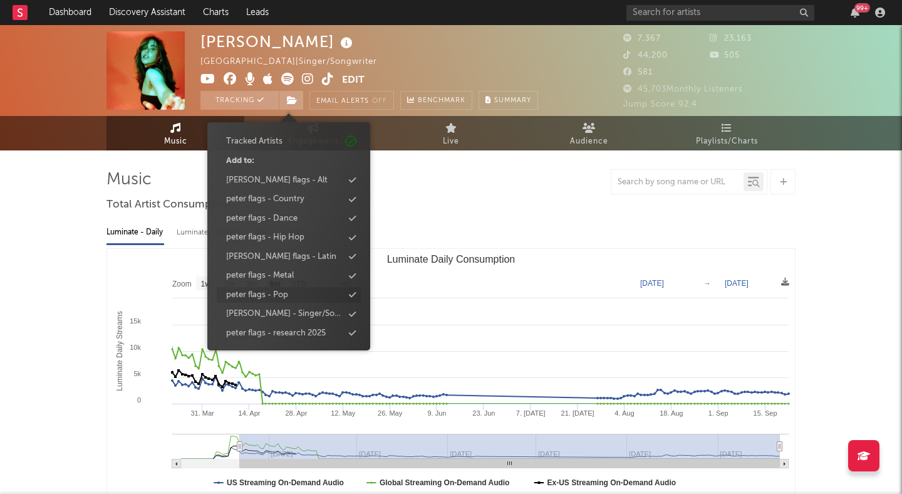
click at [291, 289] on div "peter flags - Pop" at bounding box center [289, 295] width 144 height 16
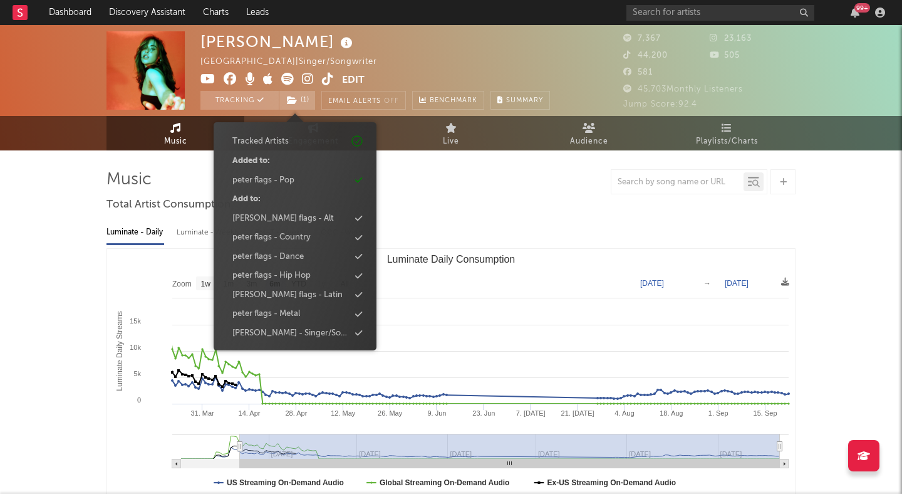
click at [448, 189] on div at bounding box center [450, 181] width 689 height 25
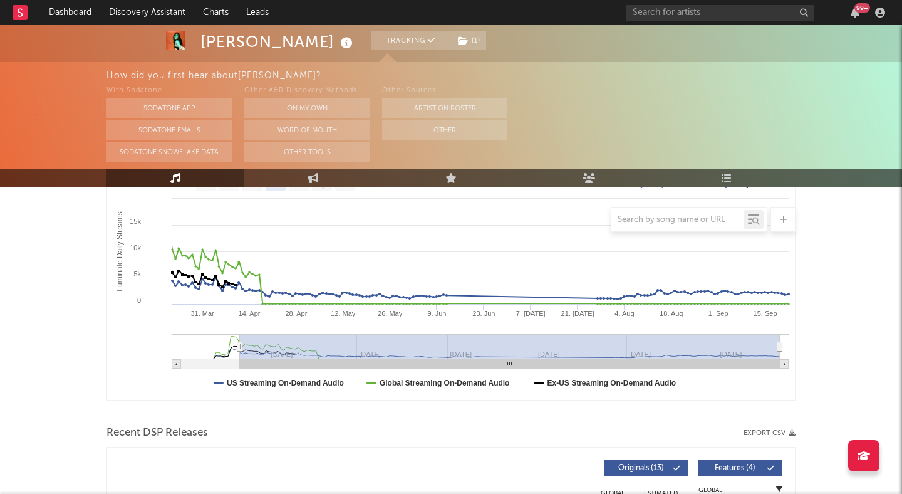
scroll to position [400, 0]
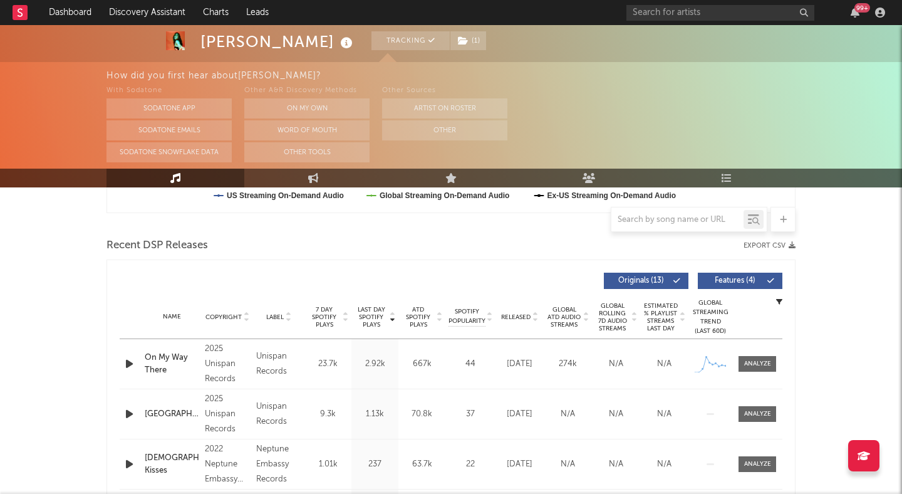
click at [536, 323] on div "Name Copyright Label Album Names Composer Names 7 Day Spotify Plays Last Day Sp…" at bounding box center [451, 317] width 663 height 44
click at [536, 319] on icon at bounding box center [535, 319] width 6 height 5
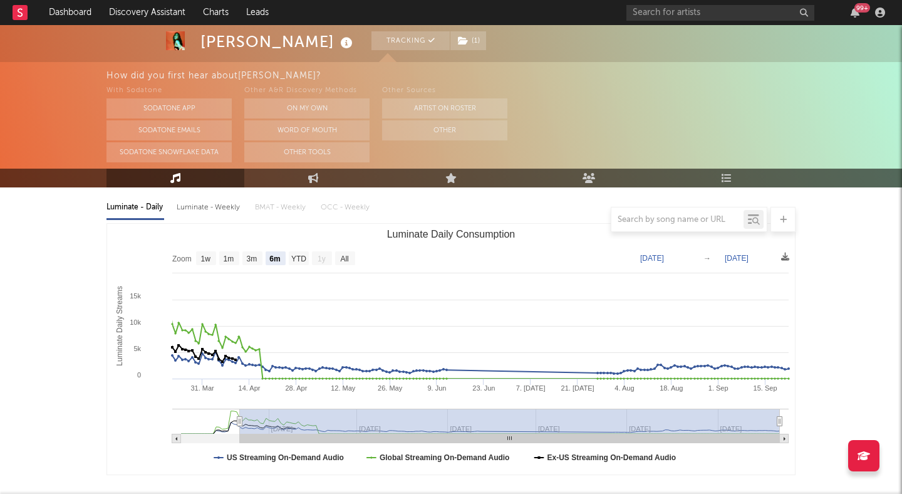
scroll to position [0, 0]
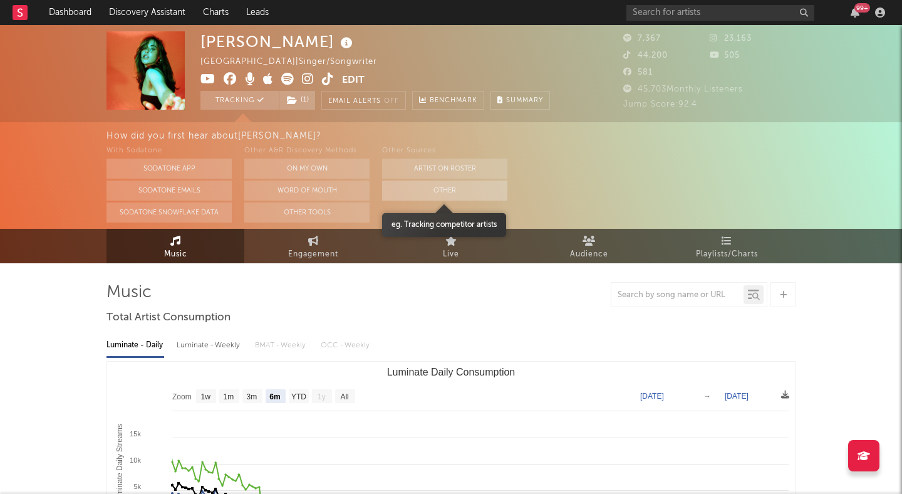
click at [443, 188] on button "Other" at bounding box center [444, 190] width 125 height 20
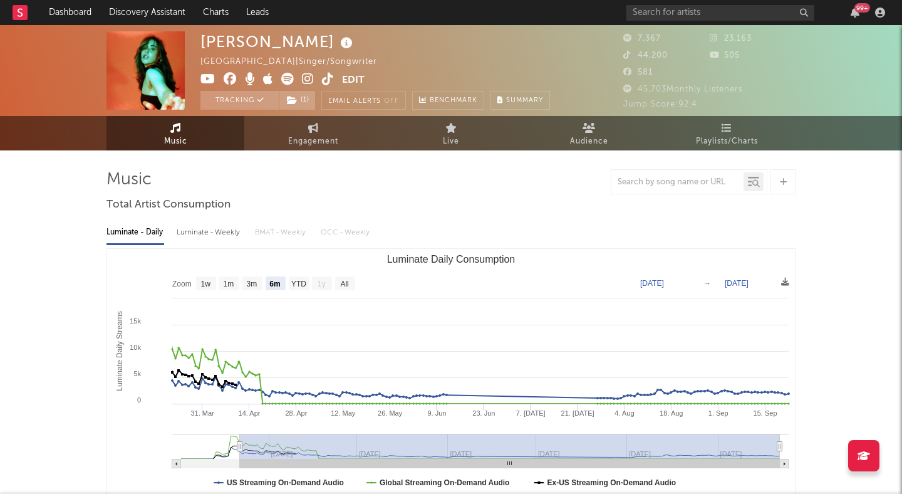
click at [330, 78] on icon at bounding box center [328, 79] width 12 height 13
click at [284, 130] on link "Engagement" at bounding box center [313, 133] width 138 height 34
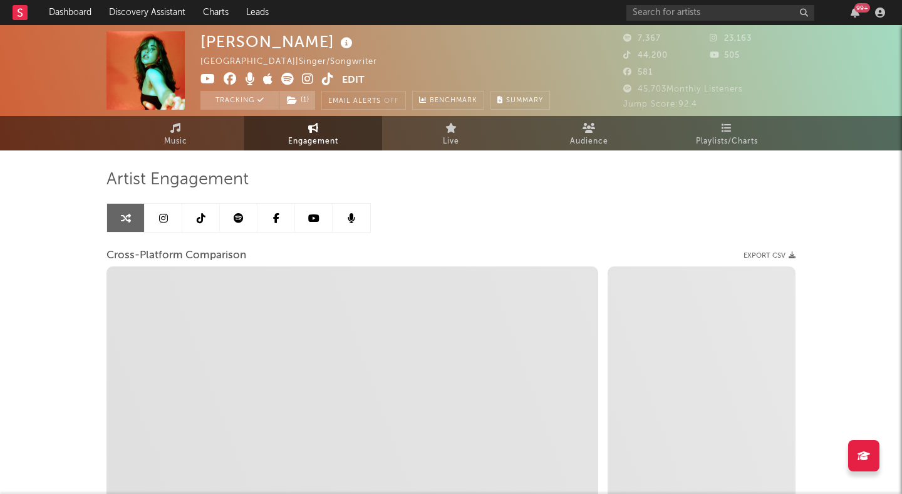
select select "1w"
select select "1m"
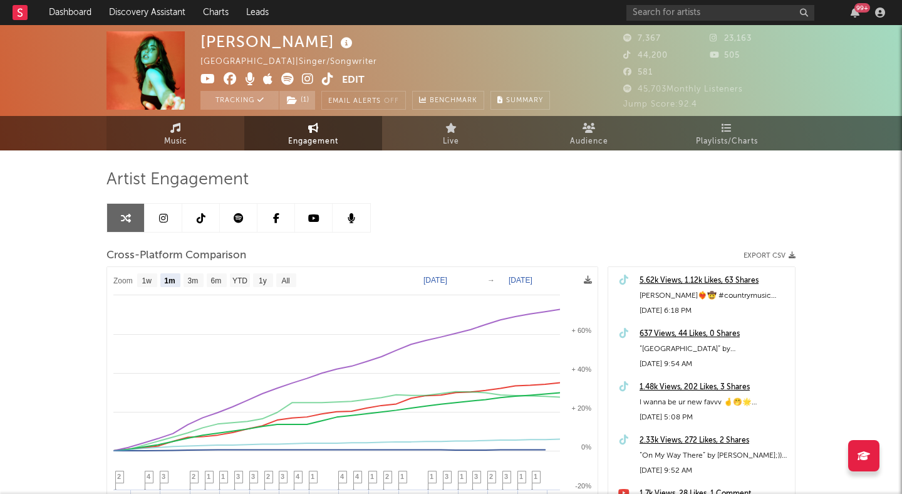
click at [174, 130] on icon at bounding box center [175, 128] width 11 height 10
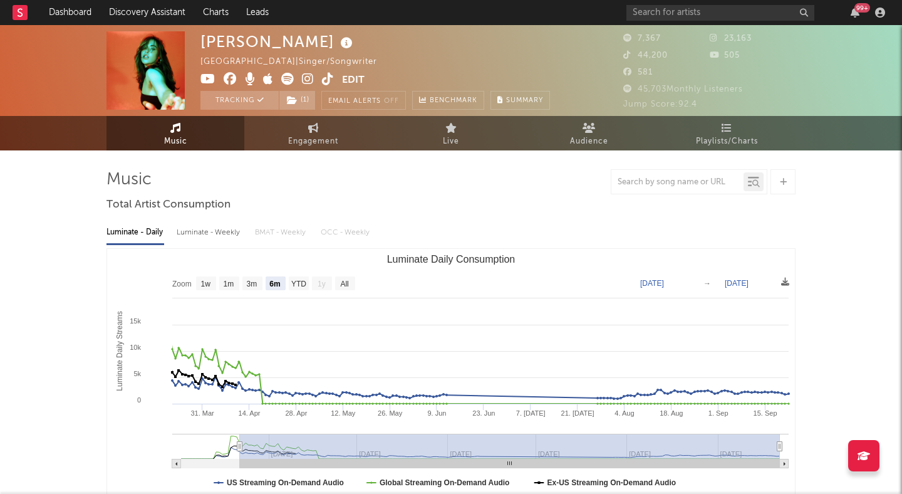
click at [234, 283] on text "1m" at bounding box center [229, 283] width 11 height 9
select select "1m"
type input "[DATE]"
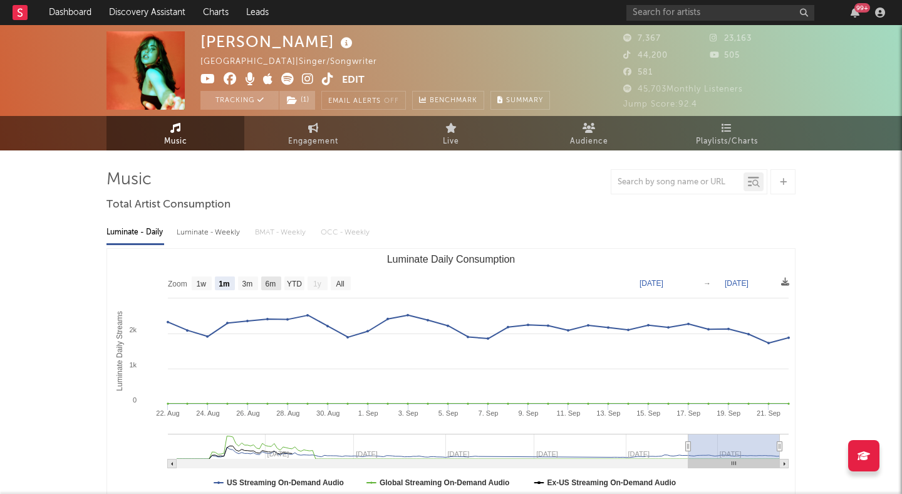
click at [288, 279] on text "YTD" at bounding box center [294, 283] width 15 height 9
select select "YTD"
type input "[DATE]"
